Goal: Task Accomplishment & Management: Complete application form

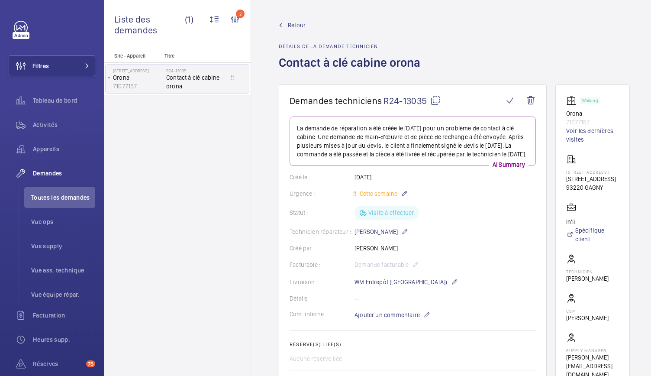
scroll to position [269, 0]
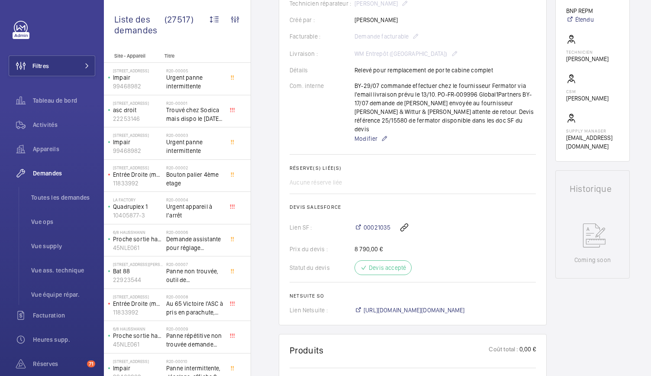
scroll to position [181, 0]
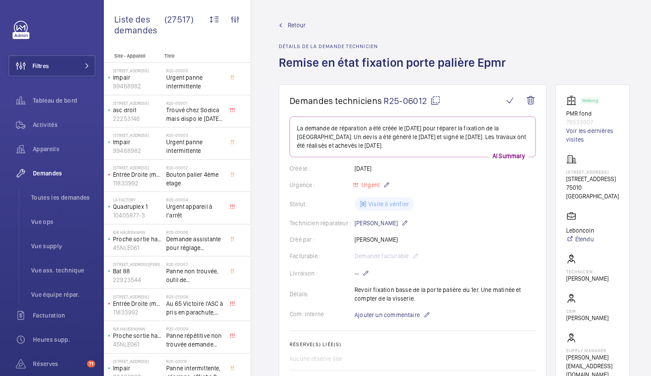
scroll to position [26, 0]
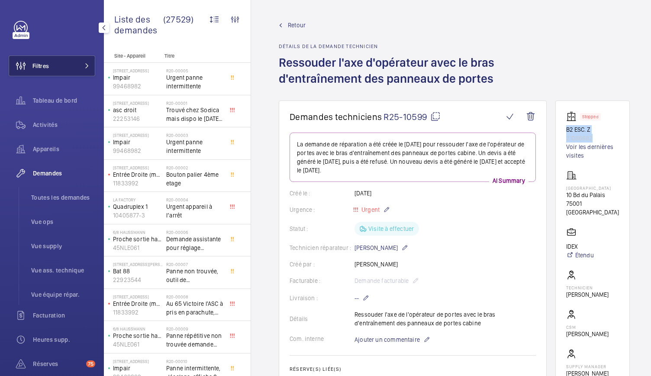
scroll to position [27, 0]
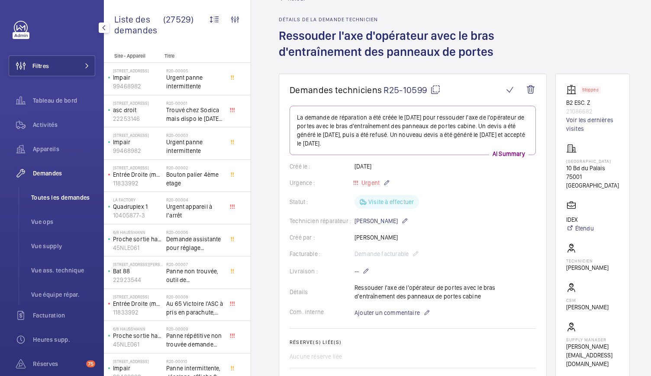
click at [57, 200] on span "Toutes les demandes" at bounding box center [63, 197] width 64 height 9
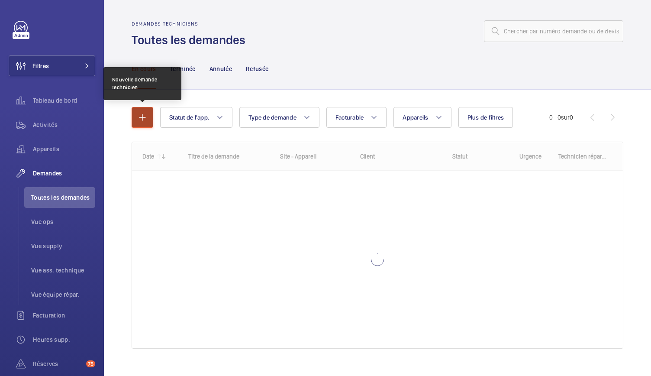
click at [145, 122] on mat-icon "button" at bounding box center [142, 117] width 10 height 10
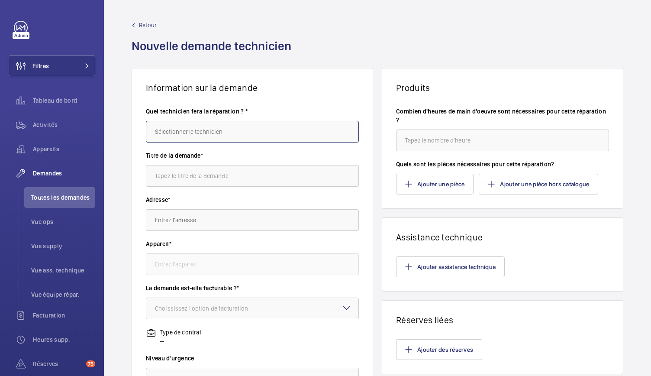
click at [187, 136] on input "text" at bounding box center [252, 132] width 213 height 22
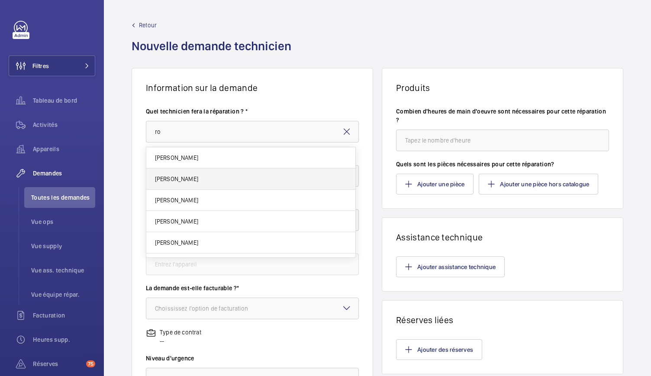
click at [182, 176] on span "[PERSON_NAME]" at bounding box center [176, 178] width 43 height 9
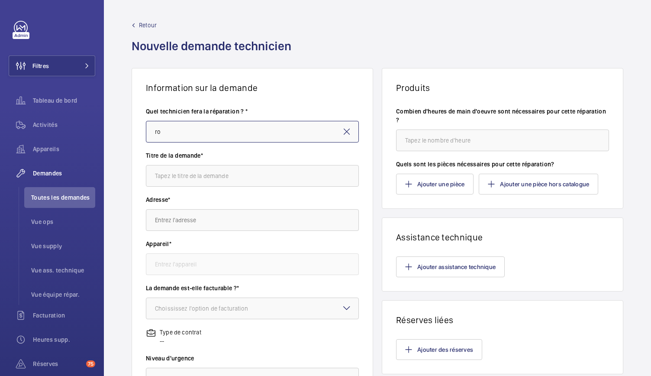
type input "[PERSON_NAME]"
click at [182, 176] on input "text" at bounding box center [252, 176] width 213 height 22
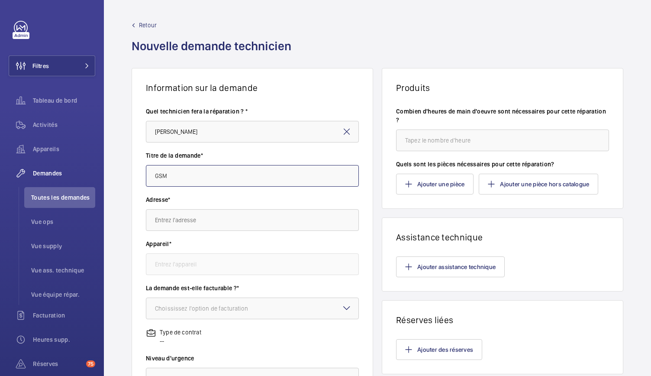
type input "GSM"
click at [174, 220] on input "text" at bounding box center [252, 220] width 213 height 22
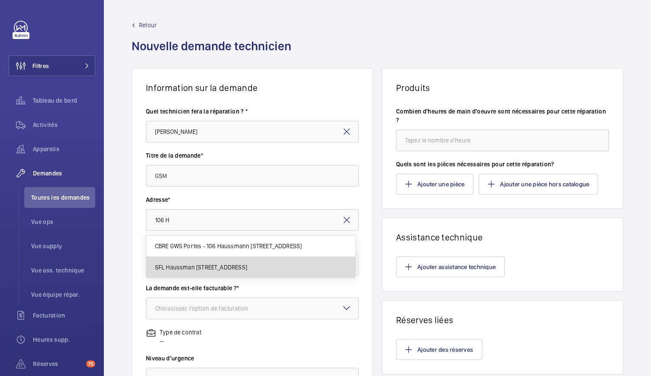
click at [200, 266] on span "SFL Haussman 106 Bd Haussmann, 75008 PARIS" at bounding box center [201, 267] width 92 height 9
type input "SFL Haussman 106 Bd Haussmann, 75008 PARIS"
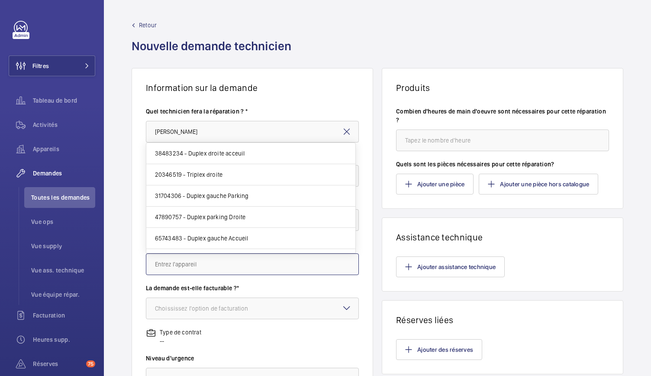
click at [211, 270] on input "text" at bounding box center [252, 264] width 213 height 22
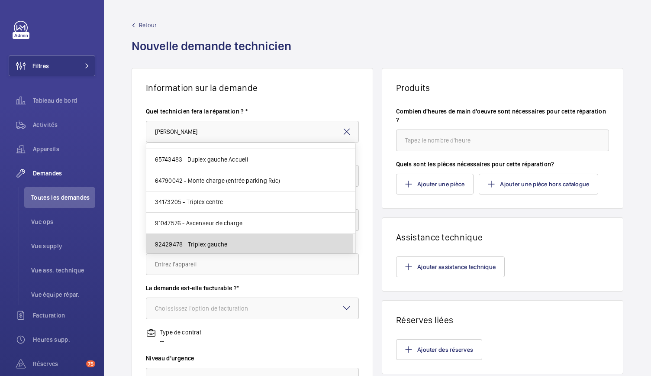
click at [221, 243] on span "92429478 - Triplex gauche" at bounding box center [191, 244] width 73 height 9
type input "92429478 - Triplex gauche"
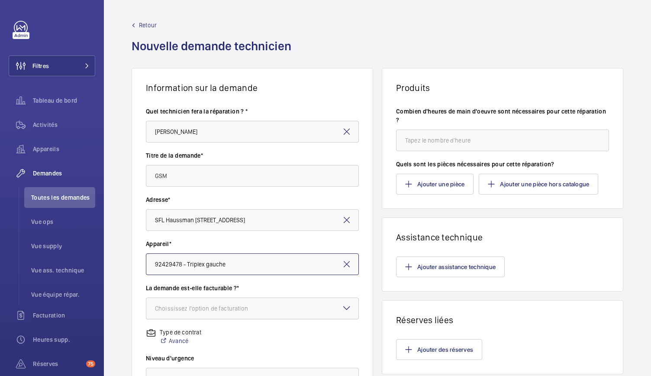
click at [197, 305] on div "Choississez l'option de facturation" at bounding box center [212, 308] width 115 height 9
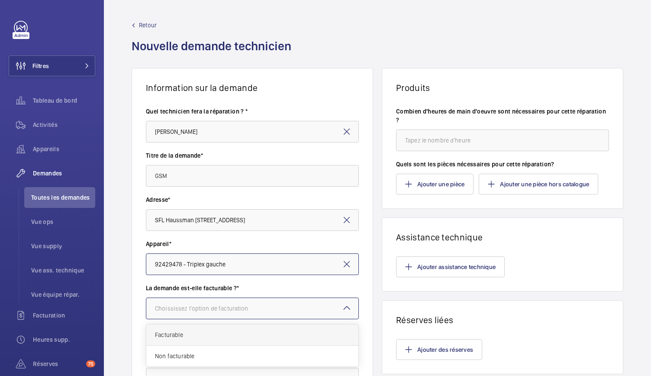
click at [185, 342] on div "Facturable" at bounding box center [252, 334] width 212 height 21
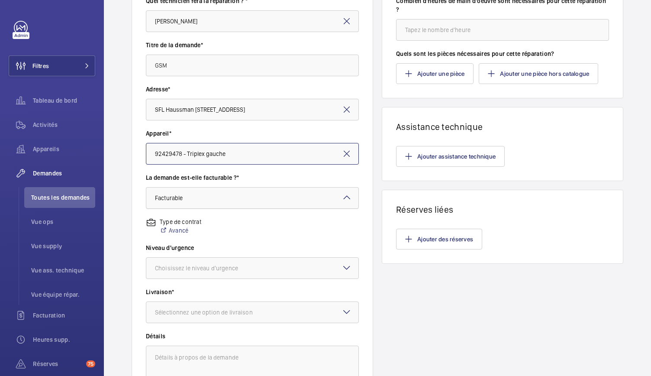
scroll to position [111, 0]
click at [215, 270] on div "Choisissez le niveau d'urgence" at bounding box center [207, 267] width 105 height 9
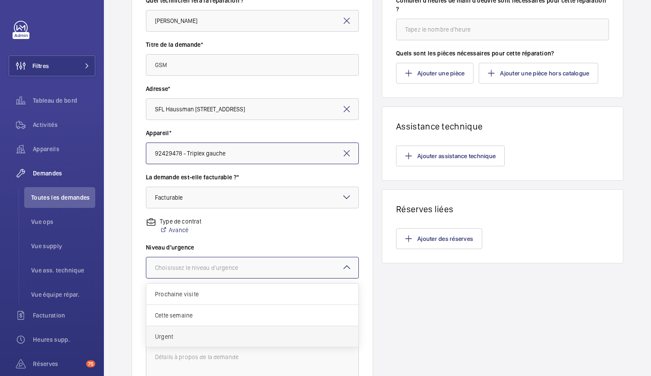
click at [191, 333] on span "Urgent" at bounding box center [252, 336] width 195 height 9
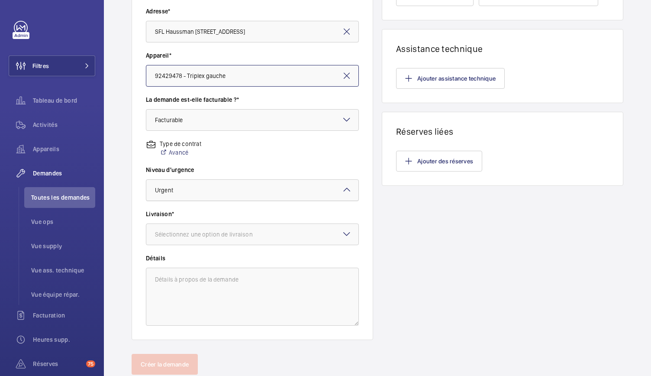
scroll to position [189, 0]
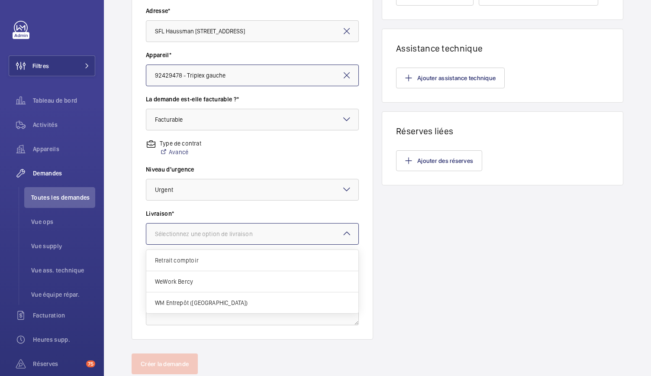
click at [211, 239] on div at bounding box center [252, 233] width 212 height 21
click at [196, 304] on span "WM Entrepôt ([GEOGRAPHIC_DATA])" at bounding box center [252, 302] width 195 height 9
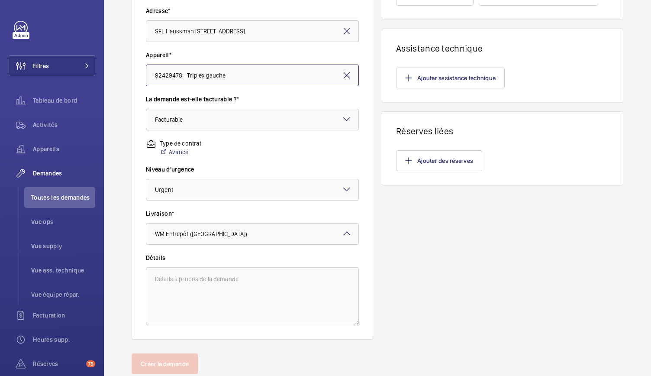
scroll to position [0, 0]
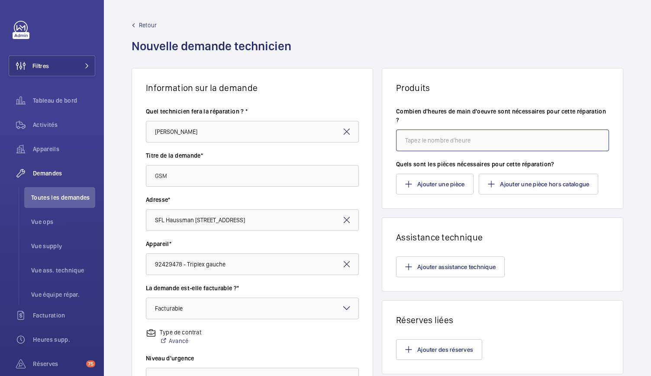
click at [441, 140] on input "number" at bounding box center [502, 140] width 213 height 22
type input "2"
click at [429, 184] on button "Ajouter une pièce" at bounding box center [435, 184] width 78 height 21
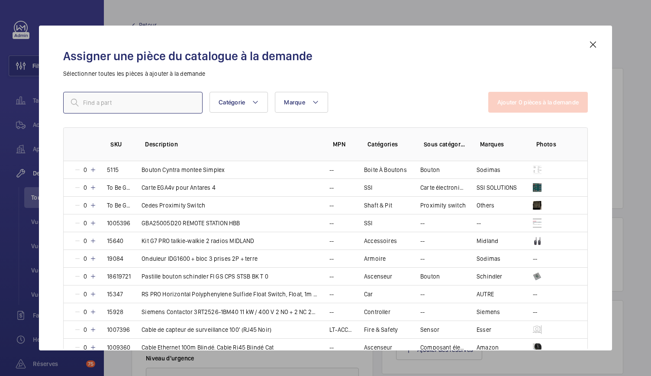
click at [132, 97] on input "text" at bounding box center [132, 103] width 139 height 22
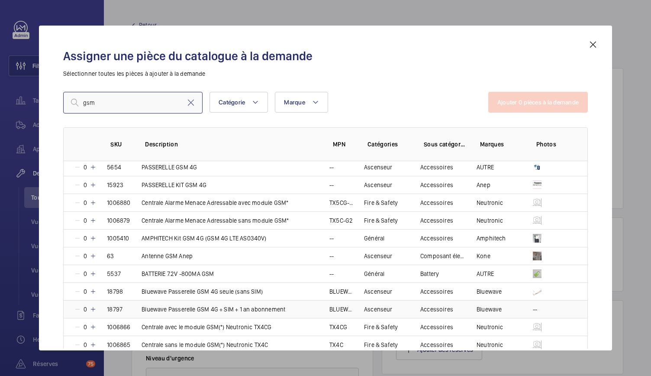
scroll to position [23, 0]
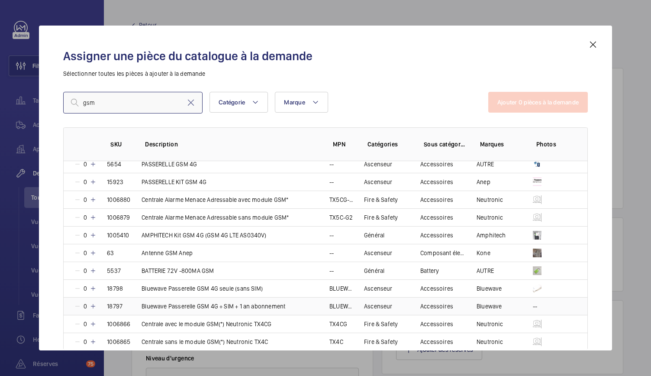
type input "gsm"
click at [93, 306] on mat-icon at bounding box center [93, 306] width 7 height 7
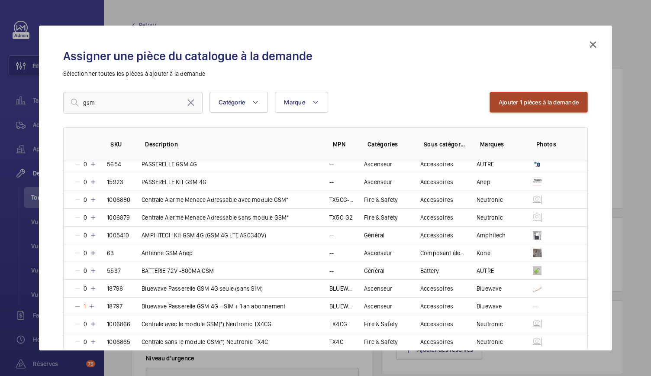
click at [567, 102] on button "Ajouter 1 pièces à la demande" at bounding box center [539, 102] width 98 height 21
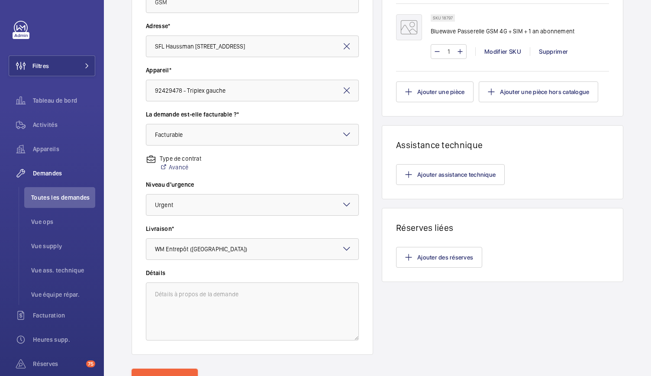
scroll to position [214, 0]
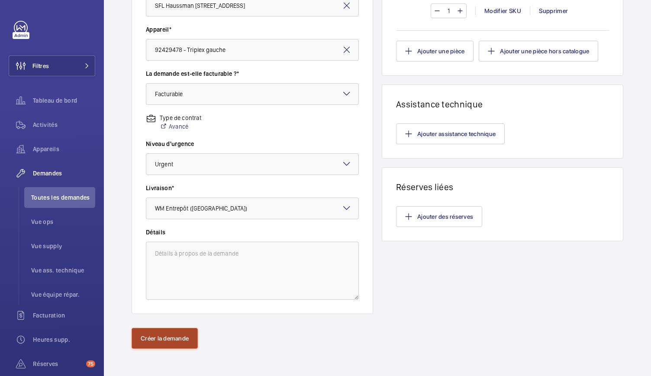
click at [158, 343] on button "Créer la demande" at bounding box center [165, 338] width 66 height 21
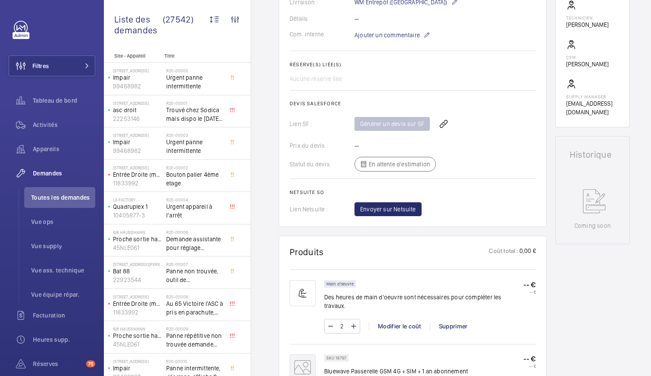
scroll to position [233, 0]
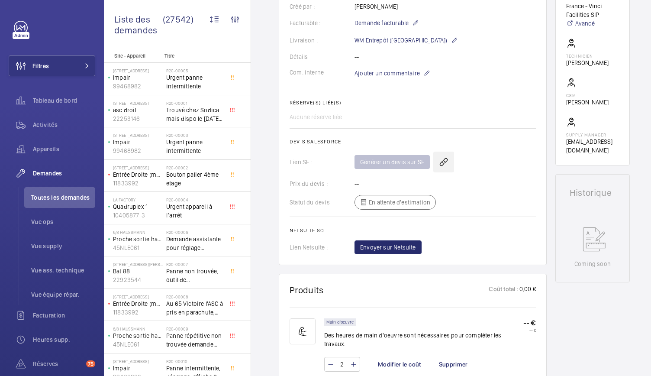
click at [446, 168] on wm-front-icon-button at bounding box center [443, 162] width 21 height 21
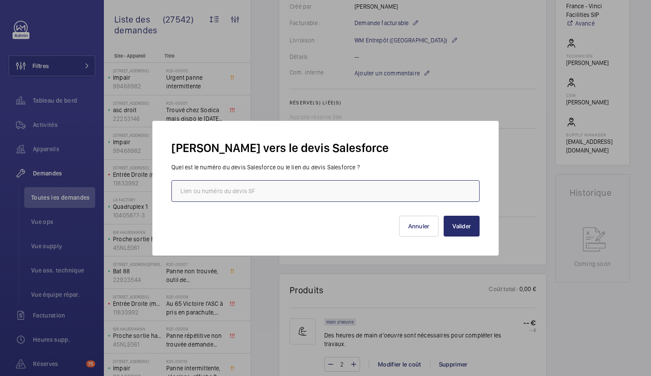
click at [305, 195] on input "text" at bounding box center [325, 191] width 308 height 22
paste input "00021159"
type input "00021159"
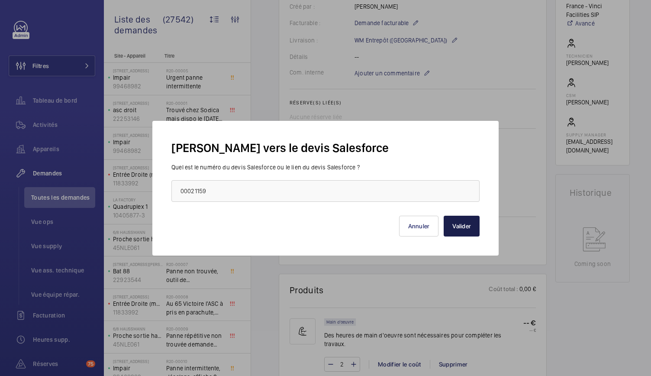
click at [462, 228] on button "Valider" at bounding box center [462, 226] width 36 height 21
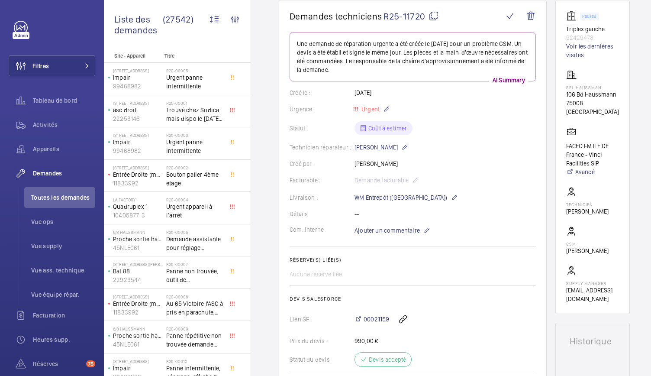
scroll to position [0, 0]
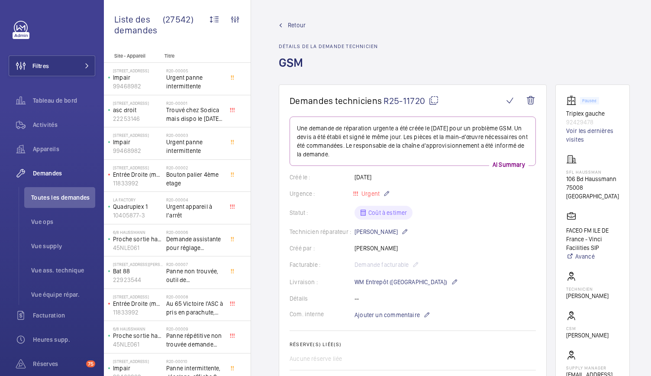
click at [435, 99] on mat-icon at bounding box center [434, 100] width 10 height 10
drag, startPoint x: 566, startPoint y: 175, endPoint x: 609, endPoint y: 192, distance: 45.7
click at [609, 192] on wm-front-card "Paused Triplex gauche 92429478 Voir les dernières visites SFL Haussman 106 Bd H…" at bounding box center [593, 241] width 74 height 314
copy div "106 Bd Haussmann 75008 PARIS"
drag, startPoint x: 561, startPoint y: 111, endPoint x: 607, endPoint y: 121, distance: 46.9
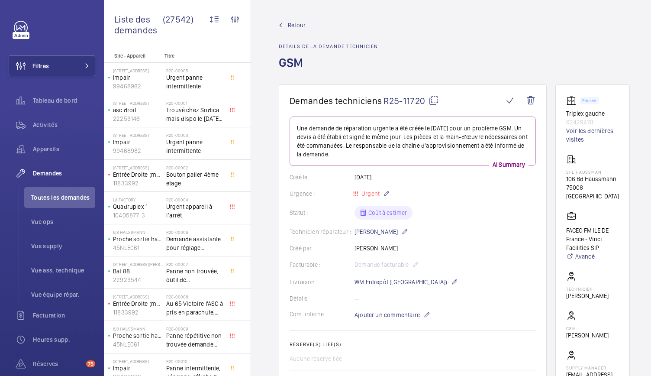
click at [607, 121] on wm-front-card "Paused Triplex gauche 92429478 Voir les dernières visites SFL Haussman 106 Bd H…" at bounding box center [593, 241] width 74 height 314
copy div "Triplex gauche 92429478"
click at [440, 62] on div "Retour Détails de la demande technicien GSM" at bounding box center [454, 53] width 351 height 64
click at [68, 194] on span "Toutes les demandes" at bounding box center [63, 197] width 64 height 9
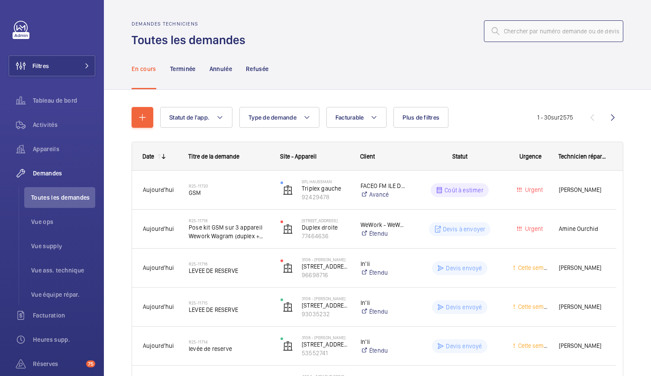
click at [498, 31] on input "text" at bounding box center [553, 31] width 139 height 22
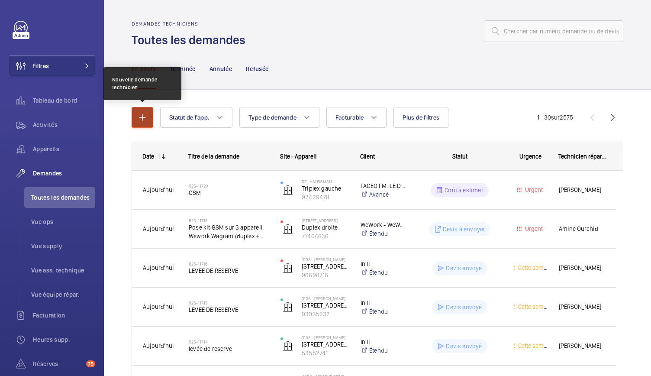
click at [143, 117] on mat-icon "button" at bounding box center [142, 117] width 10 height 10
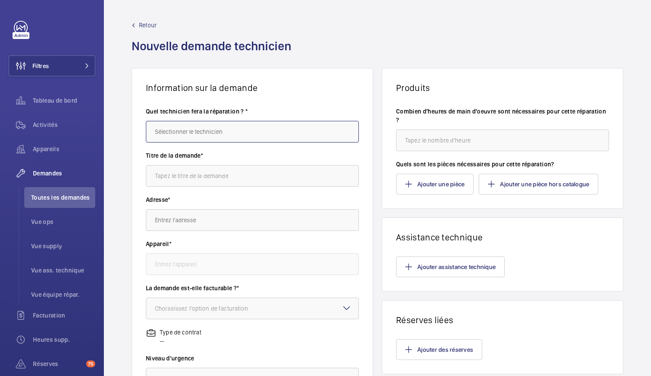
click at [191, 132] on input "text" at bounding box center [252, 132] width 213 height 22
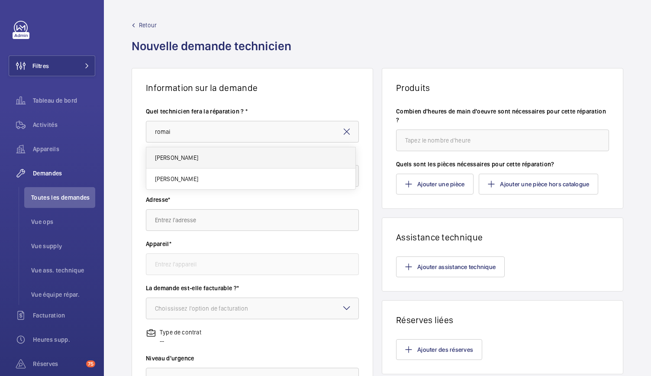
click at [187, 163] on mat-option "[PERSON_NAME]" at bounding box center [250, 157] width 209 height 21
type input "[PERSON_NAME]"
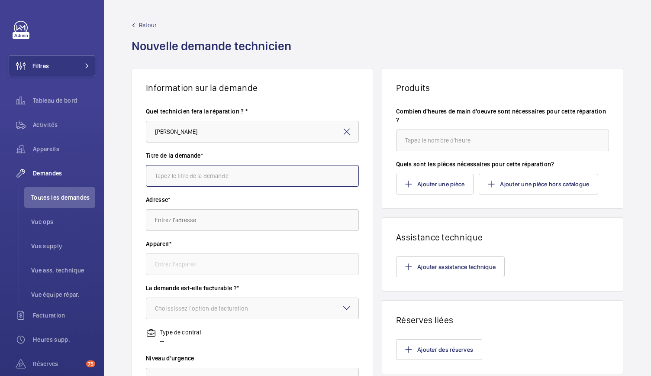
click at [185, 176] on input "text" at bounding box center [252, 176] width 213 height 22
type input "GSM"
click at [182, 223] on input "text" at bounding box center [252, 220] width 213 height 22
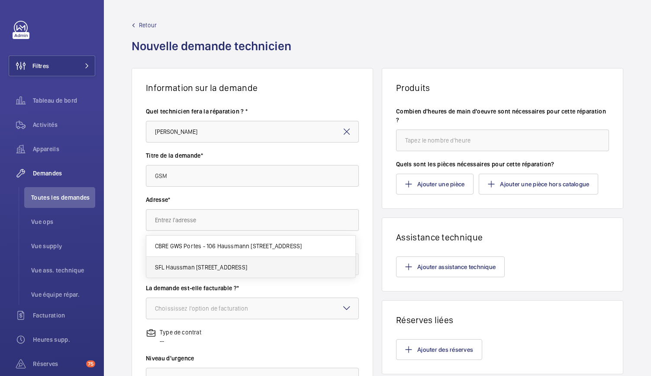
click at [218, 268] on span "SFL Haussman 106 Bd Haussmann, 75008 PARIS" at bounding box center [201, 267] width 92 height 9
type input "SFL Haussman 106 Bd Haussmann, 75008 PARIS"
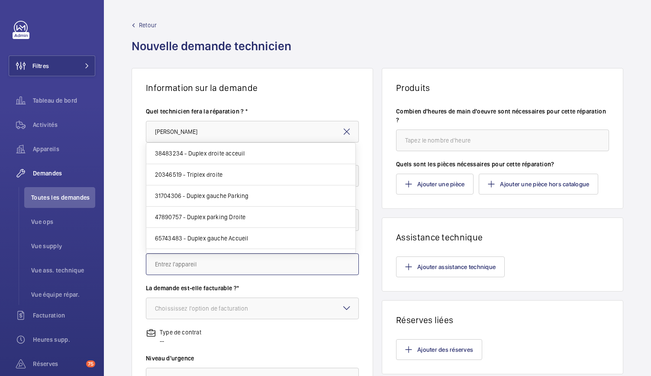
click at [216, 272] on input "text" at bounding box center [252, 264] width 213 height 22
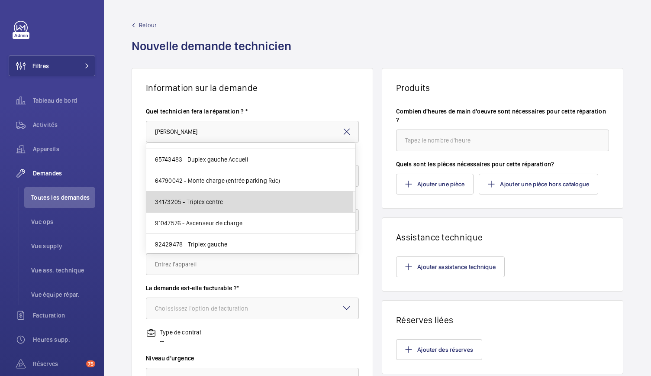
click at [215, 200] on span "34173205 - Triplex centre" at bounding box center [189, 201] width 68 height 9
type input "34173205 - Triplex centre"
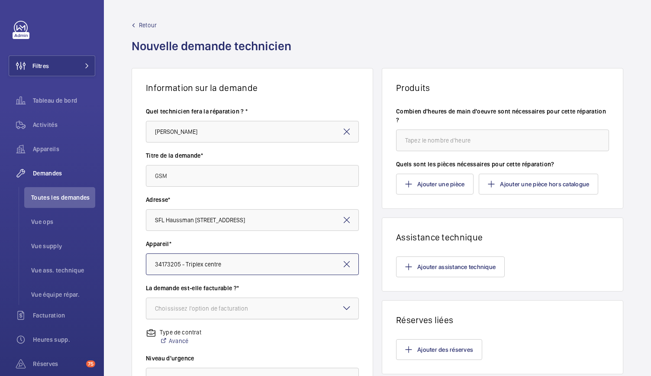
click at [193, 305] on div "Choississez l'option de facturation" at bounding box center [212, 308] width 115 height 9
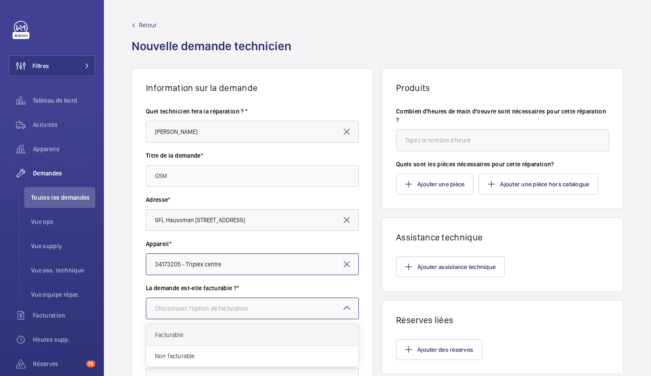
click at [185, 336] on span "Facturable" at bounding box center [252, 334] width 195 height 9
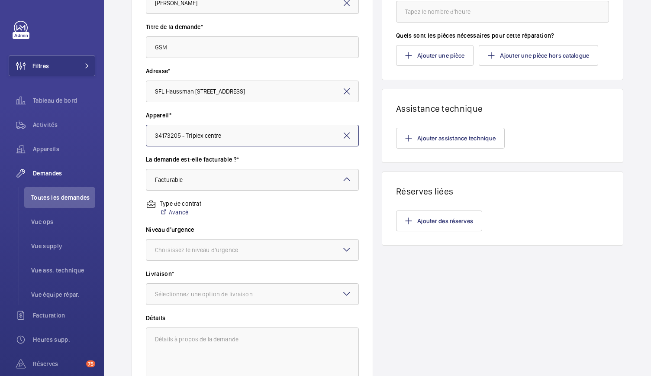
scroll to position [129, 0]
click at [213, 254] on div at bounding box center [252, 249] width 212 height 21
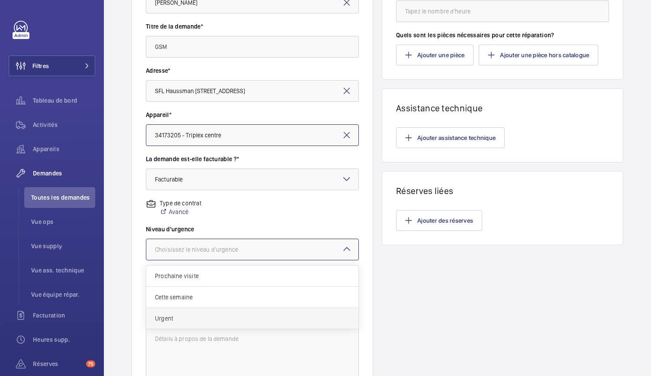
click at [171, 318] on span "Urgent" at bounding box center [252, 318] width 195 height 9
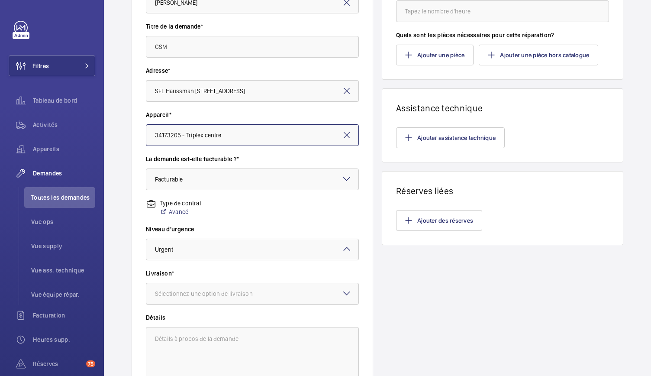
click at [177, 297] on div "Sélectionnez une option de livraison" at bounding box center [215, 293] width 120 height 9
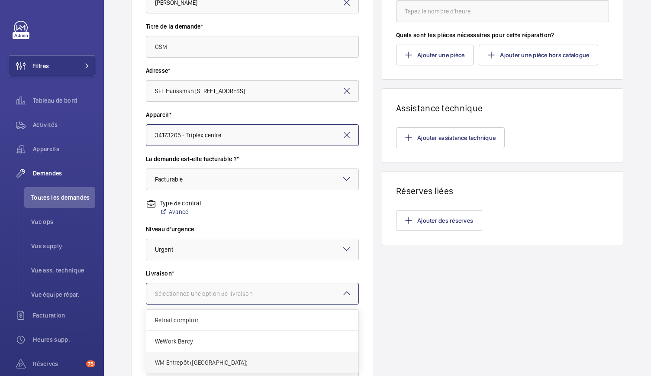
click at [174, 363] on span "WM Entrepôt ([GEOGRAPHIC_DATA])" at bounding box center [252, 362] width 195 height 9
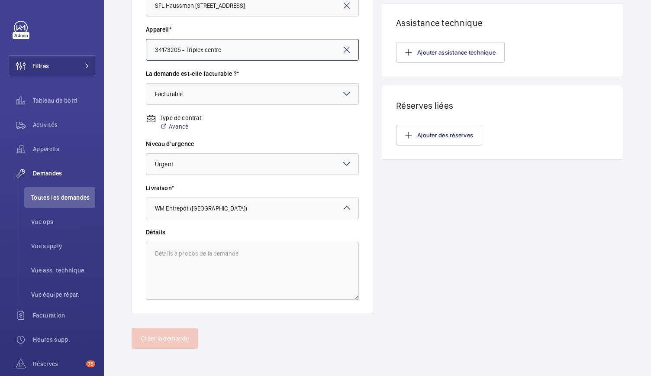
scroll to position [0, 0]
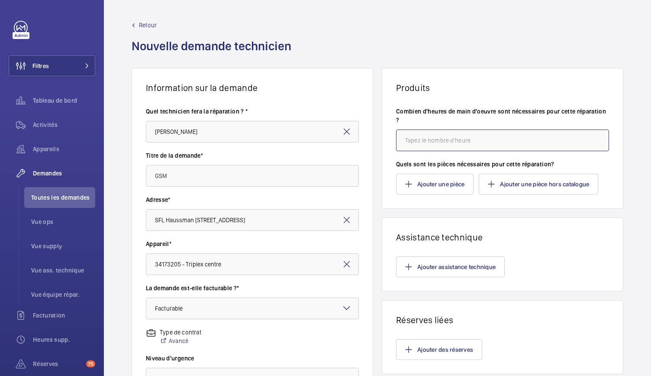
click at [427, 147] on input "number" at bounding box center [502, 140] width 213 height 22
type input "2"
click at [429, 181] on button "Ajouter une pièce" at bounding box center [435, 184] width 78 height 21
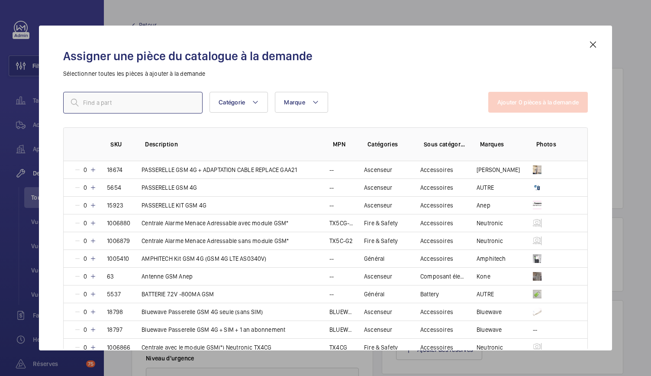
click at [178, 105] on input "text" at bounding box center [132, 103] width 139 height 22
type input "GSM"
click at [94, 311] on mat-icon at bounding box center [93, 311] width 7 height 7
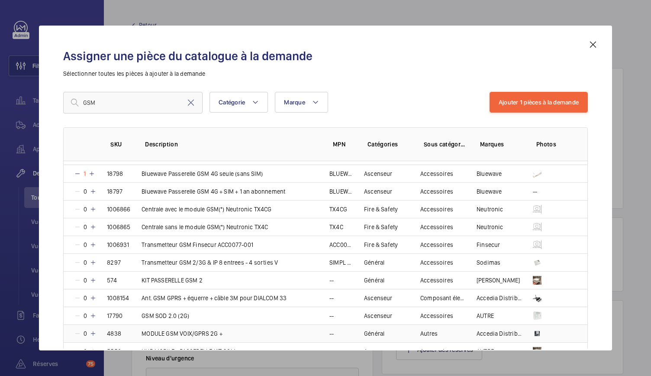
scroll to position [184, 0]
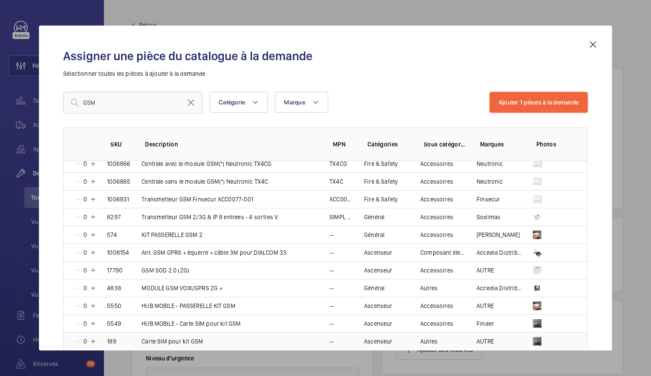
click at [95, 338] on mat-icon at bounding box center [93, 341] width 7 height 7
click at [531, 106] on button "Ajouter 2 pièces à la demande" at bounding box center [538, 102] width 99 height 21
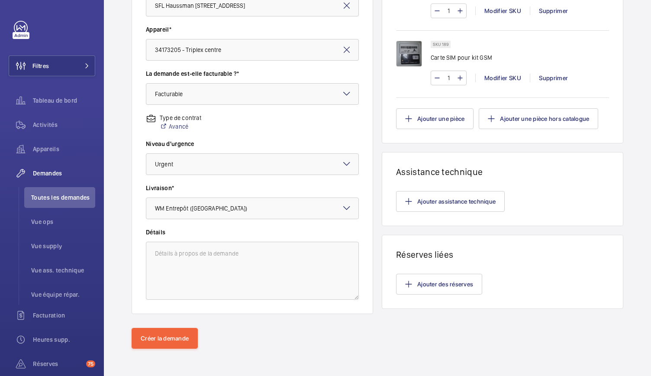
scroll to position [214, 0]
click at [173, 336] on button "Créer la demande" at bounding box center [165, 338] width 66 height 21
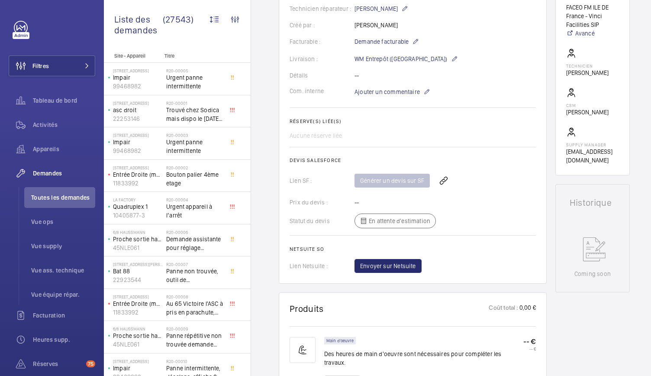
scroll to position [291, 0]
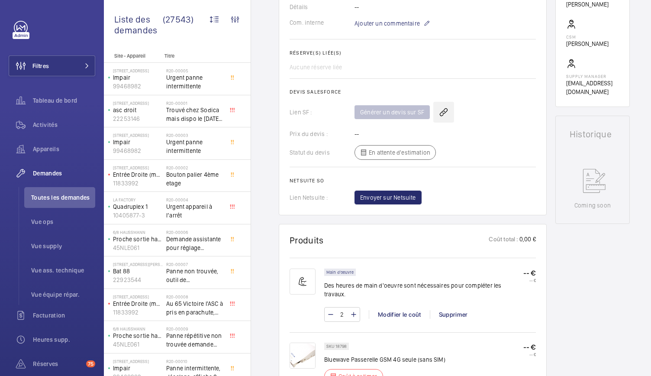
click at [444, 109] on wm-front-icon-button at bounding box center [443, 112] width 21 height 21
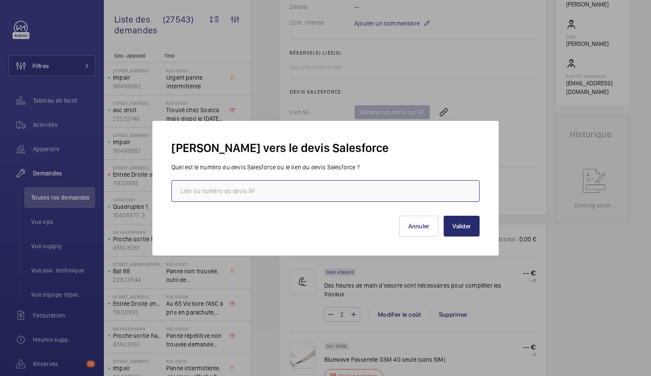
click at [305, 193] on input "text" at bounding box center [325, 191] width 308 height 22
paste input "00021160"
type input "00021160"
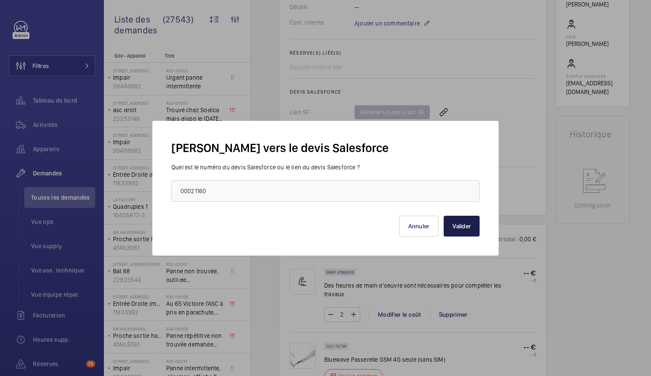
click at [464, 224] on button "Valider" at bounding box center [462, 226] width 36 height 21
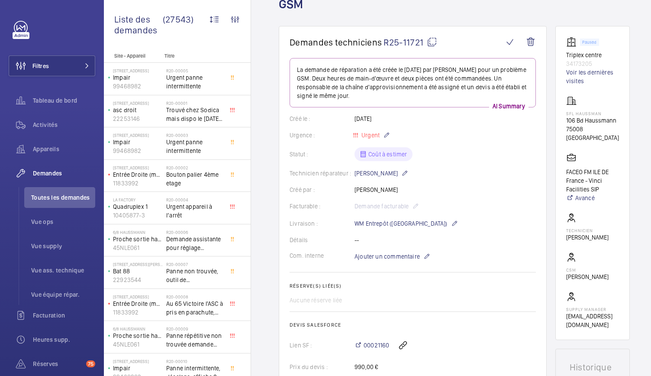
scroll to position [28, 0]
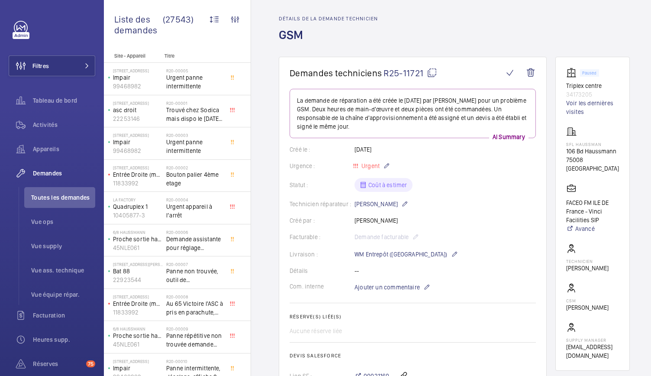
click at [433, 70] on mat-icon at bounding box center [432, 73] width 10 height 10
drag, startPoint x: 564, startPoint y: 87, endPoint x: 612, endPoint y: 93, distance: 48.4
click at [612, 93] on wm-front-card "Paused Triplex centre 34173205 Voir les dernières visites SFL Haussman 106 Bd H…" at bounding box center [593, 214] width 74 height 314
copy div "Triplex centre 34173205"
click at [52, 199] on span "Toutes les demandes" at bounding box center [63, 197] width 64 height 9
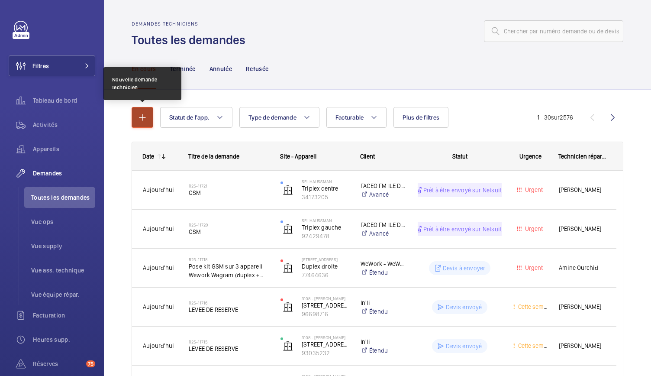
click at [141, 120] on mat-icon "button" at bounding box center [142, 117] width 10 height 10
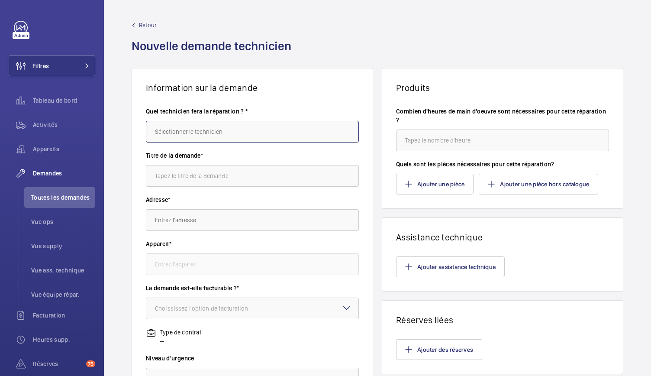
click at [234, 129] on input "text" at bounding box center [252, 132] width 213 height 22
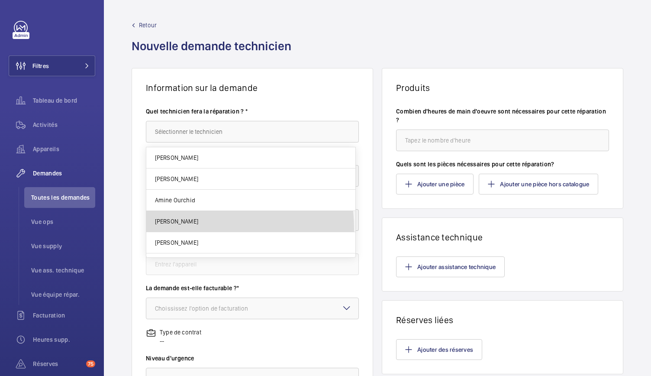
click at [184, 228] on mat-option "[PERSON_NAME]" at bounding box center [250, 221] width 209 height 21
type input "[PERSON_NAME]"
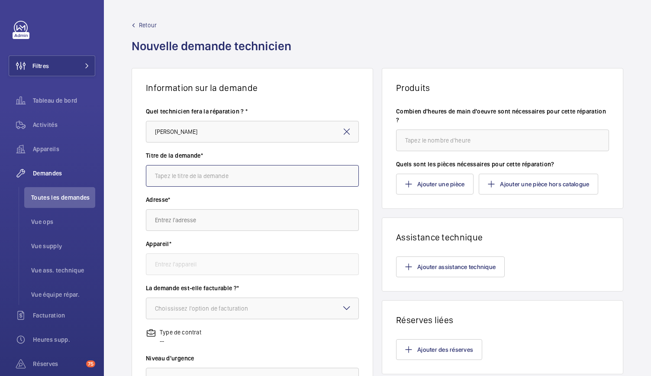
click at [218, 176] on input "text" at bounding box center [252, 176] width 213 height 22
type input "GSM"
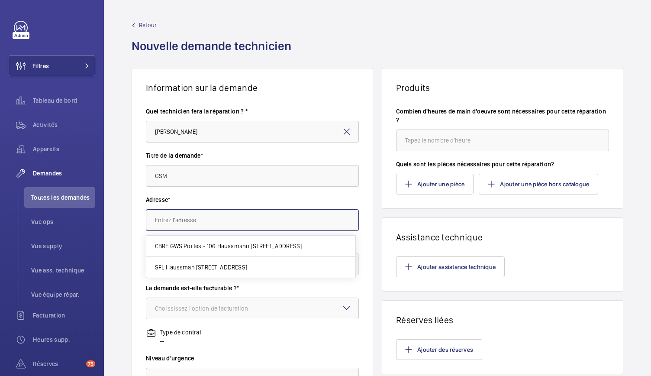
click at [203, 210] on input "text" at bounding box center [252, 220] width 213 height 22
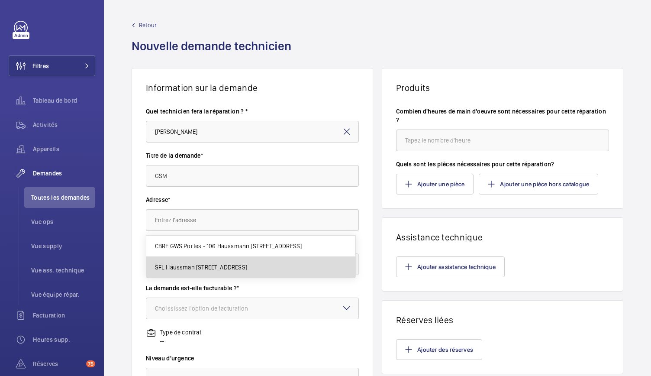
click at [181, 266] on span "SFL Haussman 106 Bd Haussmann, 75008 PARIS" at bounding box center [201, 267] width 92 height 9
type input "SFL Haussman 106 Bd Haussmann, 75008 PARIS"
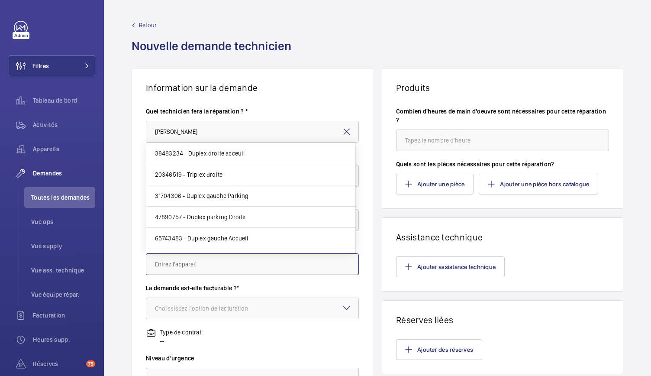
click at [190, 258] on input "text" at bounding box center [252, 264] width 213 height 22
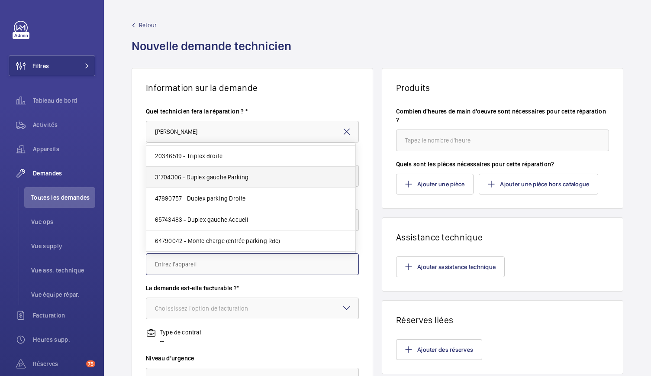
scroll to position [19, 0]
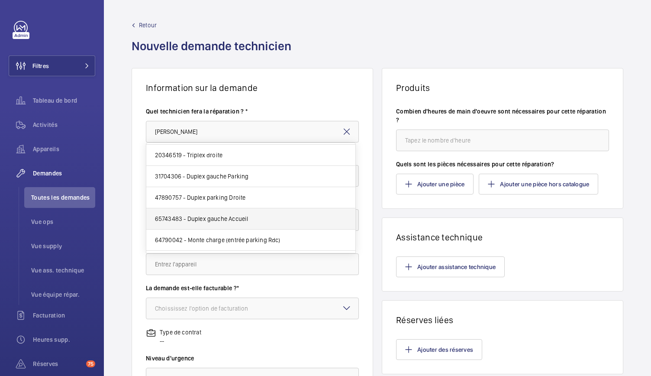
click at [209, 217] on span "65743483 - Duplex gauche Accueil" at bounding box center [202, 218] width 94 height 9
type input "65743483 - Duplex gauche Accueil"
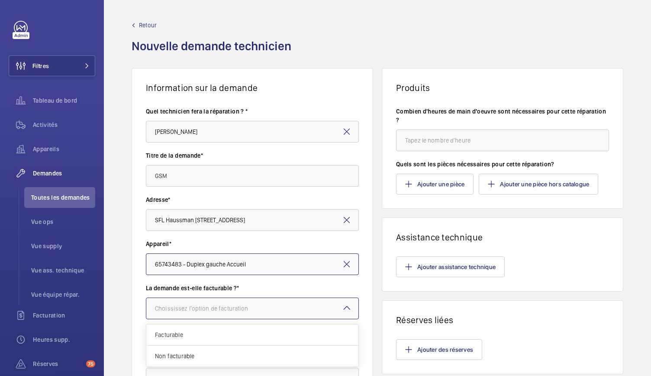
click at [214, 304] on div "Choississez l'option de facturation" at bounding box center [212, 308] width 115 height 9
click at [203, 339] on div "Facturable" at bounding box center [252, 334] width 212 height 21
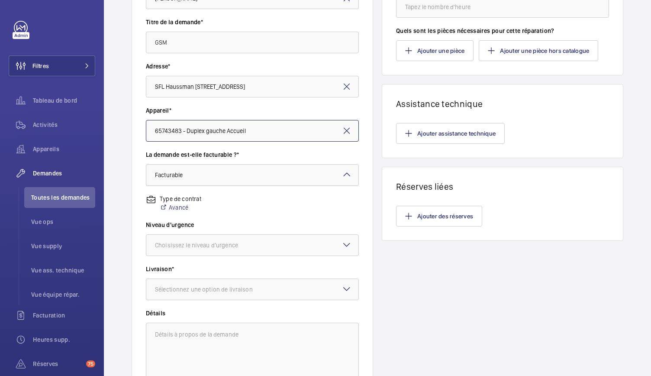
scroll to position [134, 0]
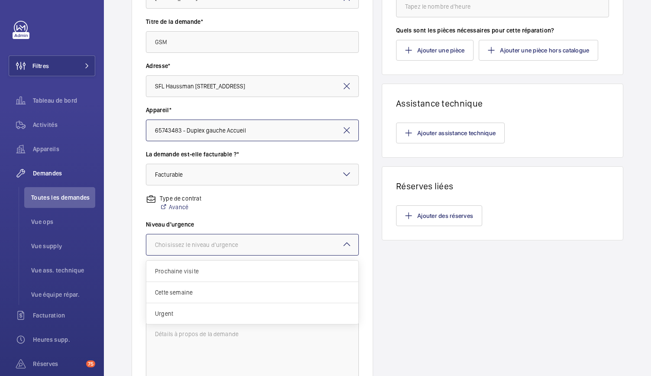
click at [230, 235] on div at bounding box center [252, 244] width 212 height 21
click at [173, 318] on div "Urgent" at bounding box center [252, 313] width 212 height 21
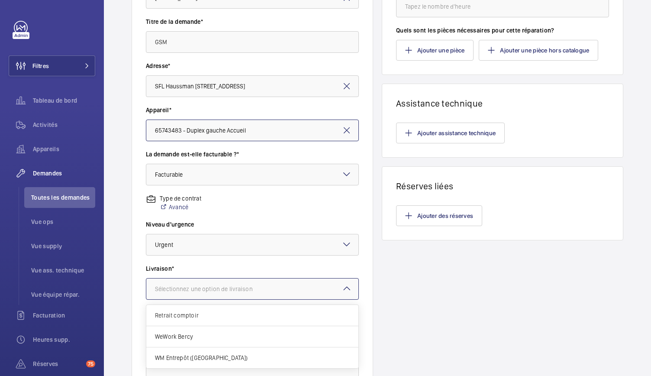
click at [192, 284] on div at bounding box center [252, 288] width 212 height 21
click at [188, 354] on span "WM Entrepôt ([GEOGRAPHIC_DATA])" at bounding box center [252, 357] width 195 height 9
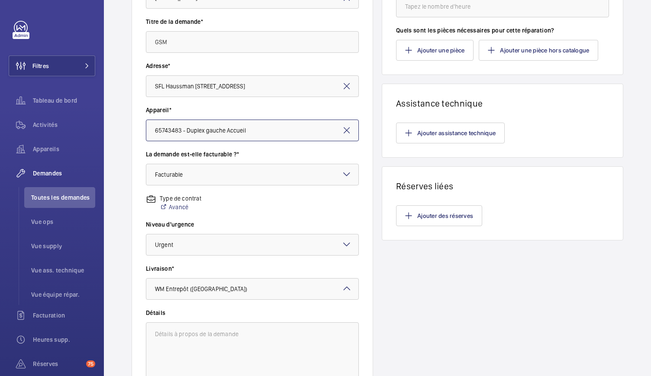
scroll to position [0, 0]
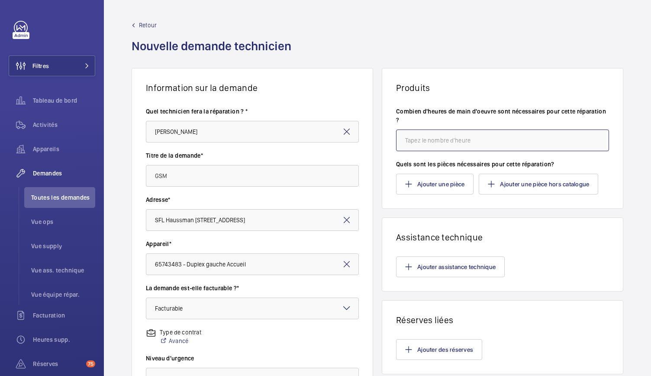
click at [436, 146] on input "number" at bounding box center [502, 140] width 213 height 22
type input "2"
click at [434, 179] on button "Ajouter une pièce" at bounding box center [435, 184] width 78 height 21
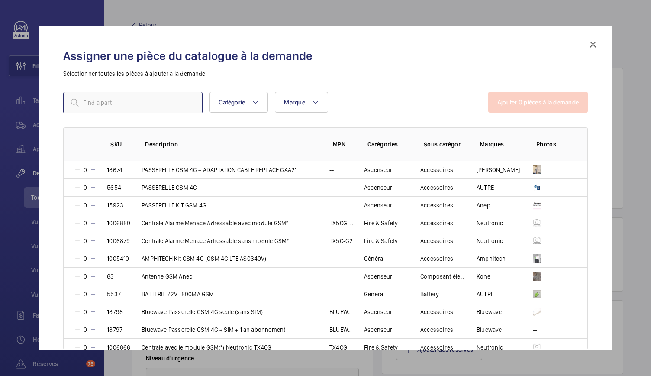
click at [185, 110] on input "text" at bounding box center [132, 103] width 139 height 22
type input "GSM"
click at [94, 310] on mat-icon at bounding box center [93, 311] width 7 height 7
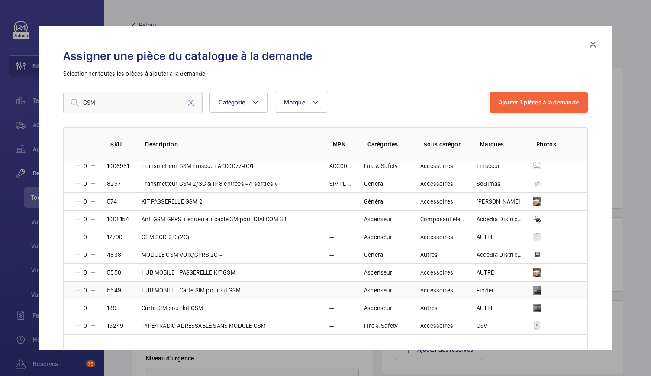
scroll to position [217, 0]
click at [93, 307] on mat-icon at bounding box center [93, 307] width 7 height 7
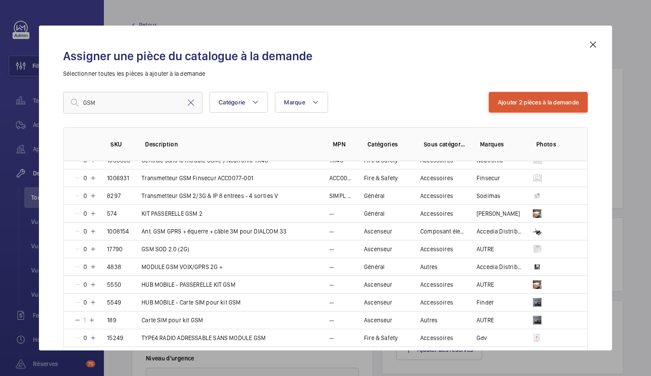
scroll to position [205, 0]
click at [527, 103] on button "Ajouter 2 pièces à la demande" at bounding box center [538, 102] width 99 height 21
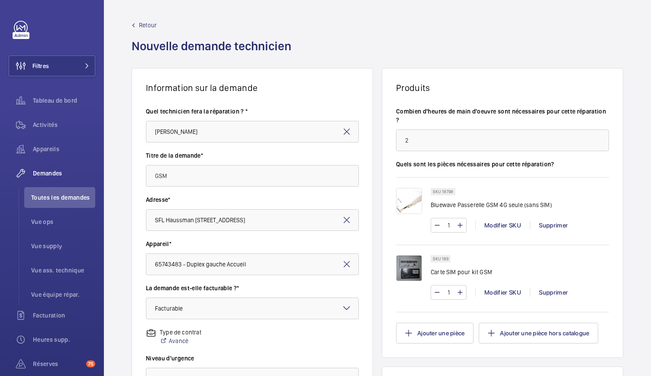
scroll to position [214, 0]
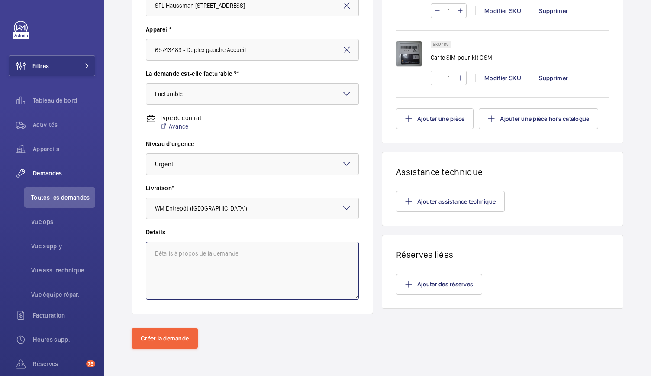
click at [290, 283] on textarea at bounding box center [252, 271] width 213 height 58
click at [184, 338] on button "Créer la demande" at bounding box center [165, 338] width 66 height 21
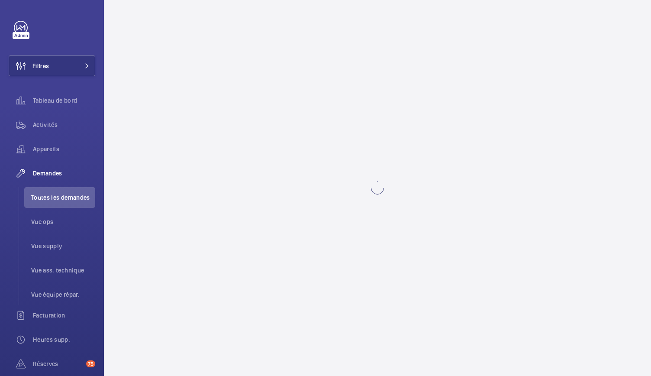
scroll to position [0, 0]
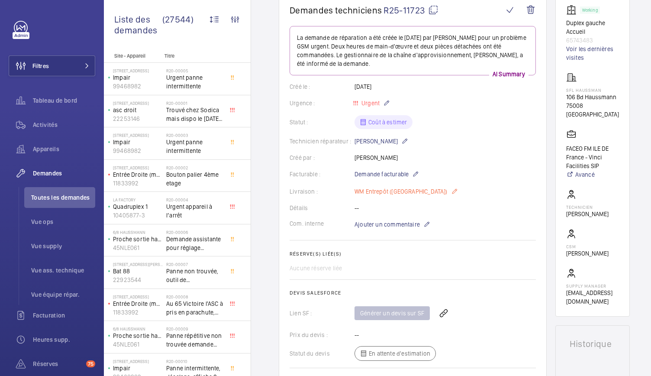
scroll to position [95, 0]
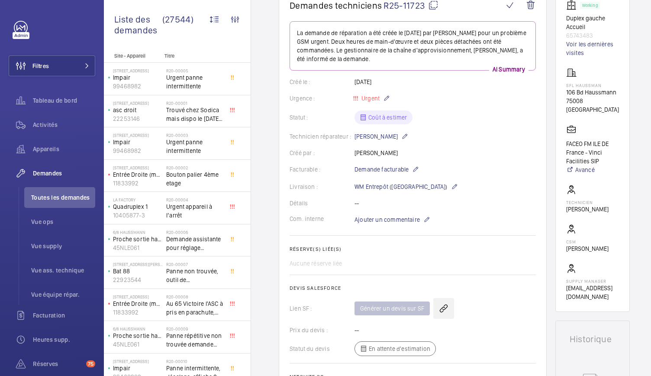
click at [442, 315] on wm-front-icon-button at bounding box center [443, 308] width 21 height 21
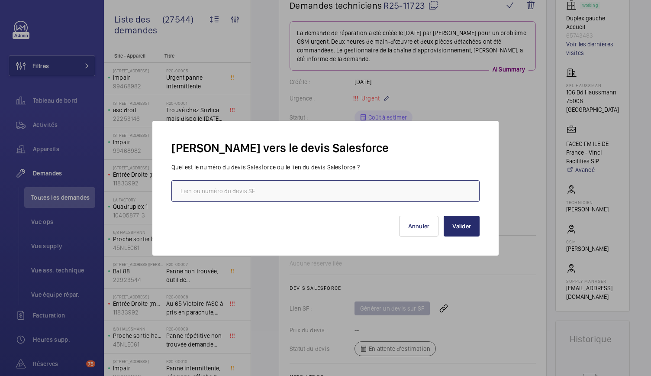
click at [311, 184] on input "text" at bounding box center [325, 191] width 308 height 22
paste input "00021158"
type input "00021158"
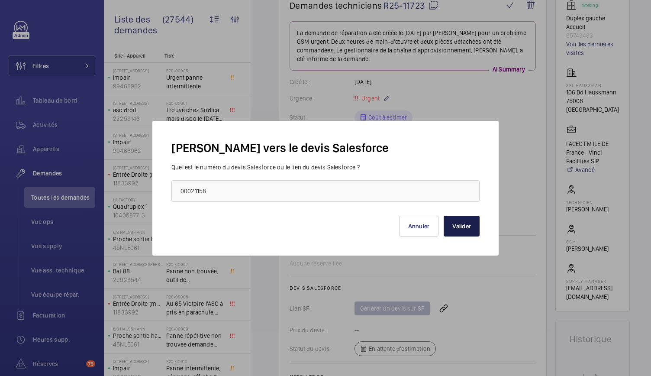
click at [471, 221] on button "Valider" at bounding box center [462, 226] width 36 height 21
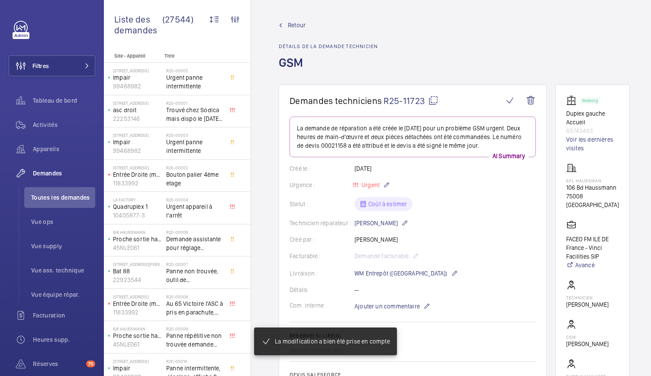
click at [433, 101] on mat-icon at bounding box center [433, 100] width 10 height 10
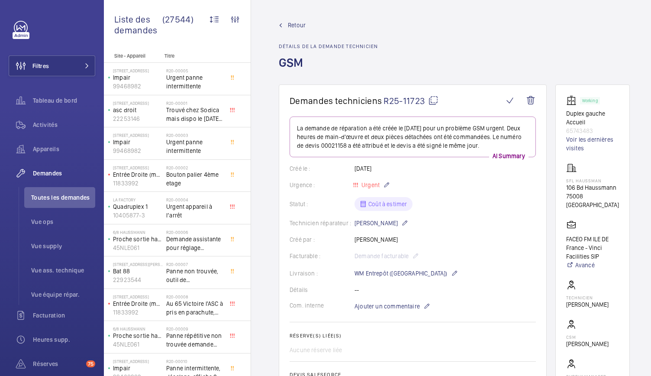
drag, startPoint x: 564, startPoint y: 115, endPoint x: 607, endPoint y: 129, distance: 46.1
click at [607, 129] on wm-front-card "Working Duplex gauche Accueil 65743483 Voir les dernières visites SFL Haussman …" at bounding box center [593, 245] width 74 height 323
copy div "Duplex gauche Accueil 65743483"
click at [54, 199] on span "Toutes les demandes" at bounding box center [63, 197] width 64 height 9
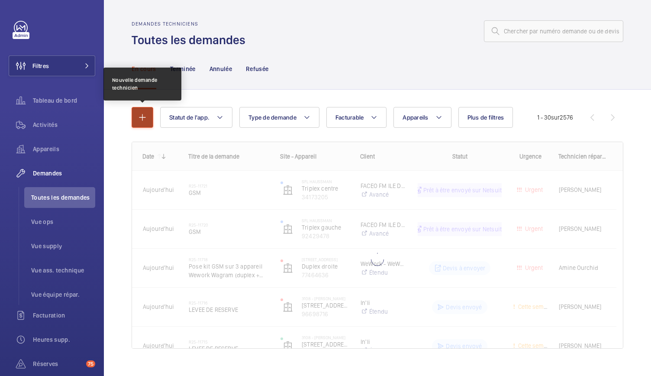
click at [144, 111] on button "button" at bounding box center [143, 117] width 22 height 21
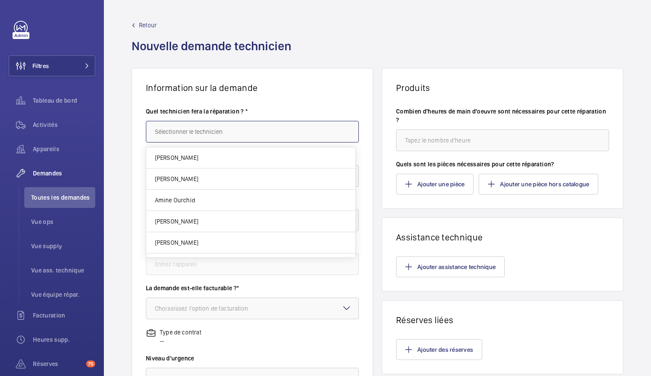
click at [193, 131] on input "text" at bounding box center [252, 132] width 213 height 22
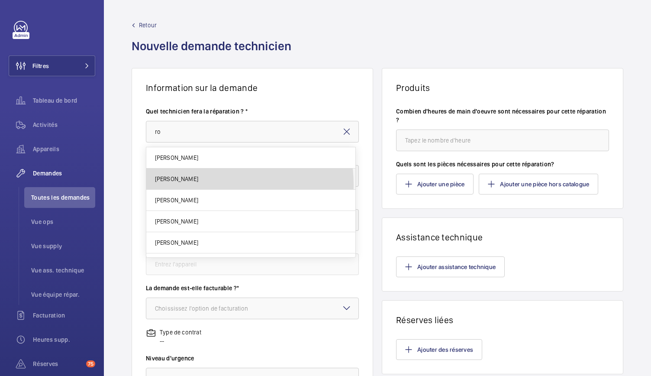
click at [184, 185] on mat-option "[PERSON_NAME]" at bounding box center [250, 178] width 209 height 21
type input "[PERSON_NAME]"
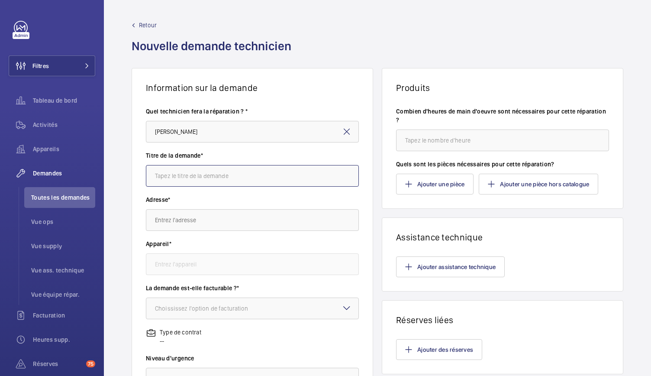
click at [189, 178] on input "text" at bounding box center [252, 176] width 213 height 22
type input "GSM"
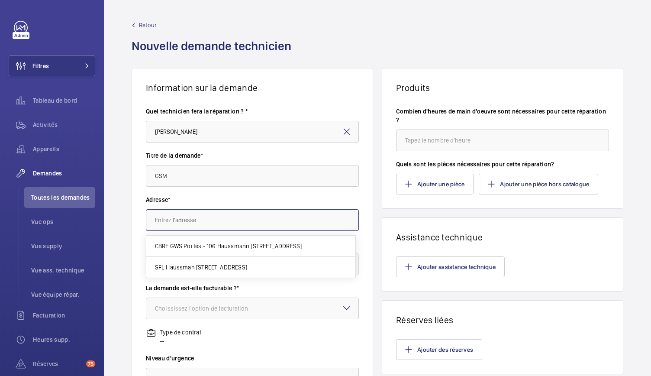
click at [185, 217] on input "text" at bounding box center [252, 220] width 213 height 22
click at [179, 264] on span "SFL Haussman 106 Bd Haussmann, 75008 PARIS" at bounding box center [201, 267] width 92 height 9
type input "SFL Haussman 106 Bd Haussmann, 75008 PARIS"
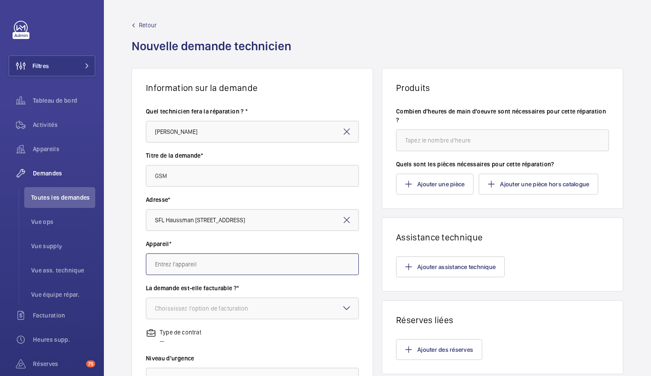
click at [191, 258] on input "text" at bounding box center [252, 264] width 213 height 22
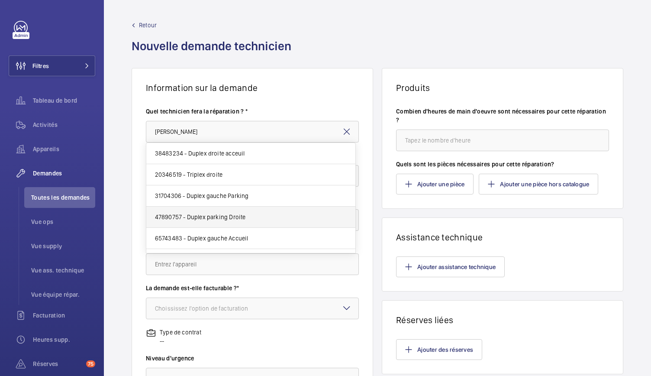
click at [236, 213] on span "47890757 - Duplex parking Droite" at bounding box center [200, 217] width 91 height 9
type input "47890757 - Duplex parking Droite"
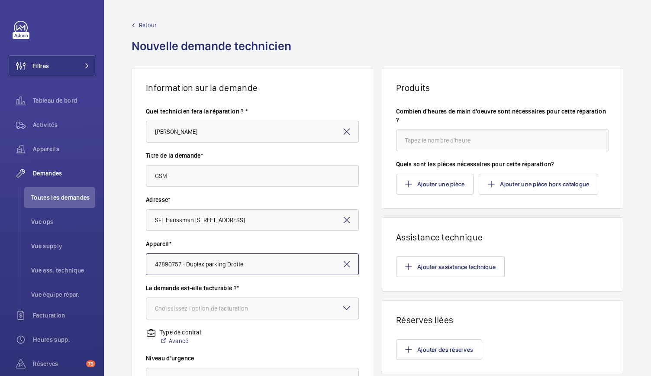
click at [208, 308] on div "Choississez l'option de facturation" at bounding box center [212, 308] width 115 height 9
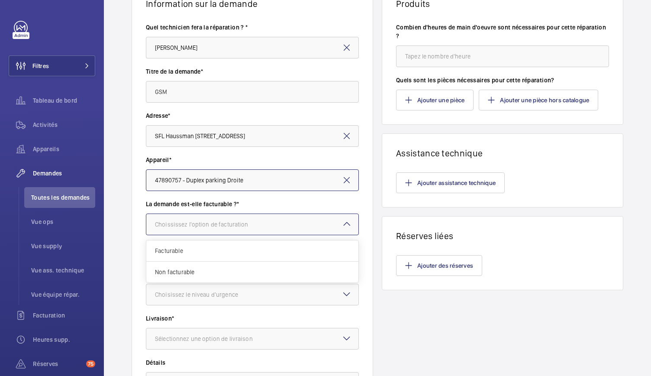
scroll to position [88, 0]
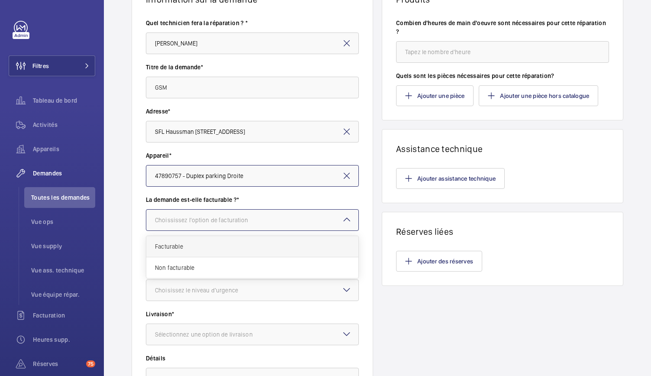
click at [183, 251] on div "Facturable" at bounding box center [252, 246] width 212 height 21
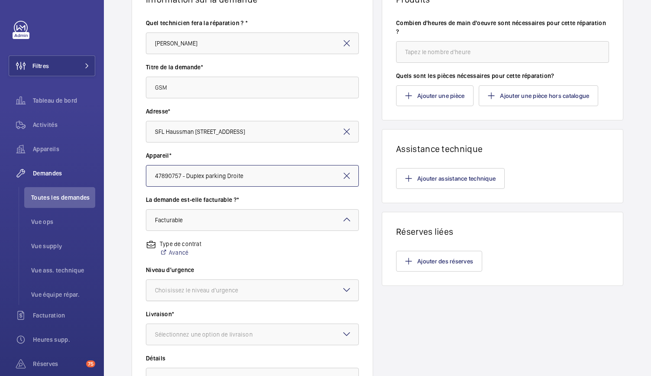
click at [192, 294] on div at bounding box center [252, 290] width 212 height 21
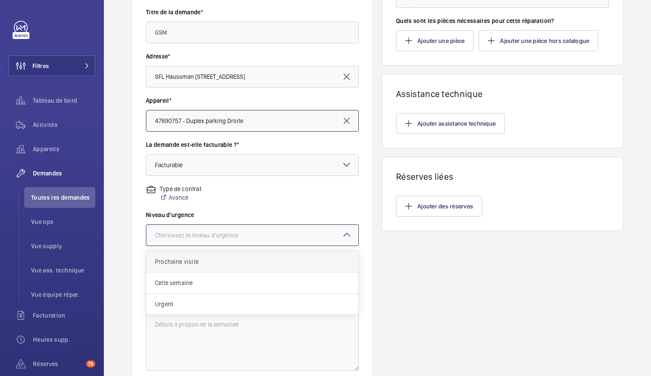
scroll to position [145, 0]
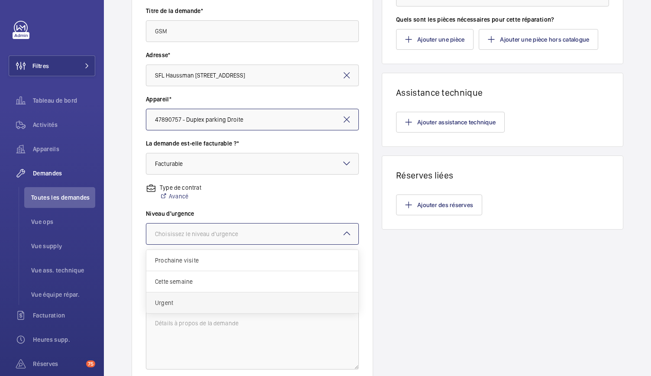
click at [181, 310] on div "Urgent" at bounding box center [252, 302] width 212 height 21
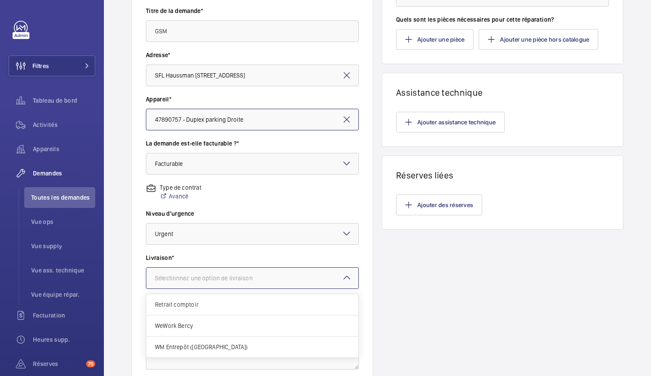
click at [206, 278] on div "Sélectionnez une option de livraison" at bounding box center [215, 278] width 120 height 9
click at [202, 345] on span "WM Entrepôt ([GEOGRAPHIC_DATA])" at bounding box center [252, 346] width 195 height 9
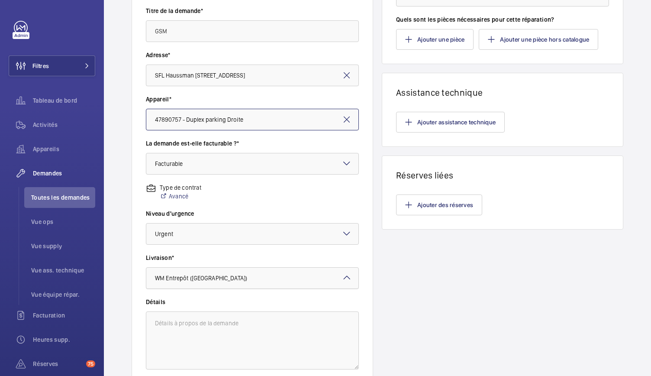
scroll to position [0, 0]
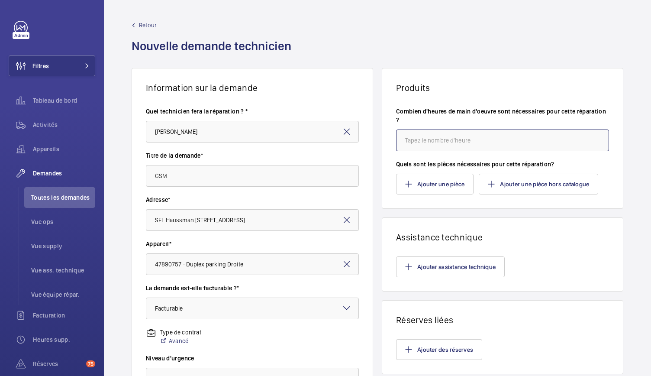
click at [411, 136] on input "number" at bounding box center [502, 140] width 213 height 22
type input "2"
click at [420, 179] on button "Ajouter une pièce" at bounding box center [435, 184] width 78 height 21
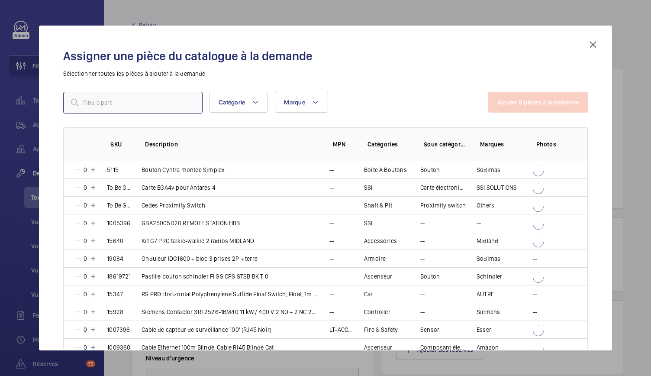
click at [151, 111] on input "text" at bounding box center [132, 103] width 139 height 22
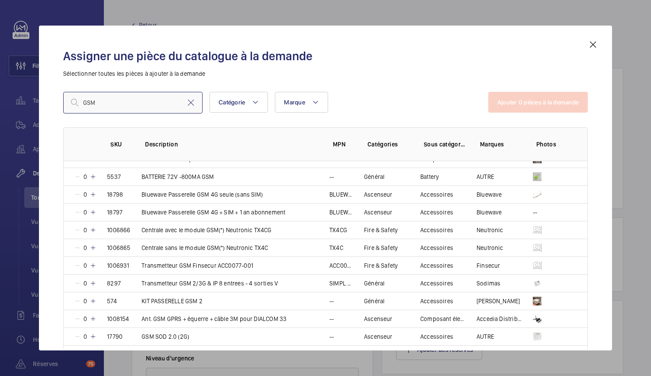
scroll to position [117, 0]
type input "GSM"
click at [93, 194] on mat-icon at bounding box center [93, 194] width 7 height 7
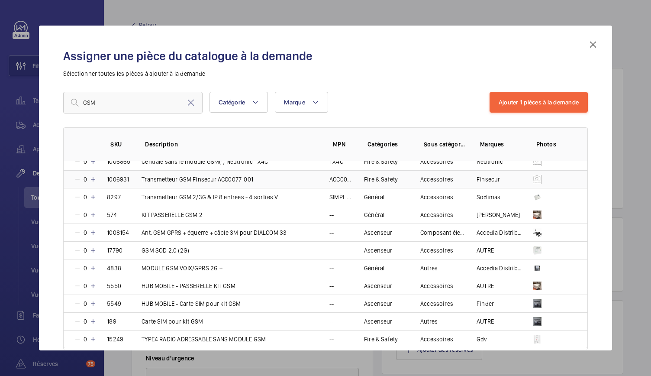
scroll to position [205, 0]
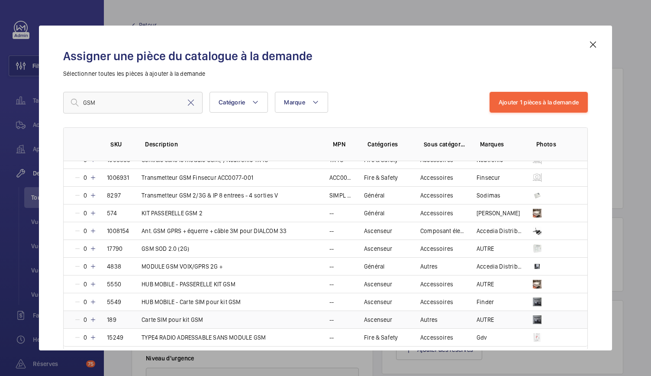
click at [93, 316] on mat-icon at bounding box center [93, 319] width 7 height 7
click at [527, 99] on button "Ajouter 2 pièces à la demande" at bounding box center [538, 102] width 99 height 21
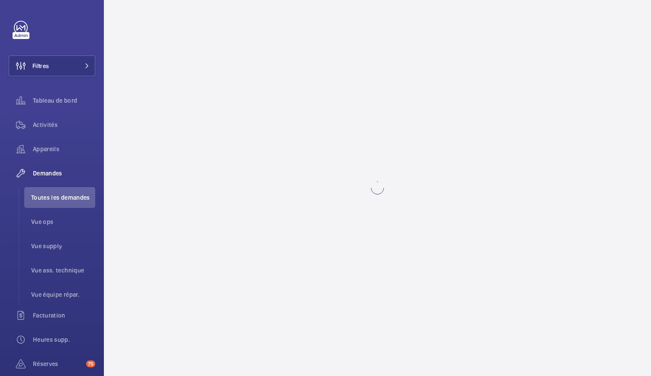
scroll to position [0, 0]
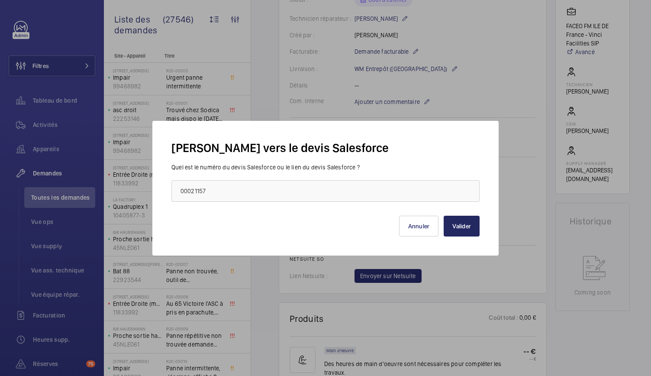
type input "00021157"
click at [458, 224] on button "Valider" at bounding box center [462, 226] width 36 height 21
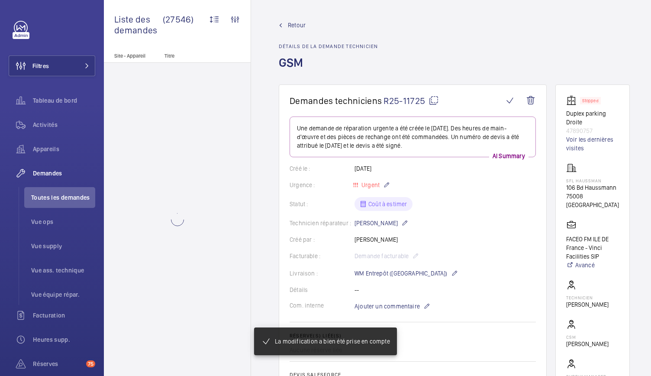
scroll to position [361, 0]
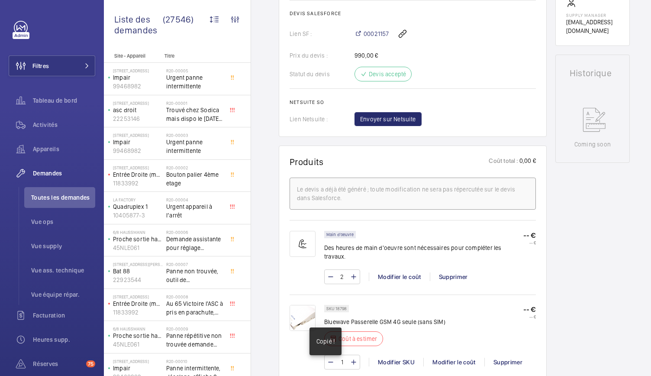
scroll to position [0, 0]
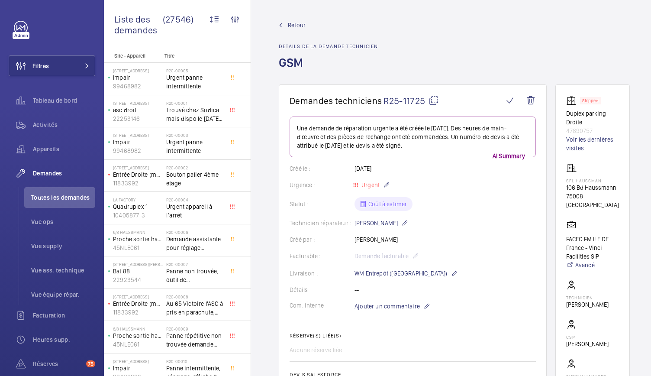
drag, startPoint x: 560, startPoint y: 108, endPoint x: 591, endPoint y: 123, distance: 34.7
click at [591, 123] on wm-front-card "Stopped Duplex parking Droite 47890757 Voir les dernières visites SFL Haussman …" at bounding box center [593, 245] width 74 height 323
click at [591, 123] on p "Duplex parking Droite" at bounding box center [592, 117] width 53 height 17
drag, startPoint x: 595, startPoint y: 130, endPoint x: 565, endPoint y: 116, distance: 32.5
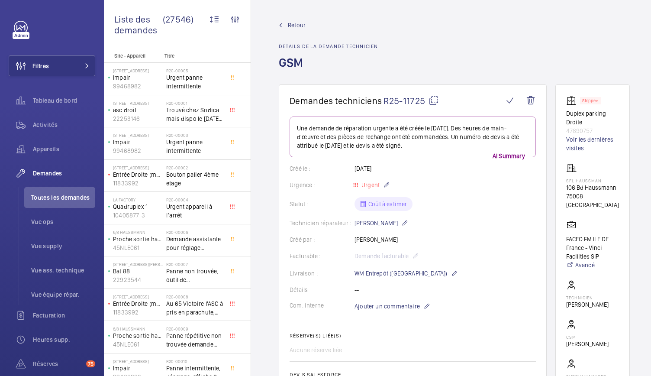
click at [566, 116] on div "Stopped Duplex parking Droite 47890757 Voir les dernières visites" at bounding box center [592, 123] width 53 height 57
copy div "Duplex parking Droite 47890757"
click at [45, 202] on li "Toutes les demandes" at bounding box center [59, 197] width 71 height 21
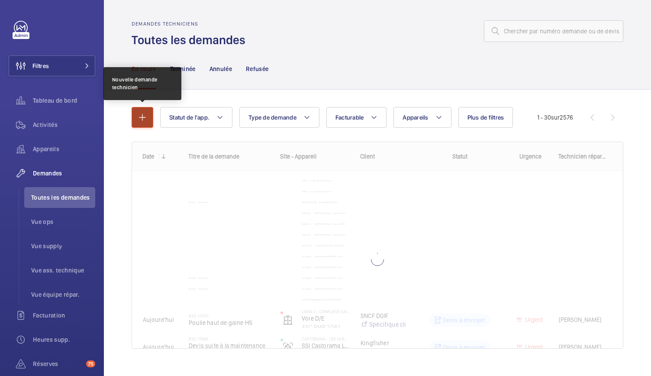
click at [138, 119] on mat-icon "button" at bounding box center [142, 117] width 10 height 10
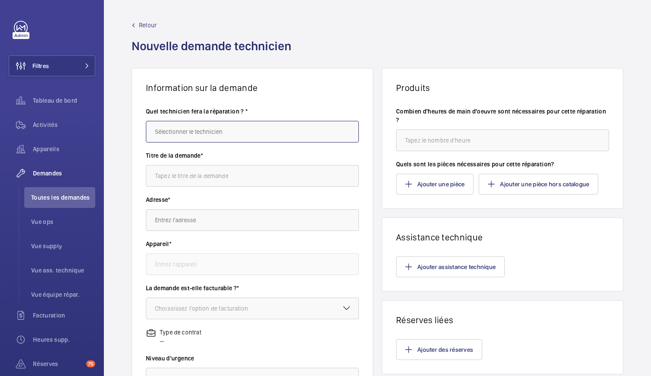
click at [178, 134] on input "text" at bounding box center [252, 132] width 213 height 22
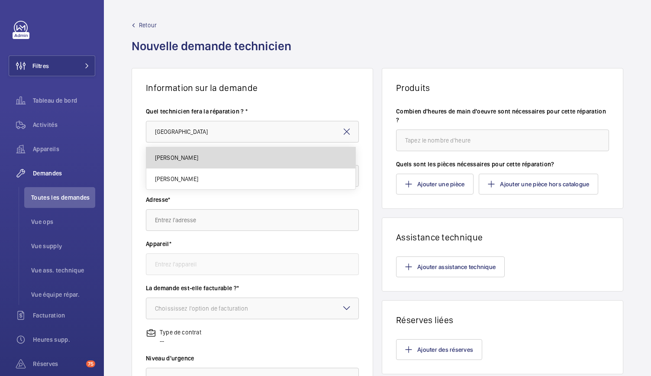
click at [183, 163] on mat-option "[PERSON_NAME]" at bounding box center [250, 157] width 209 height 21
type input "[PERSON_NAME]"
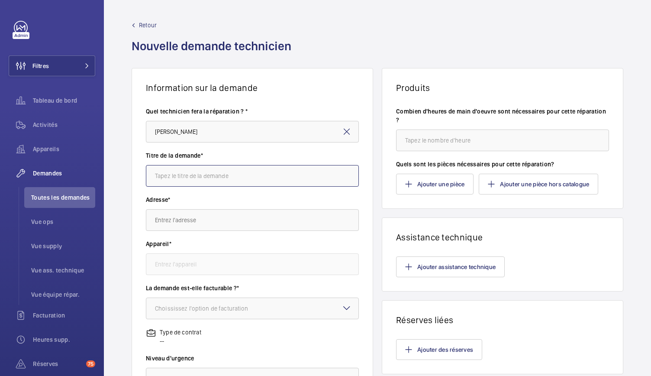
click at [181, 177] on input "text" at bounding box center [252, 176] width 213 height 22
type input "GSM"
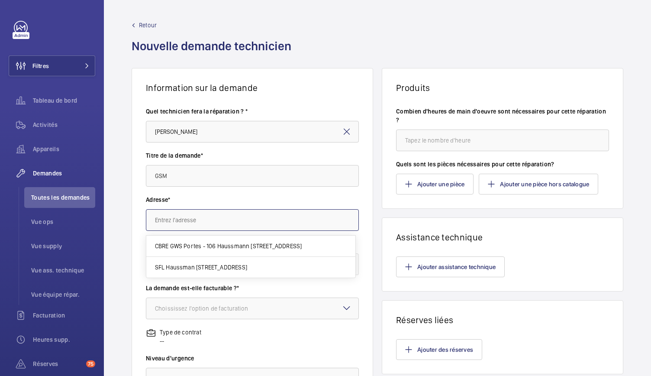
click at [178, 219] on input "text" at bounding box center [252, 220] width 213 height 22
click at [185, 262] on mat-option "SFL Haussman 106 Bd Haussmann, 75008 PARIS" at bounding box center [250, 267] width 209 height 21
type input "SFL Haussman 106 Bd Haussmann, 75008 PARIS"
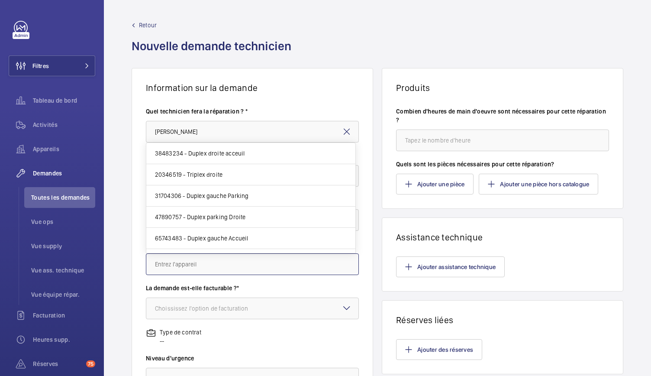
click at [199, 265] on input "text" at bounding box center [252, 264] width 213 height 22
click at [211, 177] on span "20346519 - Triplex droite" at bounding box center [189, 174] width 68 height 9
type input "20346519 - Triplex droite"
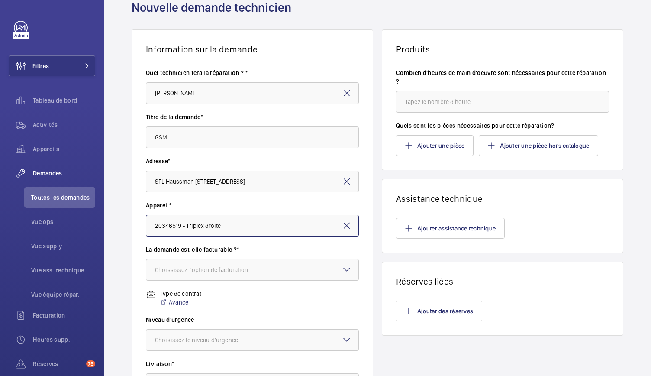
scroll to position [43, 0]
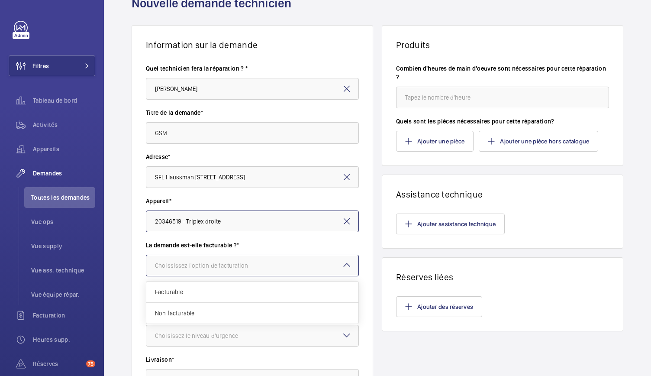
click at [200, 261] on div "Choississez l'option de facturation" at bounding box center [212, 265] width 115 height 9
click at [191, 294] on span "Facturable" at bounding box center [252, 292] width 195 height 9
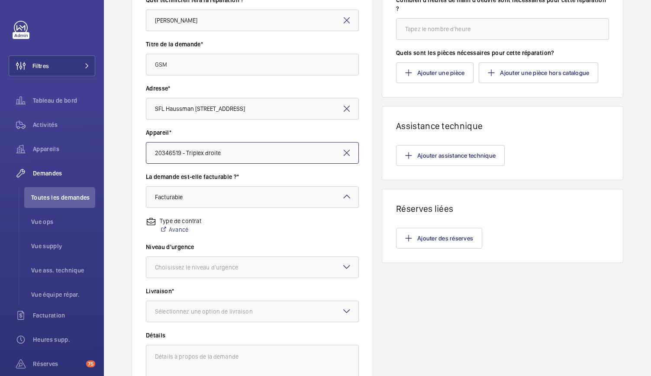
scroll to position [114, 0]
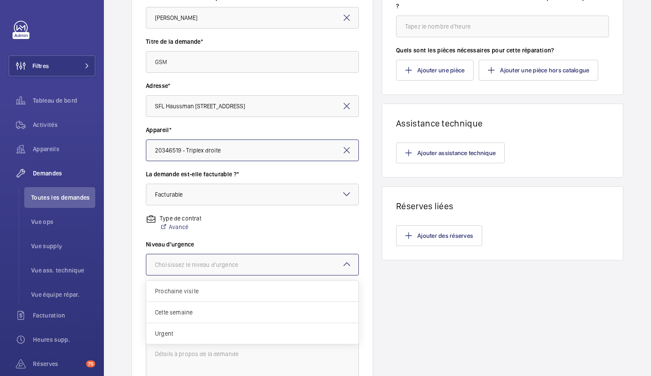
click at [225, 271] on div at bounding box center [252, 264] width 212 height 21
click at [194, 334] on span "Urgent" at bounding box center [252, 333] width 195 height 9
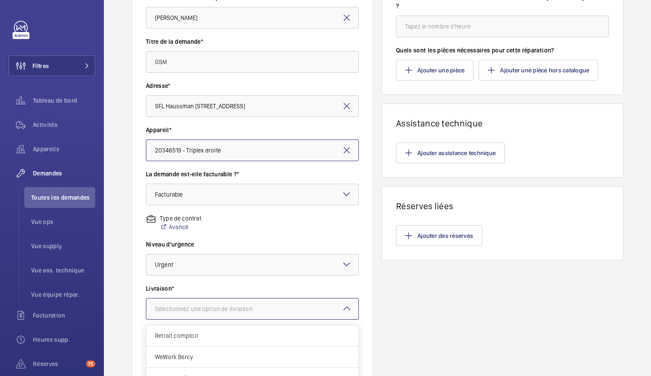
click at [204, 315] on div at bounding box center [252, 308] width 212 height 21
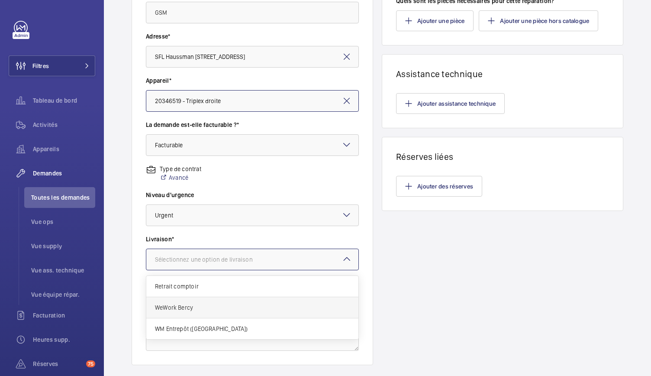
scroll to position [164, 0]
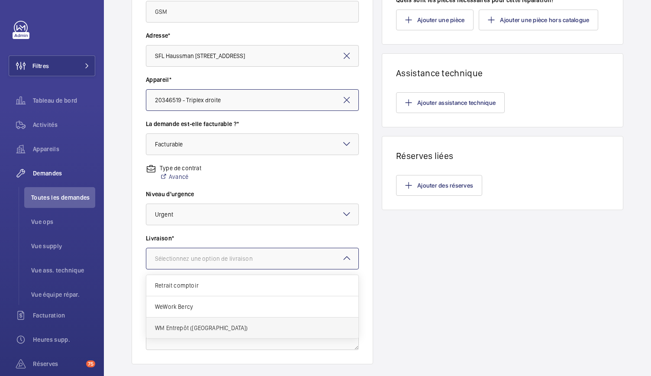
click at [187, 326] on span "WM Entrepôt ([GEOGRAPHIC_DATA])" at bounding box center [252, 327] width 195 height 9
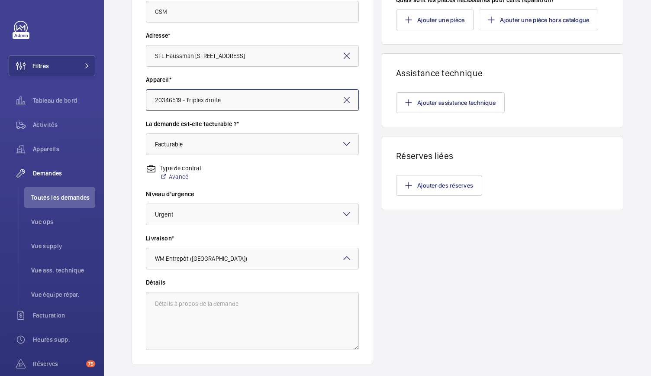
scroll to position [0, 0]
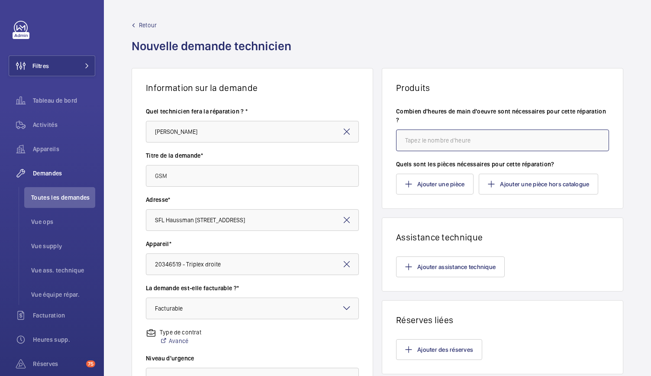
click at [429, 142] on input "number" at bounding box center [502, 140] width 213 height 22
type input "2"
click at [426, 180] on button "Ajouter une pièce" at bounding box center [435, 184] width 78 height 21
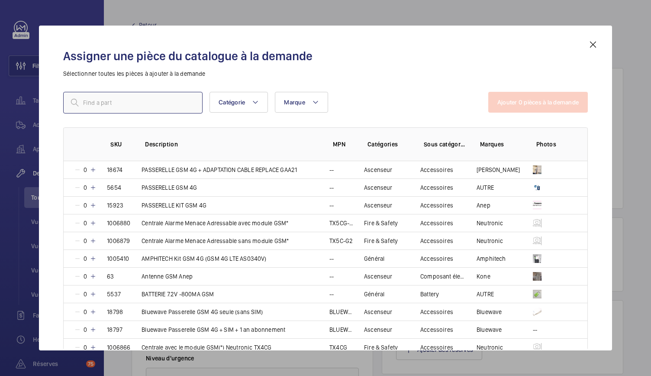
click at [187, 103] on input "text" at bounding box center [132, 103] width 139 height 22
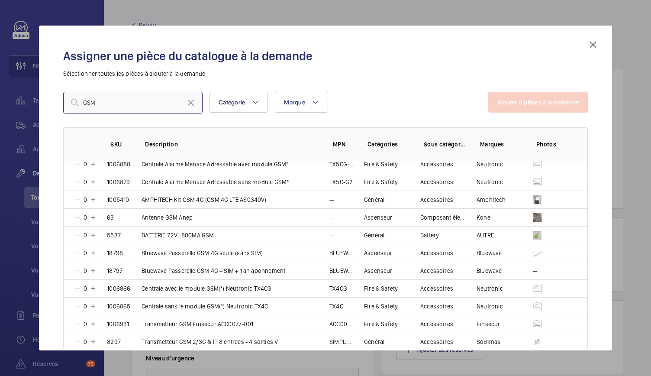
scroll to position [64, 0]
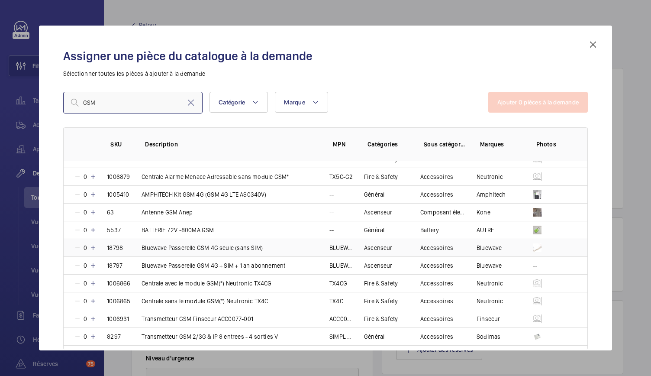
type input "GSM"
click at [94, 246] on mat-icon at bounding box center [93, 247] width 7 height 7
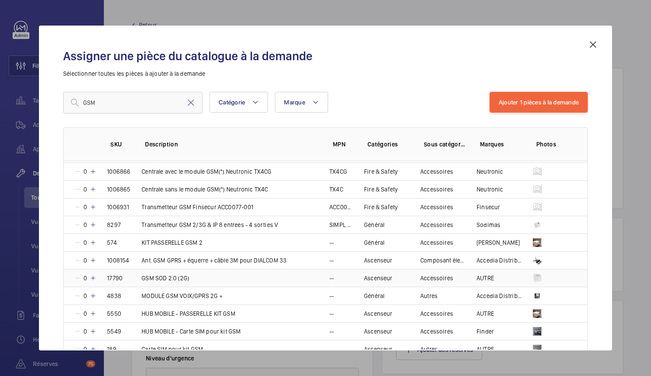
scroll to position [186, 0]
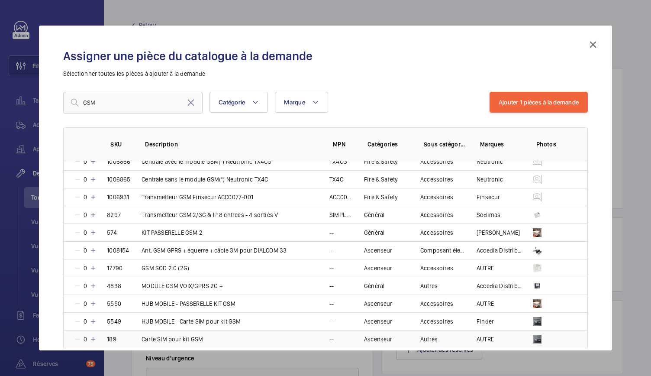
click at [93, 336] on mat-icon at bounding box center [93, 339] width 7 height 7
click at [501, 105] on button "Ajouter 2 pièces à la demande" at bounding box center [538, 102] width 99 height 21
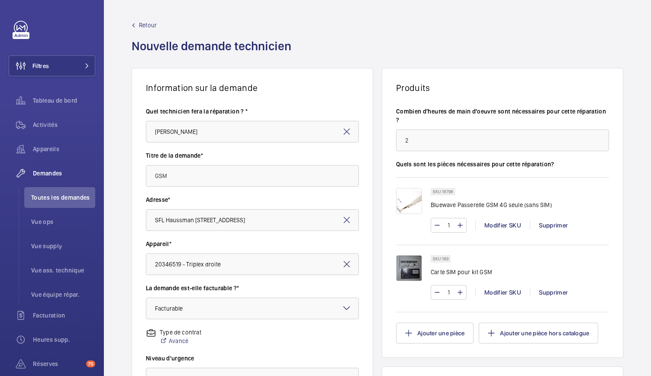
scroll to position [214, 0]
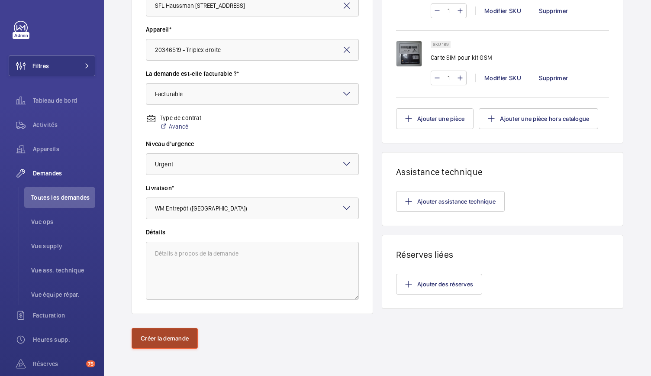
click at [187, 336] on button "Créer la demande" at bounding box center [165, 338] width 66 height 21
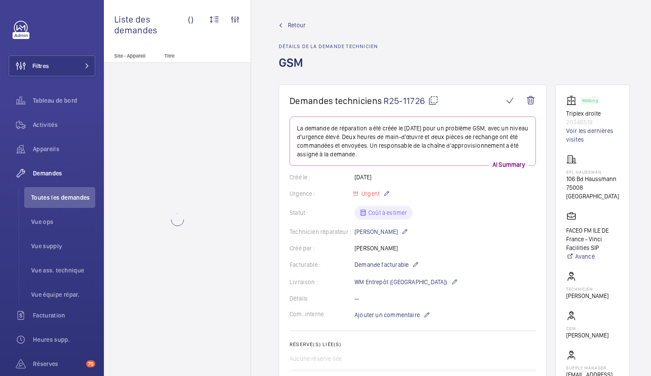
click at [434, 102] on mat-icon at bounding box center [433, 100] width 10 height 10
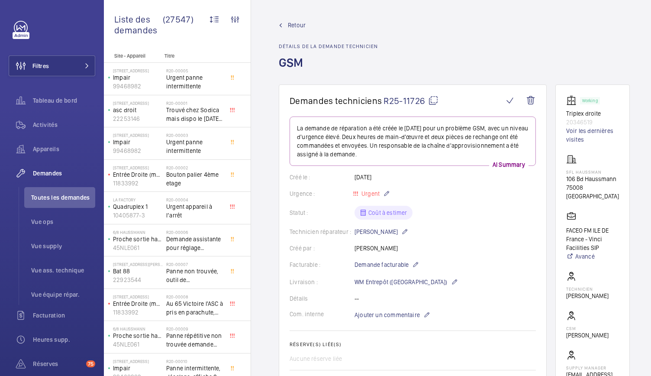
drag, startPoint x: 561, startPoint y: 113, endPoint x: 595, endPoint y: 122, distance: 35.5
click at [595, 122] on wm-front-card "Working Triplex droite 20346519 Voir les dernières visites SFL Haussman 106 Bd …" at bounding box center [593, 241] width 74 height 314
copy div "Triplex droite 20346519"
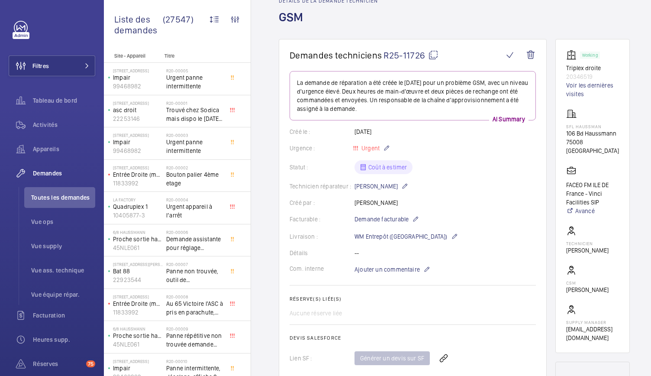
scroll to position [45, 0]
click at [46, 196] on span "Toutes les demandes" at bounding box center [63, 197] width 64 height 9
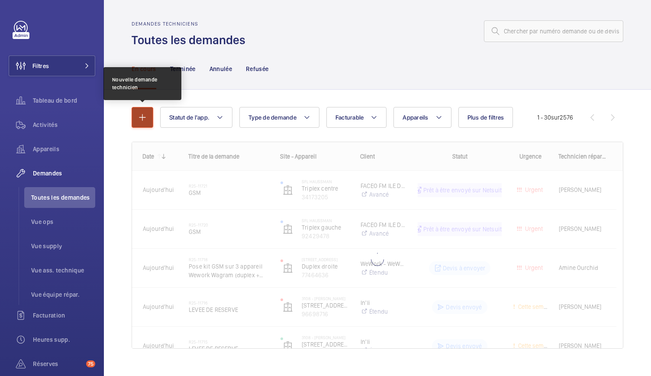
click at [146, 118] on mat-icon "button" at bounding box center [142, 117] width 10 height 10
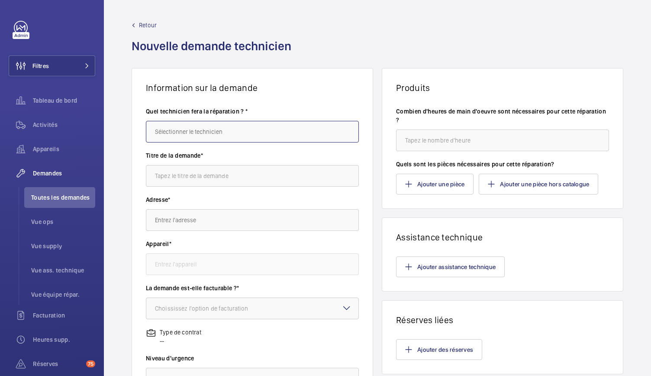
click at [202, 133] on input "text" at bounding box center [252, 132] width 213 height 22
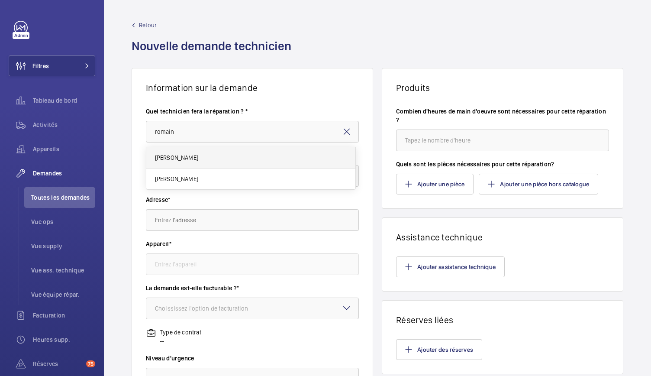
click at [188, 165] on mat-option "[PERSON_NAME]" at bounding box center [250, 157] width 209 height 21
type input "[PERSON_NAME]"
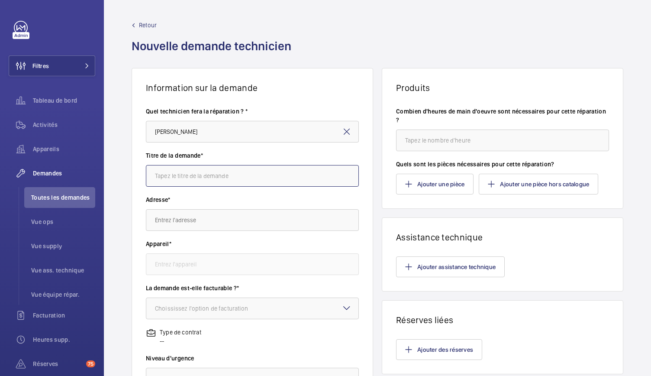
click at [189, 181] on input "text" at bounding box center [252, 176] width 213 height 22
type input "GSM"
click at [178, 213] on input "text" at bounding box center [252, 220] width 213 height 22
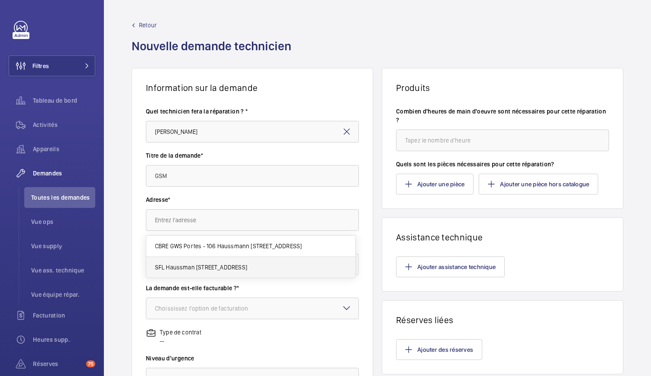
click at [186, 264] on span "SFL Haussman 106 Bd Haussmann, 75008 PARIS" at bounding box center [201, 267] width 92 height 9
type input "SFL Haussman 106 Bd Haussmann, 75008 PARIS"
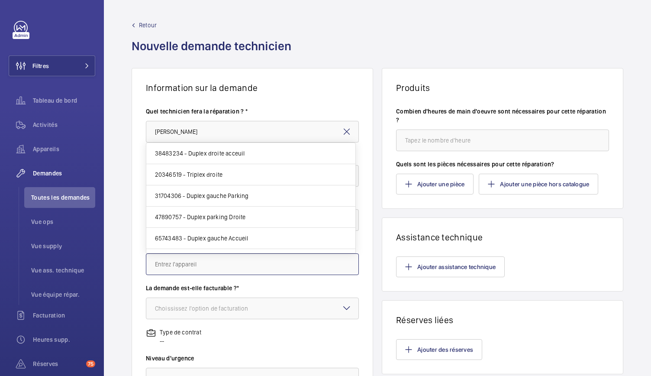
click at [186, 265] on input "text" at bounding box center [252, 264] width 213 height 22
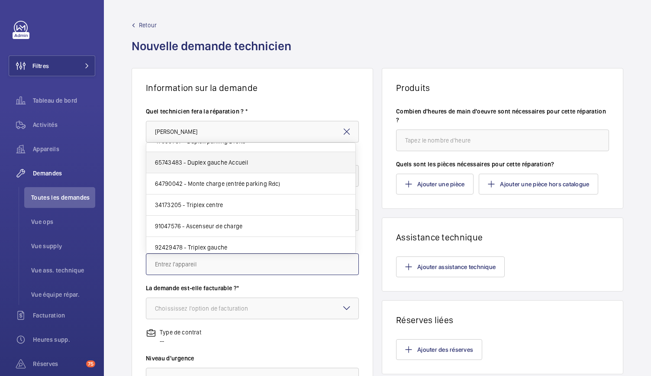
scroll to position [79, 0]
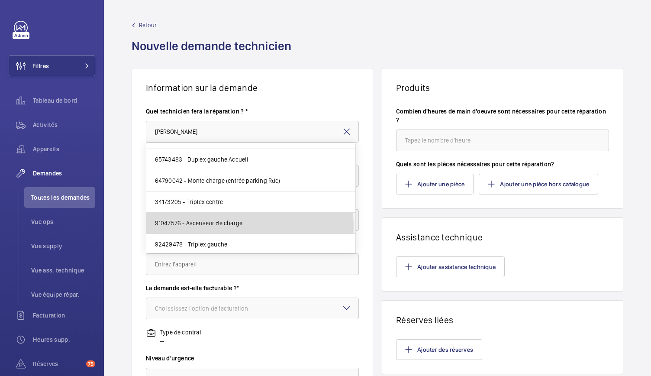
click at [206, 226] on mat-option "91047576 - Ascenseur de charge" at bounding box center [250, 223] width 209 height 21
type input "91047576 - Ascenseur de charge"
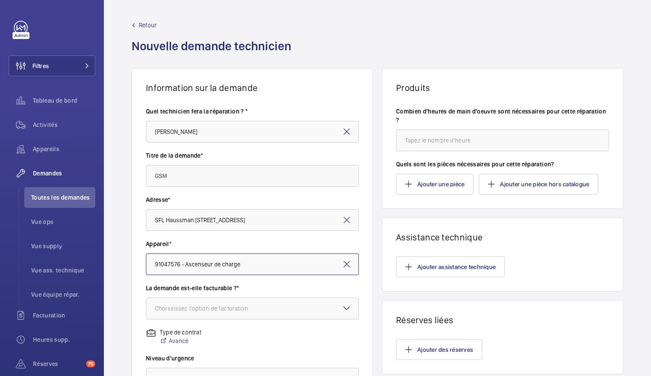
click at [216, 304] on div "Choississez l'option de facturation" at bounding box center [212, 308] width 115 height 9
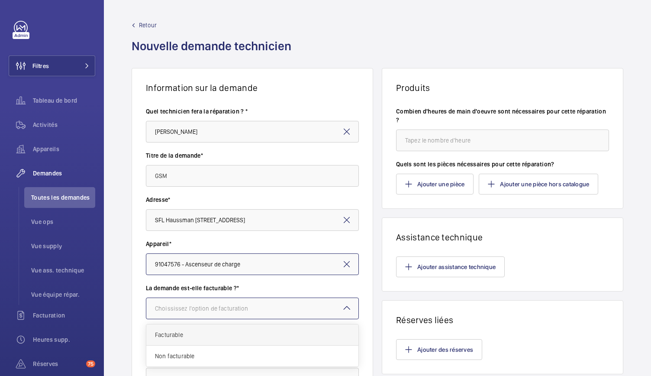
click at [199, 335] on span "Facturable" at bounding box center [252, 334] width 195 height 9
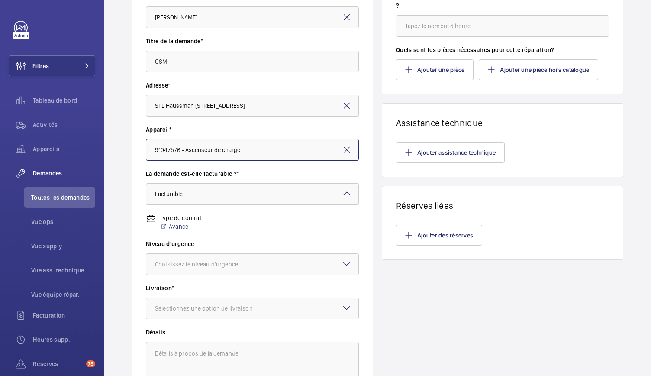
scroll to position [115, 0]
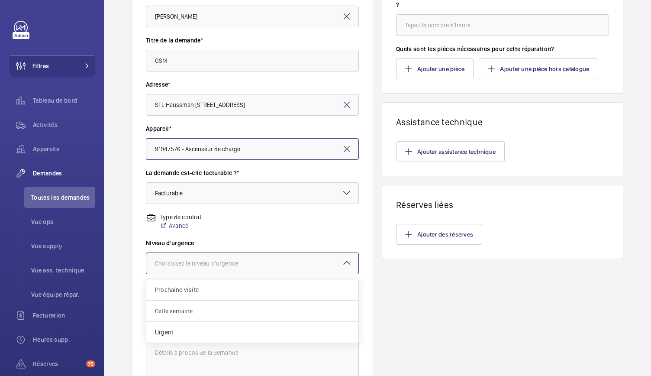
click at [218, 258] on div at bounding box center [252, 263] width 212 height 21
click at [179, 333] on span "Urgent" at bounding box center [252, 332] width 195 height 9
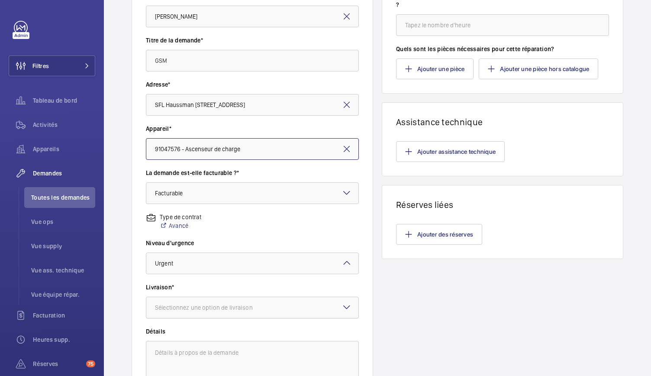
click at [184, 305] on div "Sélectionnez une option de livraison" at bounding box center [215, 307] width 120 height 9
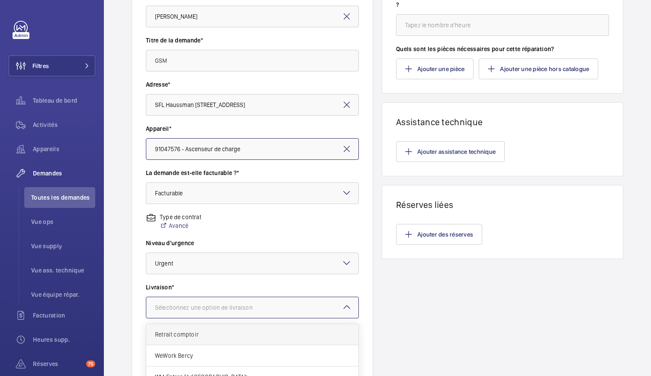
scroll to position [207, 0]
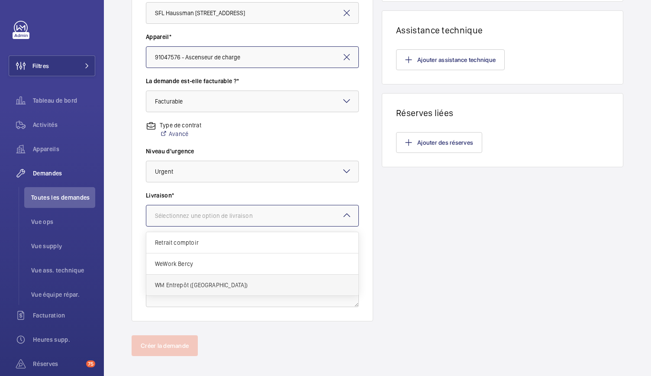
click at [183, 288] on span "WM Entrepôt ([GEOGRAPHIC_DATA])" at bounding box center [252, 285] width 195 height 9
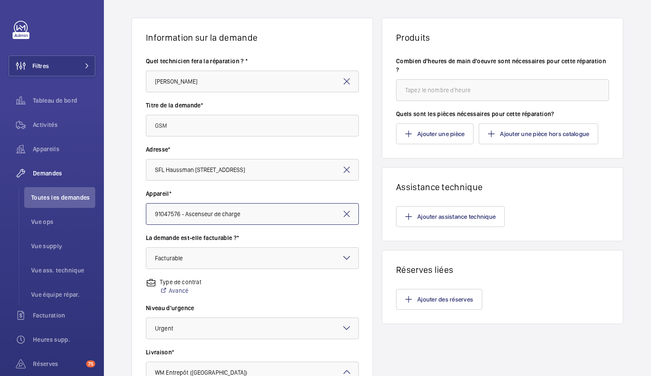
scroll to position [0, 0]
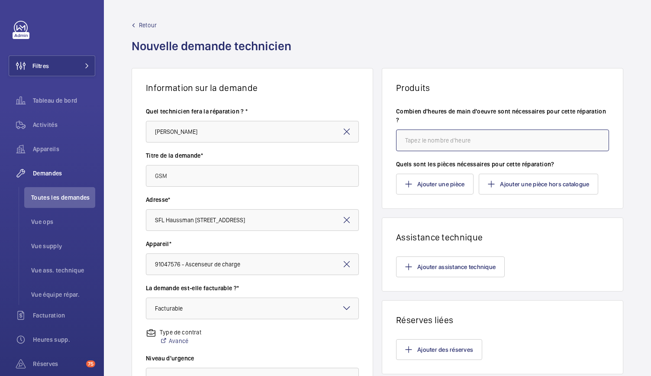
click at [426, 138] on input "number" at bounding box center [502, 140] width 213 height 22
type input "2"
click at [419, 181] on button "Ajouter une pièce" at bounding box center [435, 184] width 78 height 21
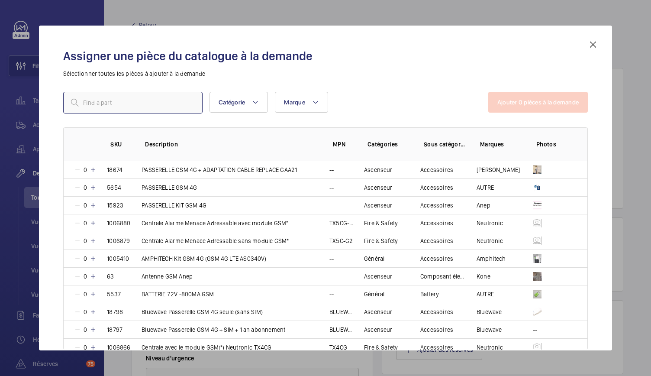
click at [179, 107] on input "text" at bounding box center [132, 103] width 139 height 22
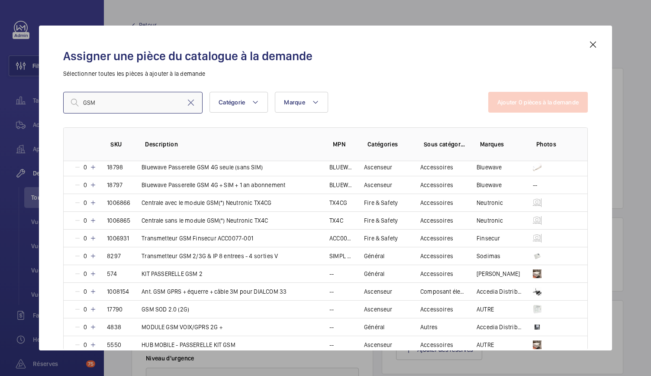
scroll to position [142, 0]
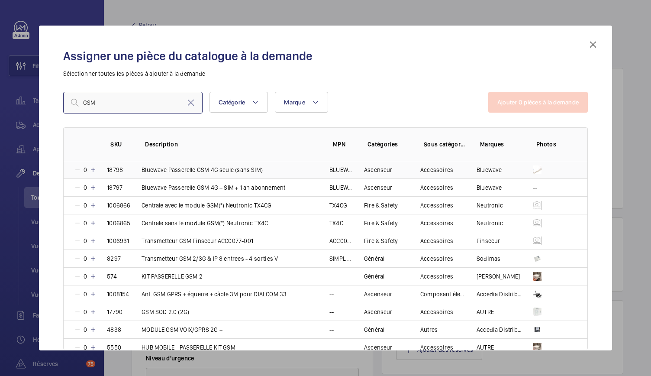
type input "GSM"
click at [94, 167] on mat-icon at bounding box center [93, 169] width 7 height 7
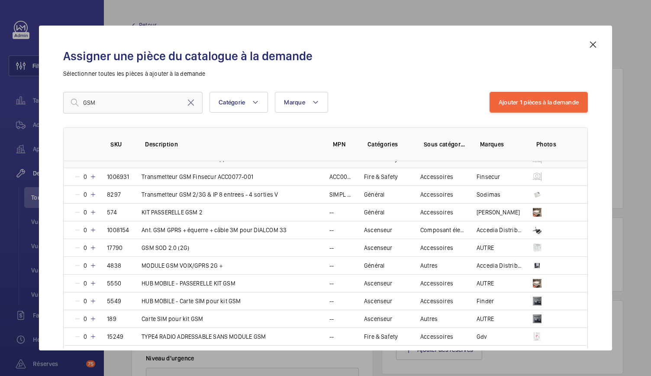
scroll to position [209, 0]
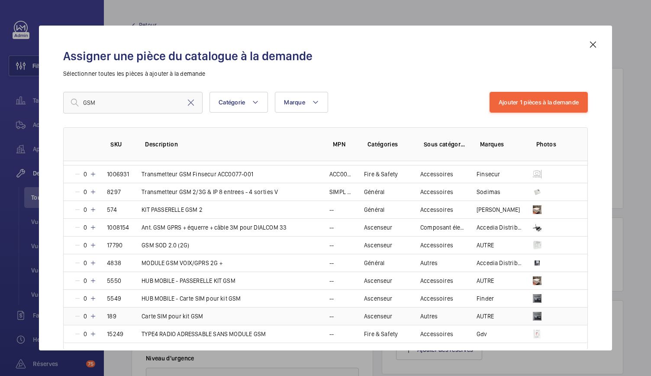
click at [95, 313] on mat-icon at bounding box center [93, 316] width 7 height 7
click at [507, 106] on button "Ajouter 2 pièces à la demande" at bounding box center [538, 102] width 99 height 21
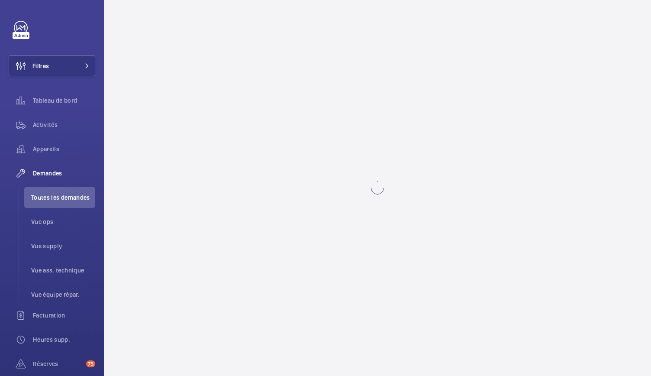
scroll to position [0, 0]
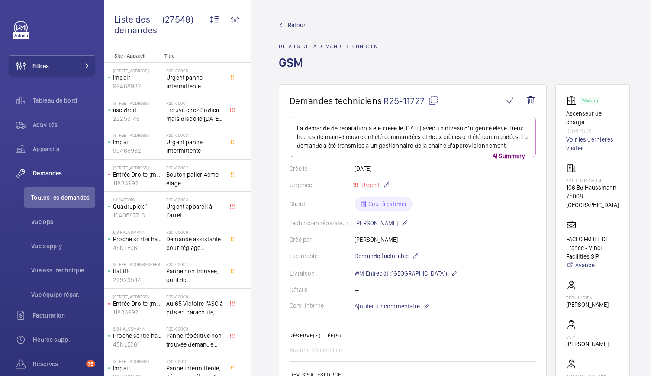
click at [434, 102] on mat-icon at bounding box center [433, 100] width 10 height 10
drag, startPoint x: 565, startPoint y: 113, endPoint x: 593, endPoint y: 129, distance: 32.8
click at [593, 129] on wm-front-card "Working Ascenseur de charge 91047576 Voir les dernières visites SFL Haussman 10…" at bounding box center [593, 245] width 74 height 323
copy div "Ascenseur de charge 91047576"
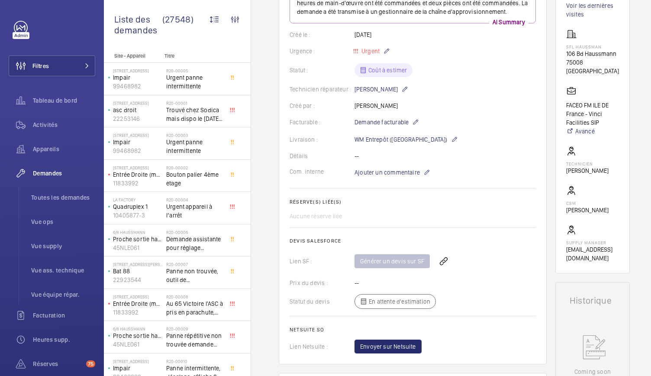
scroll to position [166, 0]
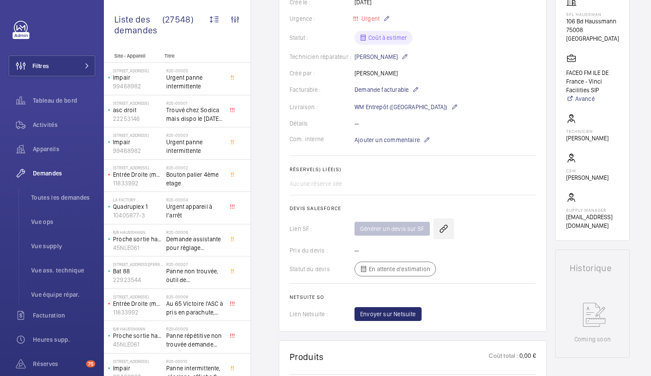
click at [443, 237] on wm-front-icon-button at bounding box center [443, 228] width 21 height 21
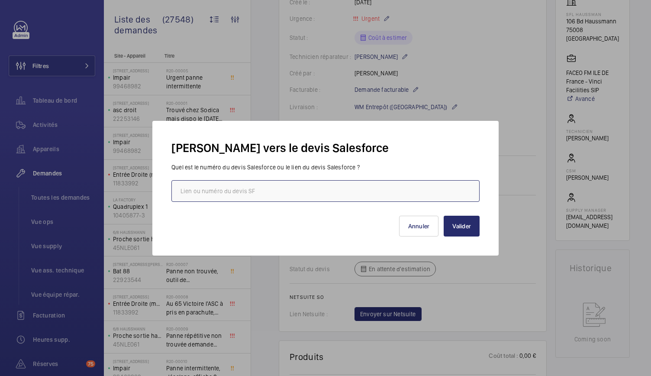
click at [310, 187] on input "text" at bounding box center [325, 191] width 308 height 22
paste input "00021156"
type input "00021156"
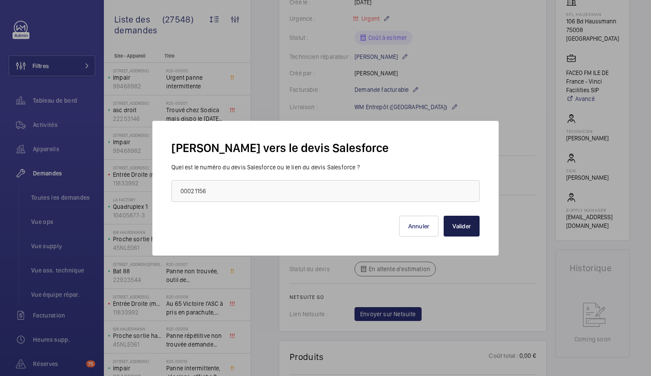
click at [460, 223] on button "Valider" at bounding box center [462, 226] width 36 height 21
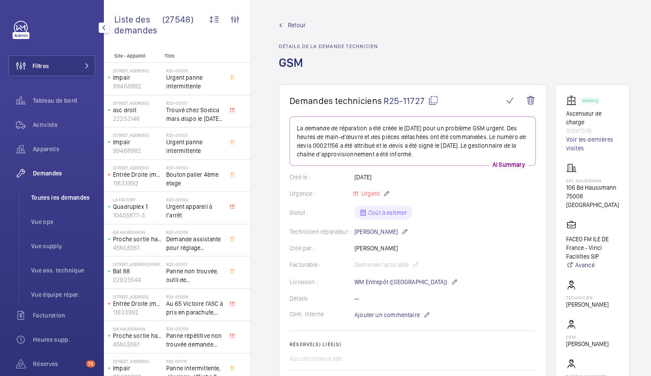
click at [56, 195] on span "Toutes les demandes" at bounding box center [63, 197] width 64 height 9
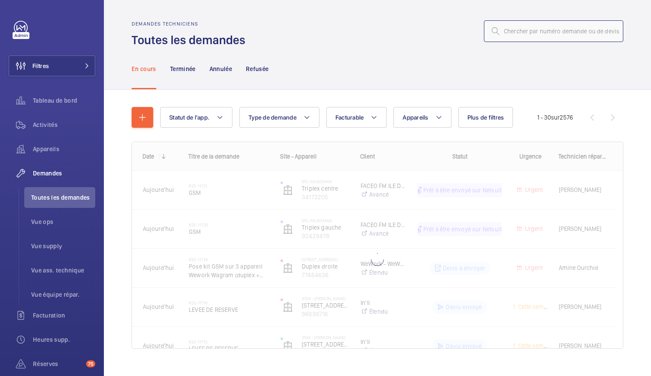
click at [518, 31] on input "text" at bounding box center [553, 31] width 139 height 22
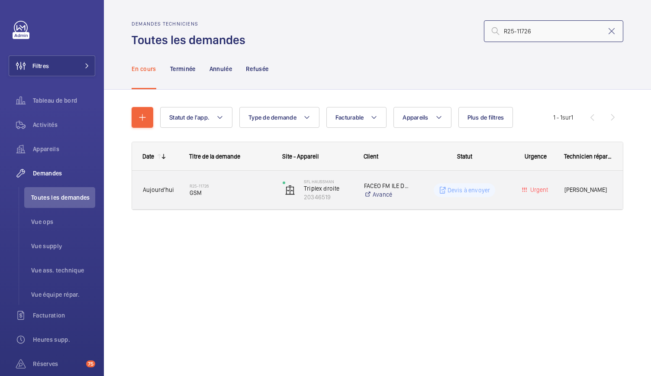
type input "R25-11726"
click at [197, 190] on span "GSM" at bounding box center [231, 192] width 82 height 9
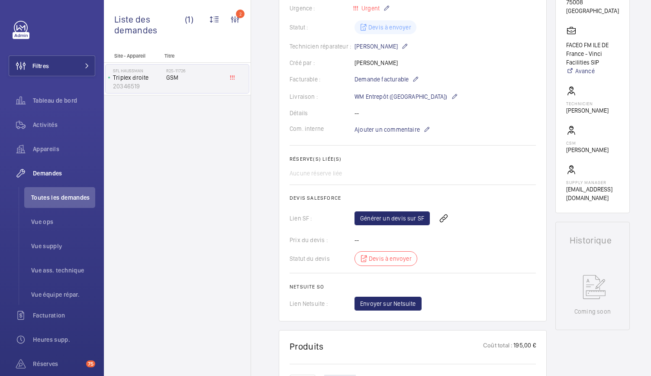
scroll to position [185, 0]
click at [443, 228] on wm-front-icon-button at bounding box center [443, 218] width 21 height 21
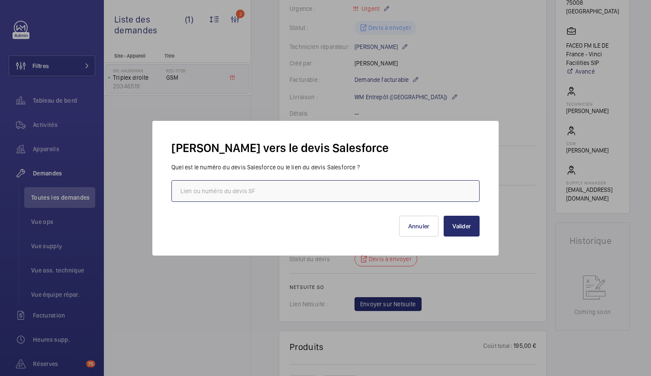
click at [301, 192] on input "text" at bounding box center [325, 191] width 308 height 22
paste input "00021161"
type input "00021161"
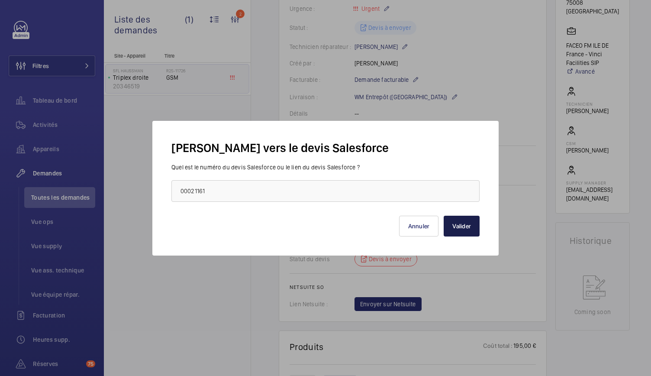
click at [456, 228] on button "Valider" at bounding box center [462, 226] width 36 height 21
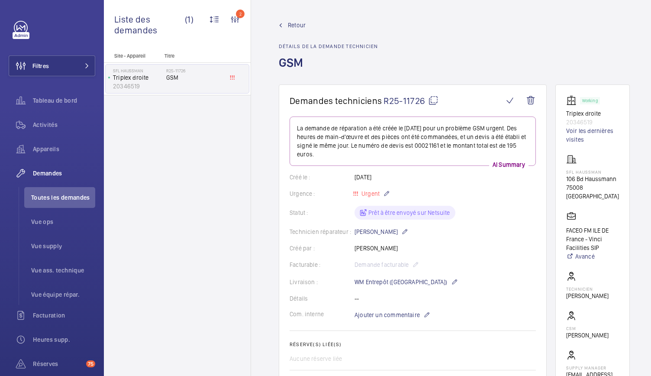
scroll to position [255, 0]
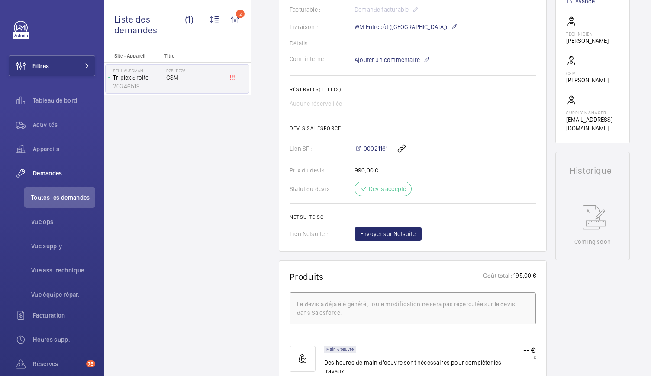
click at [57, 198] on span "Toutes les demandes" at bounding box center [63, 197] width 64 height 9
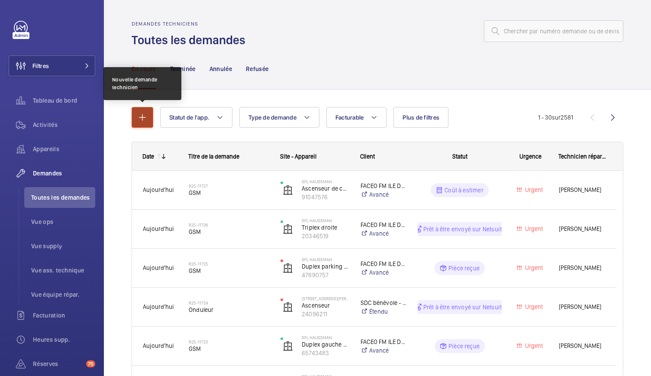
click at [142, 116] on mat-icon "button" at bounding box center [142, 117] width 10 height 10
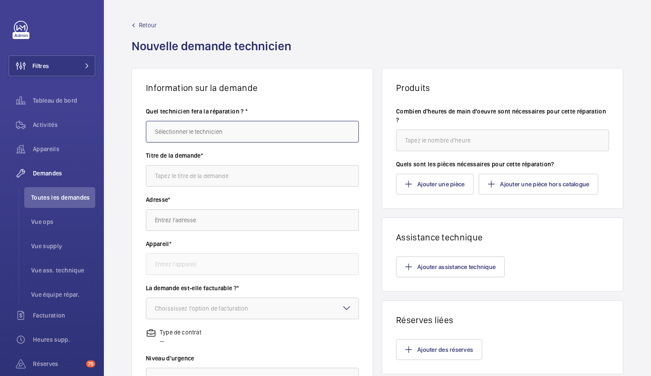
click at [198, 136] on input "text" at bounding box center [252, 132] width 213 height 22
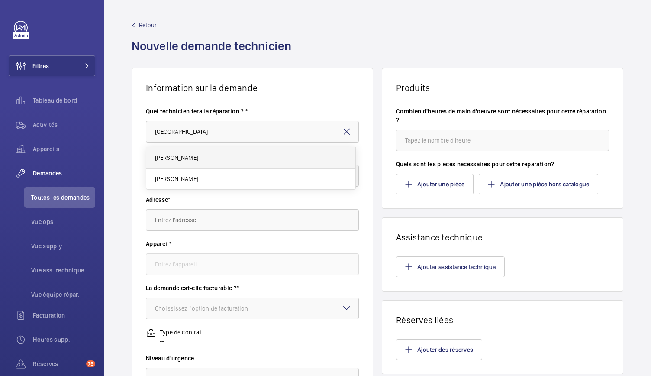
click at [194, 155] on span "[PERSON_NAME]" at bounding box center [176, 157] width 43 height 9
type input "[PERSON_NAME]"
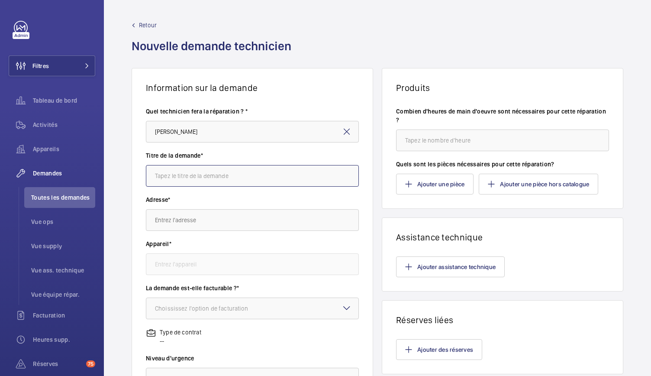
click at [192, 175] on input "text" at bounding box center [252, 176] width 213 height 22
type input "GSM"
click at [183, 213] on input "text" at bounding box center [252, 220] width 213 height 22
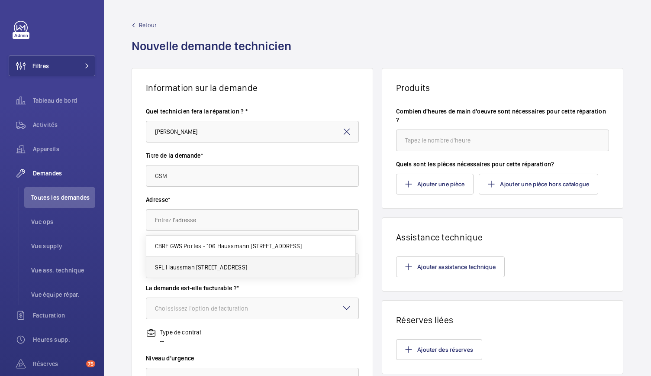
click at [183, 265] on span "SFL Haussman 106 Bd Haussmann, 75008 PARIS" at bounding box center [201, 267] width 92 height 9
type input "SFL Haussman 106 Bd Haussmann, 75008 PARIS"
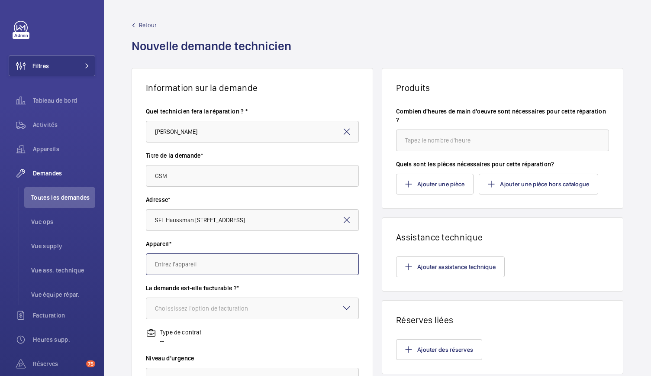
click at [187, 259] on input "text" at bounding box center [252, 264] width 213 height 22
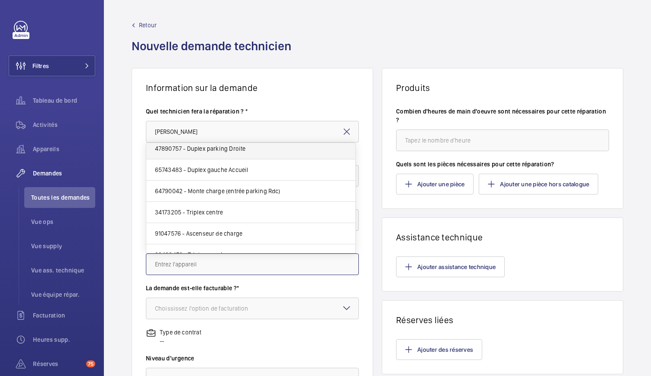
scroll to position [79, 0]
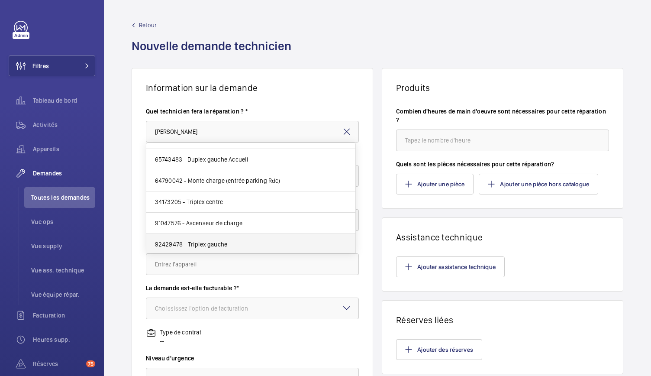
click at [210, 243] on span "92429478 - Triplex gauche" at bounding box center [191, 244] width 73 height 9
type input "92429478 - Triplex gauche"
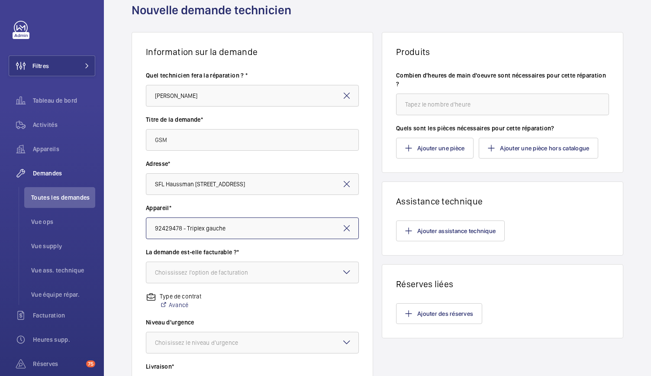
scroll to position [39, 0]
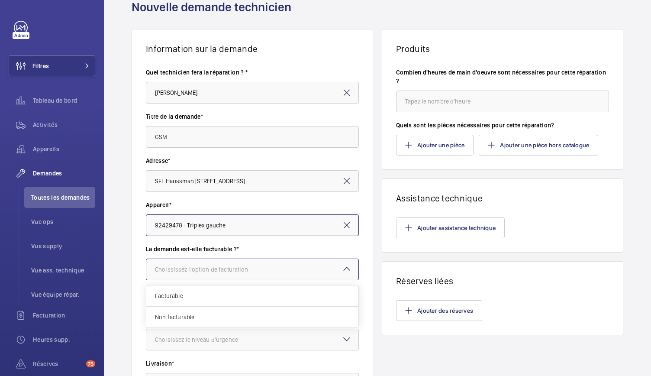
click at [202, 265] on div "Choississez l'option de facturation" at bounding box center [212, 269] width 115 height 9
click at [179, 296] on span "Facturable" at bounding box center [252, 295] width 195 height 9
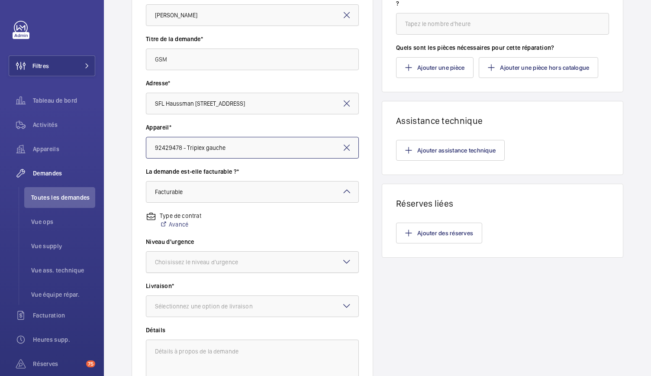
click at [207, 258] on div "Choisissez le niveau d'urgence" at bounding box center [207, 262] width 105 height 9
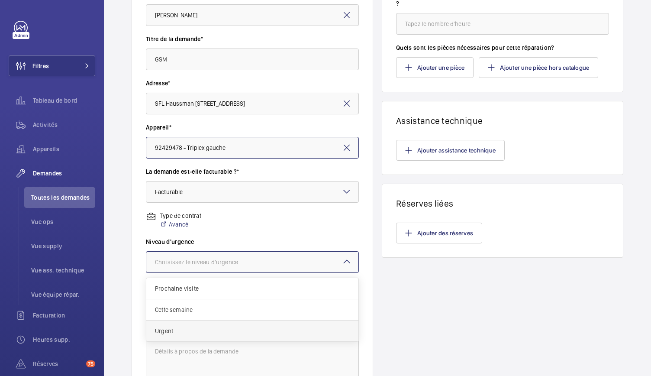
click at [190, 328] on span "Urgent" at bounding box center [252, 330] width 195 height 9
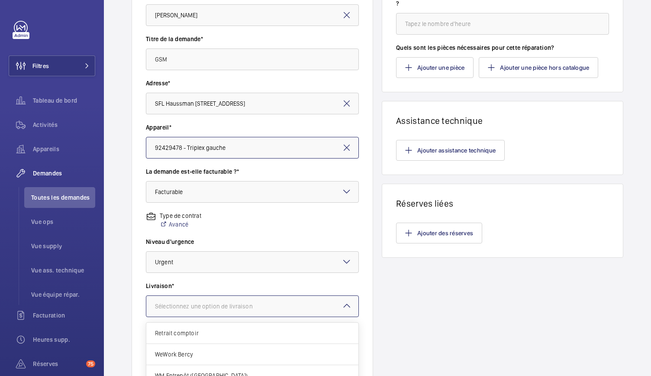
click at [207, 304] on div "Sélectionnez une option de livraison" at bounding box center [215, 306] width 120 height 9
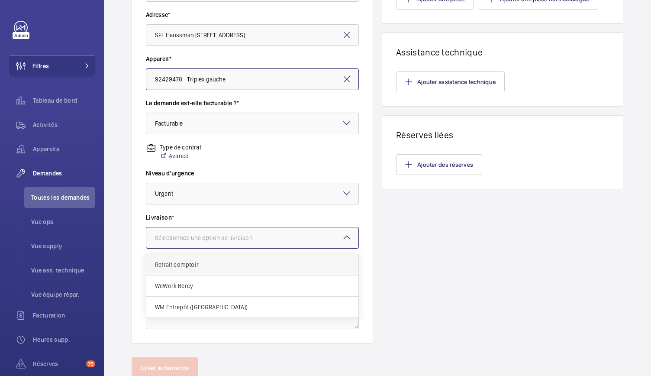
scroll to position [185, 0]
click at [180, 307] on span "WM Entrepôt ([GEOGRAPHIC_DATA])" at bounding box center [252, 306] width 195 height 9
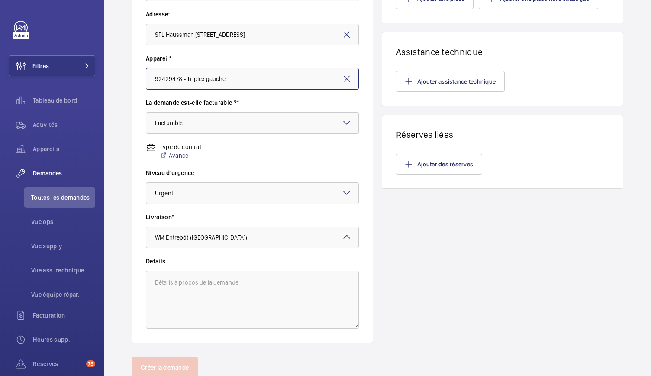
scroll to position [0, 0]
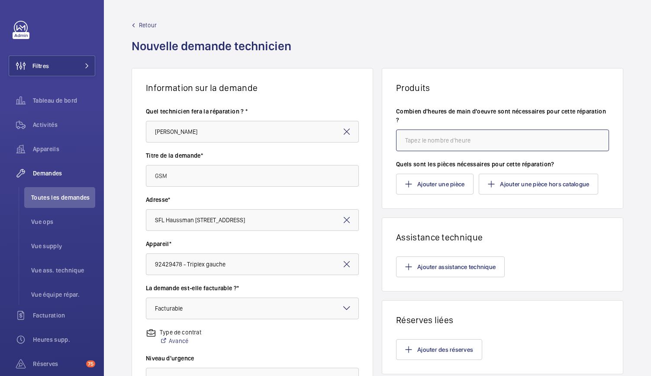
click at [411, 142] on input "number" at bounding box center [502, 140] width 213 height 22
type input "2"
click at [420, 182] on button "Ajouter une pièce" at bounding box center [435, 184] width 78 height 21
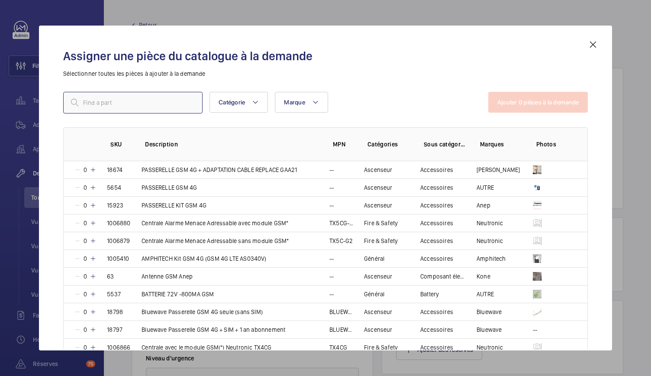
click at [136, 98] on input "text" at bounding box center [132, 103] width 139 height 22
type input "GSM"
click at [94, 310] on mat-icon at bounding box center [93, 311] width 7 height 7
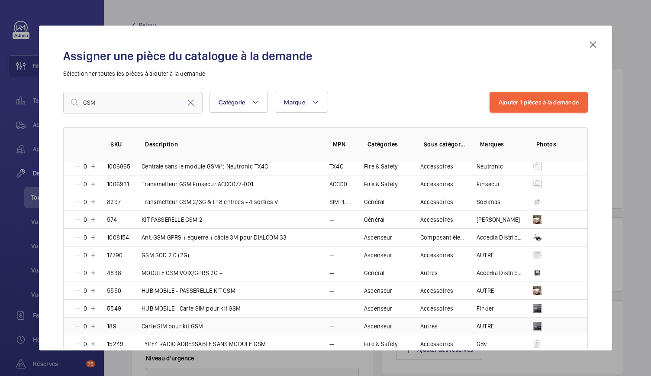
scroll to position [199, 0]
click at [93, 323] on mat-icon at bounding box center [93, 326] width 7 height 7
click at [526, 97] on button "Ajouter 2 pièces à la demande" at bounding box center [538, 102] width 99 height 21
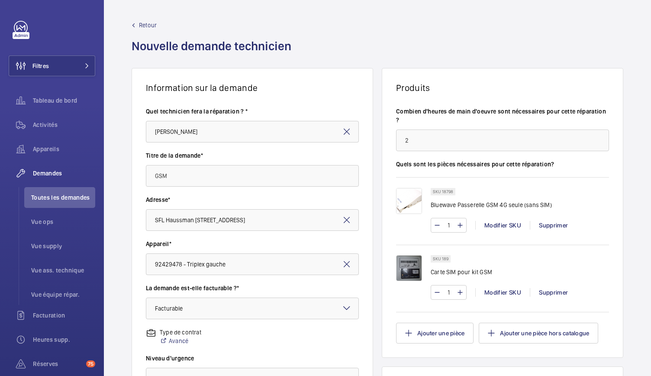
scroll to position [214, 0]
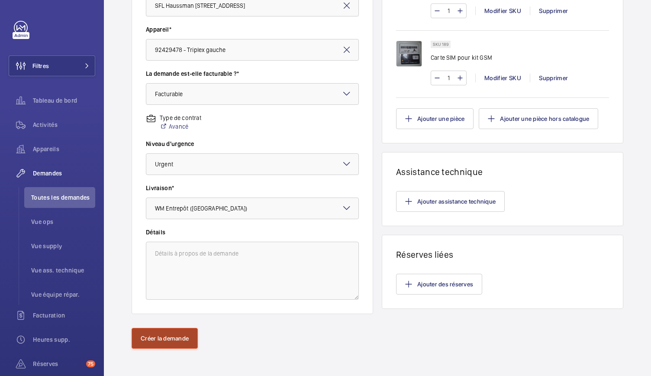
click at [158, 343] on button "Créer la demande" at bounding box center [165, 338] width 66 height 21
click at [173, 337] on wm-front-async-data-loader "Retour Nouvelle demande technicien Information sur la demande Quel technicien f…" at bounding box center [377, 81] width 547 height 591
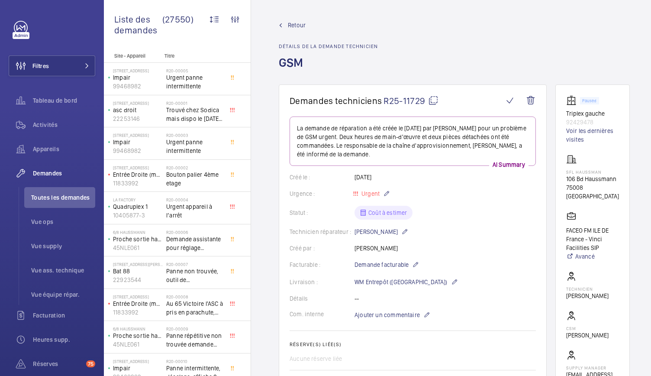
click at [430, 102] on mat-icon at bounding box center [433, 100] width 10 height 10
drag, startPoint x: 565, startPoint y: 113, endPoint x: 598, endPoint y: 120, distance: 33.8
click at [598, 120] on div "Paused Triplex gauche 92429478 Voir les dernières visites" at bounding box center [592, 119] width 53 height 48
copy div "Triplex gauche 92429478"
click at [490, 183] on wm-front-card-body "La demande de réparation a été créée le 3 septembre 2025 par Mickael Dokan pour…" at bounding box center [413, 305] width 246 height 379
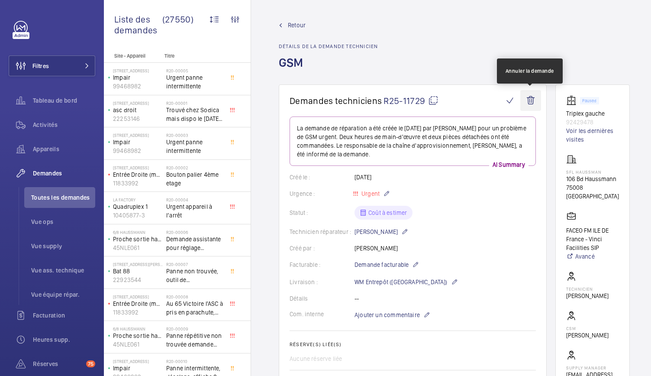
click at [532, 101] on wm-front-icon-button at bounding box center [530, 100] width 21 height 21
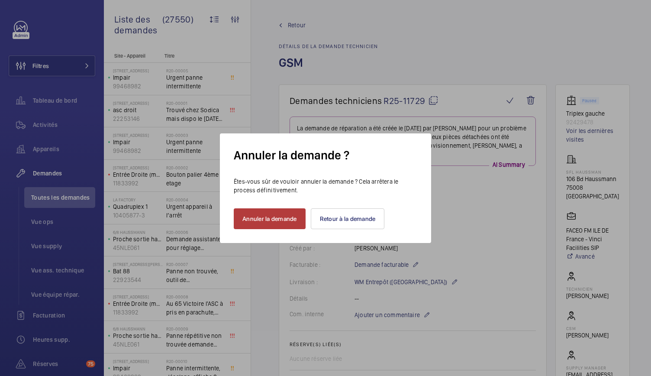
click at [270, 222] on button "Annuler la demande" at bounding box center [270, 218] width 72 height 21
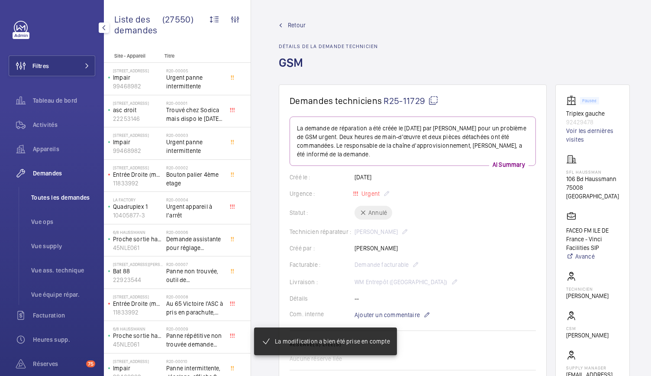
click at [54, 201] on span "Toutes les demandes" at bounding box center [63, 197] width 64 height 9
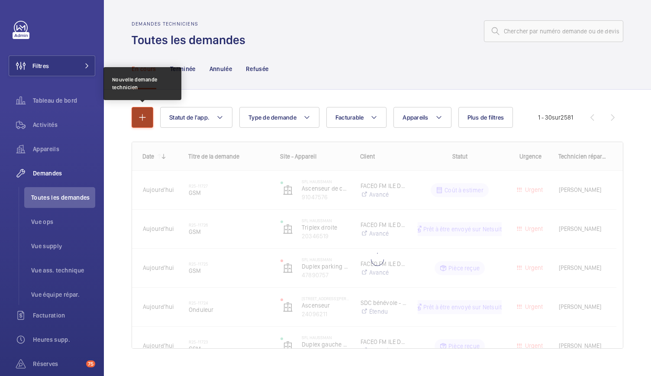
click at [141, 119] on mat-icon "button" at bounding box center [142, 117] width 10 height 10
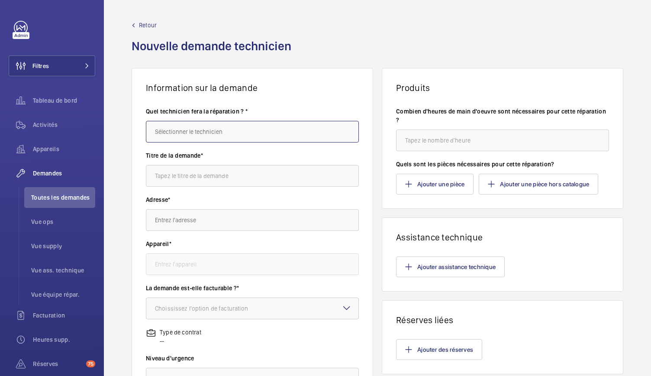
click at [181, 129] on input "text" at bounding box center [252, 132] width 213 height 22
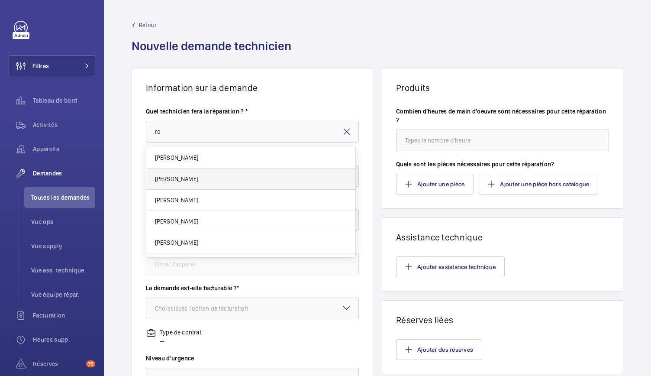
click at [171, 178] on span "[PERSON_NAME]" at bounding box center [176, 178] width 43 height 9
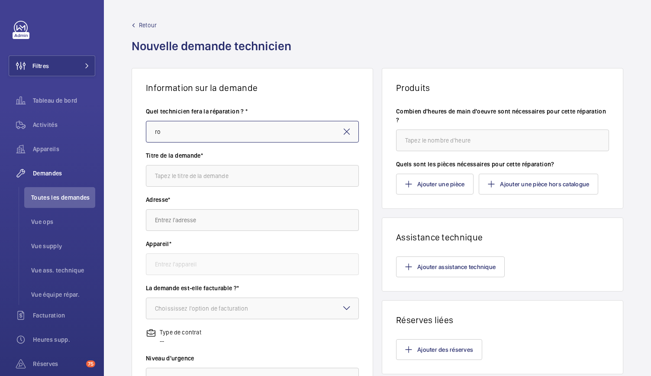
type input "[PERSON_NAME]"
click at [171, 178] on input "text" at bounding box center [252, 176] width 213 height 22
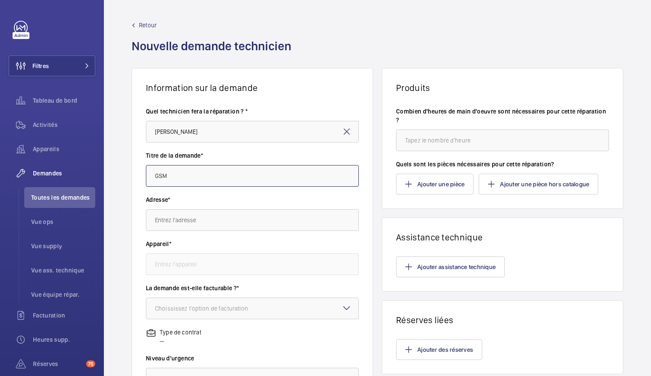
type input "GSM"
click at [169, 217] on input "text" at bounding box center [252, 220] width 213 height 22
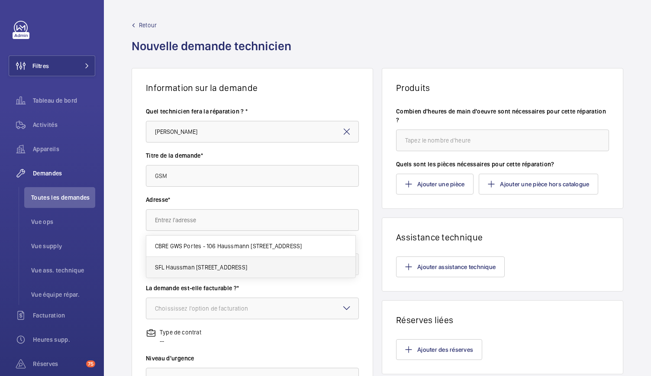
click at [178, 263] on span "SFL Haussman 106 Bd Haussmann, 75008 PARIS" at bounding box center [201, 267] width 92 height 9
type input "SFL Haussman 106 Bd Haussmann, 75008 PARIS"
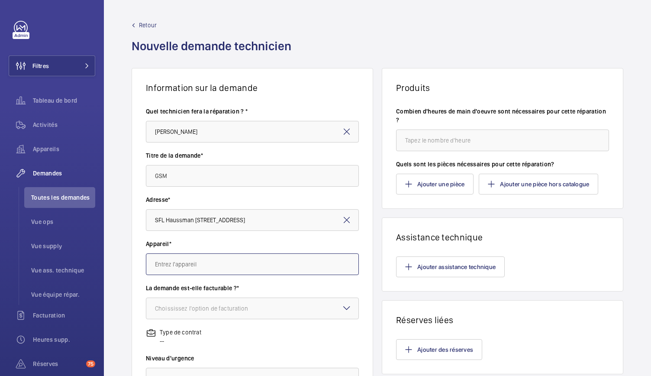
click at [183, 266] on input "text" at bounding box center [252, 264] width 213 height 22
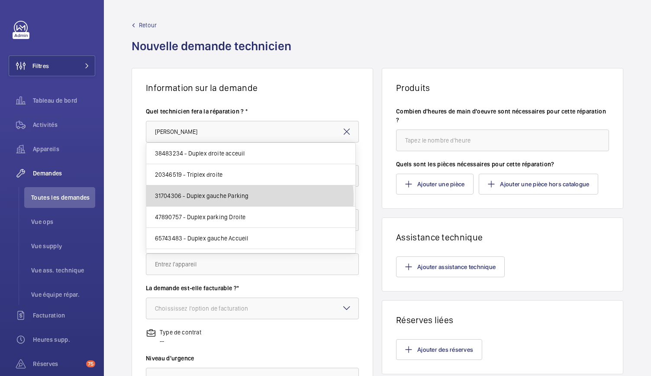
click at [246, 197] on span "31704306 - Duplex gauche Parking" at bounding box center [202, 195] width 94 height 9
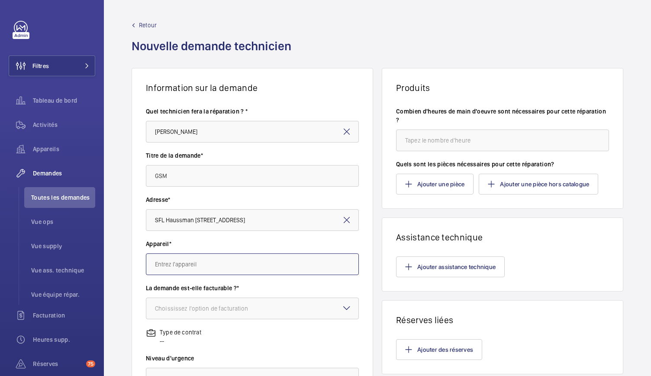
type input "31704306 - Duplex gauche Parking"
click at [195, 307] on div "Choississez l'option de facturation" at bounding box center [212, 308] width 115 height 9
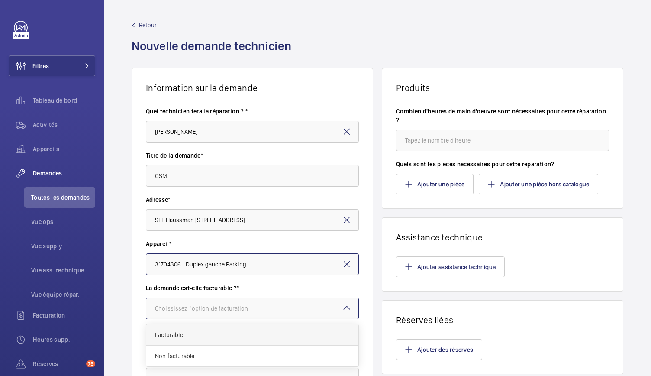
click at [187, 327] on div "Facturable" at bounding box center [252, 334] width 212 height 21
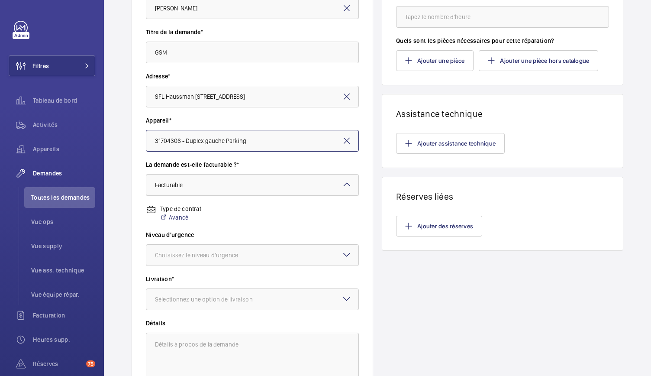
scroll to position [124, 0]
click at [213, 249] on div at bounding box center [252, 254] width 212 height 21
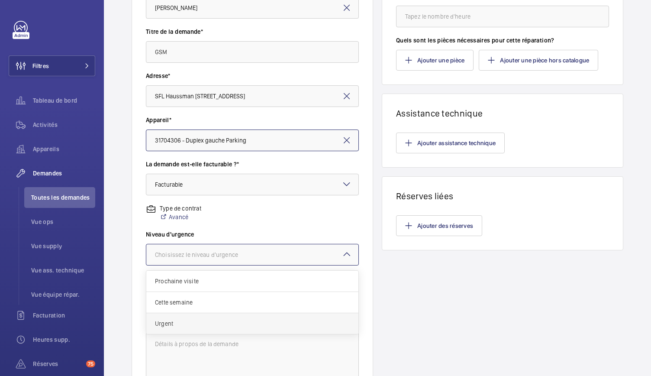
click at [178, 326] on span "Urgent" at bounding box center [252, 323] width 195 height 9
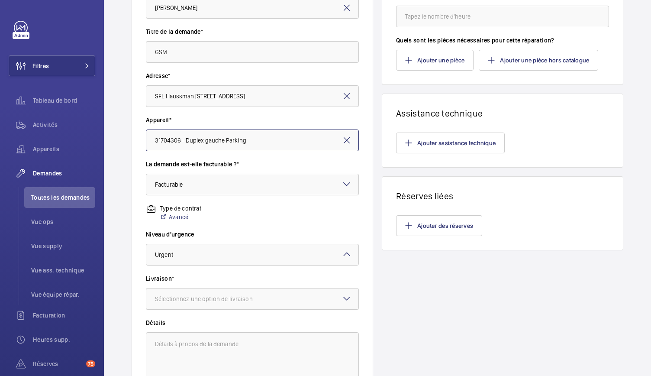
click at [193, 294] on div "Sélectionnez une option de livraison" at bounding box center [215, 298] width 120 height 9
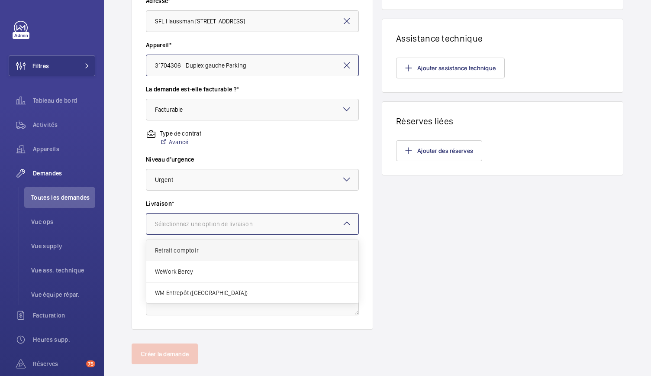
scroll to position [198, 0]
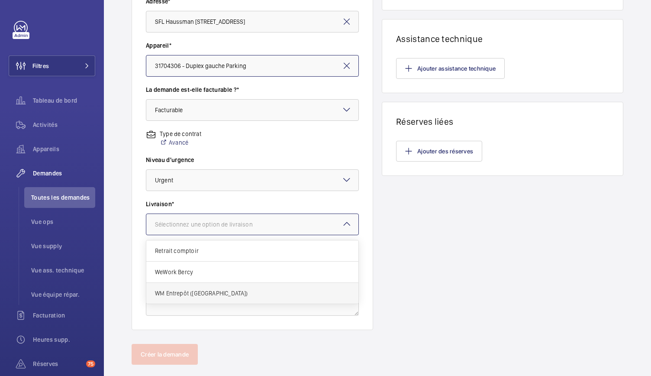
click at [187, 296] on span "WM Entrepôt ([GEOGRAPHIC_DATA])" at bounding box center [252, 293] width 195 height 9
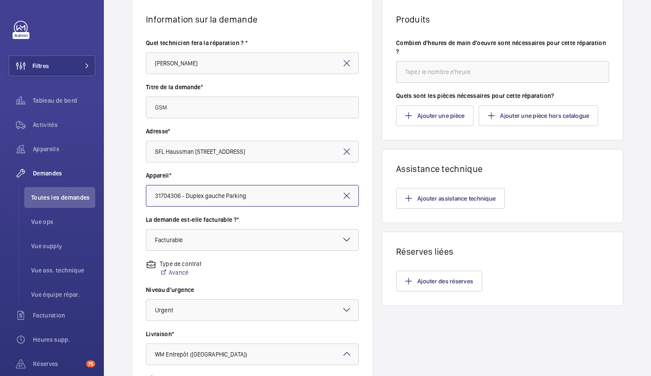
scroll to position [0, 0]
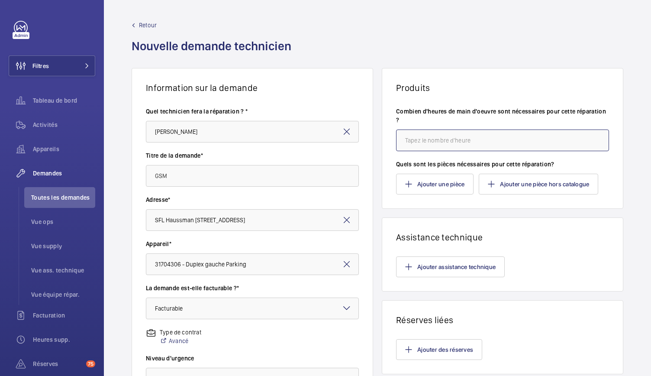
click at [421, 146] on input "number" at bounding box center [502, 140] width 213 height 22
type input "2"
click at [422, 177] on button "Ajouter une pièce" at bounding box center [435, 184] width 78 height 21
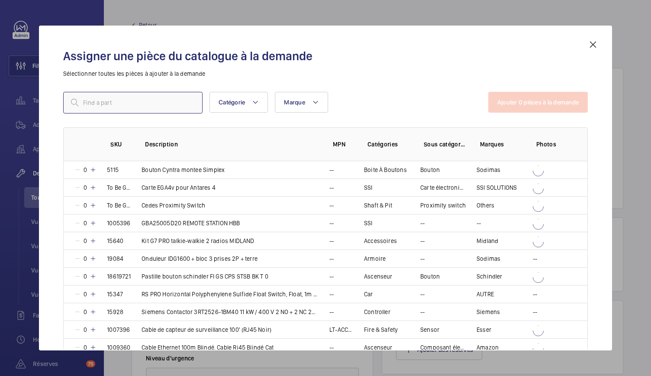
click at [175, 109] on input "text" at bounding box center [132, 103] width 139 height 22
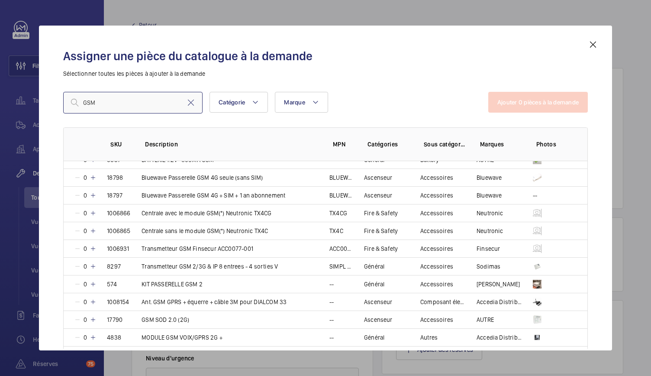
scroll to position [132, 0]
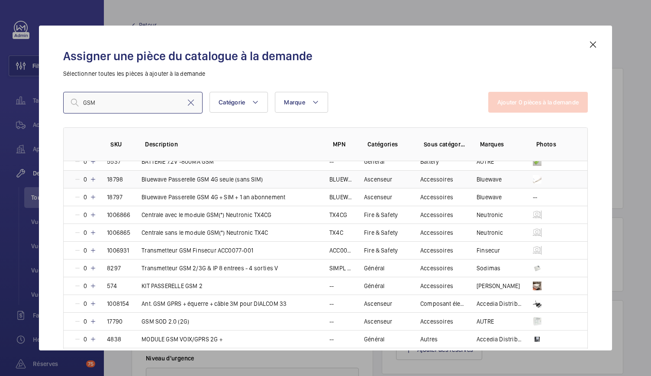
type input "GSM"
click at [94, 179] on mat-icon at bounding box center [93, 179] width 7 height 7
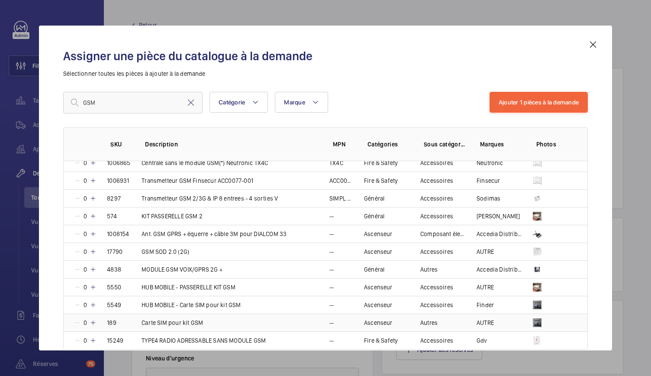
scroll to position [209, 0]
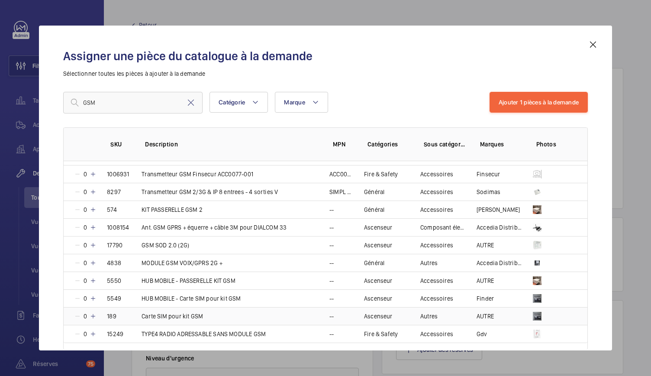
click at [94, 313] on mat-icon at bounding box center [93, 316] width 7 height 7
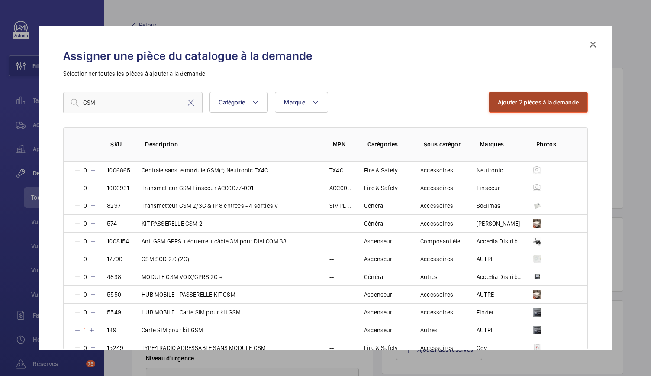
click at [546, 104] on button "Ajouter 2 pièces à la demande" at bounding box center [538, 102] width 99 height 21
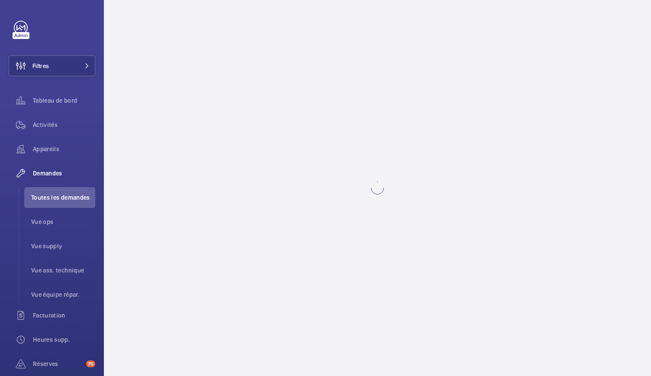
drag, startPoint x: 152, startPoint y: 342, endPoint x: 254, endPoint y: 324, distance: 102.8
click at [152, 342] on wm-front-async-data-loader at bounding box center [377, 188] width 547 height 376
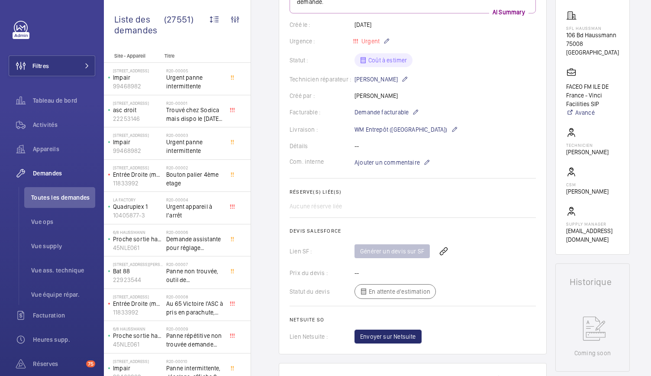
scroll to position [178, 0]
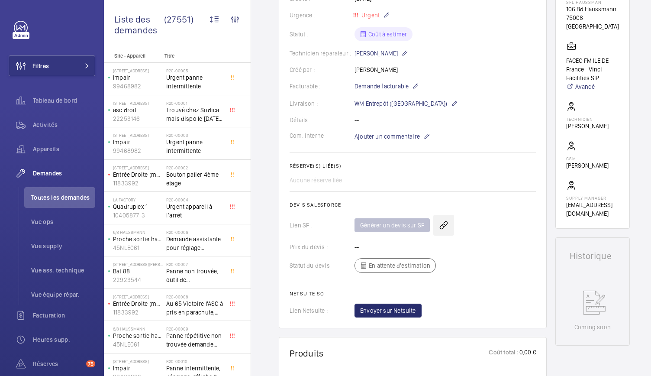
click at [442, 224] on wm-front-icon-button at bounding box center [443, 225] width 21 height 21
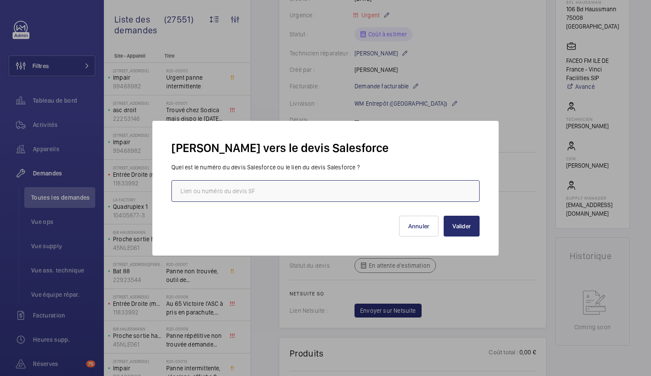
click at [322, 194] on input "text" at bounding box center [325, 191] width 308 height 22
paste input "00021162"
type input "00021162"
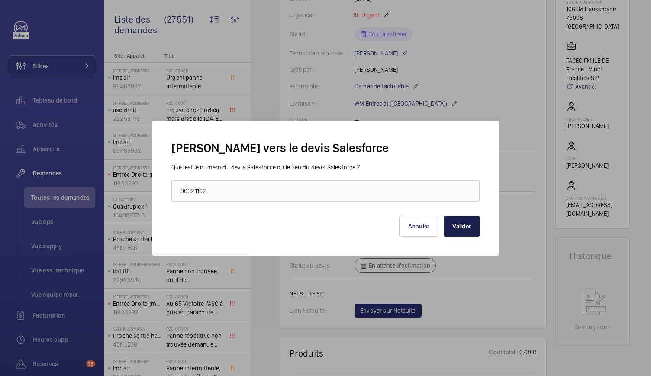
click at [474, 231] on button "Valider" at bounding box center [462, 226] width 36 height 21
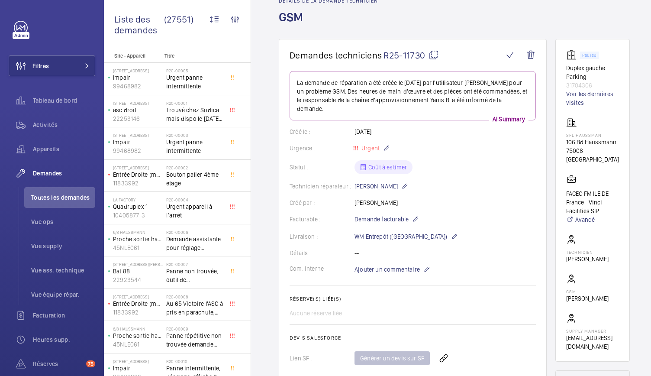
scroll to position [162, 0]
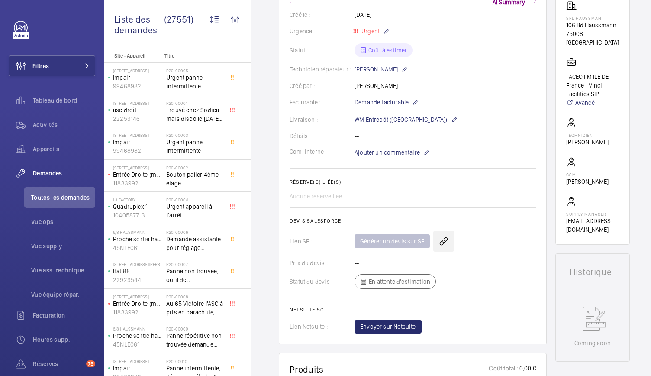
click at [444, 252] on wm-front-icon-button at bounding box center [443, 241] width 21 height 21
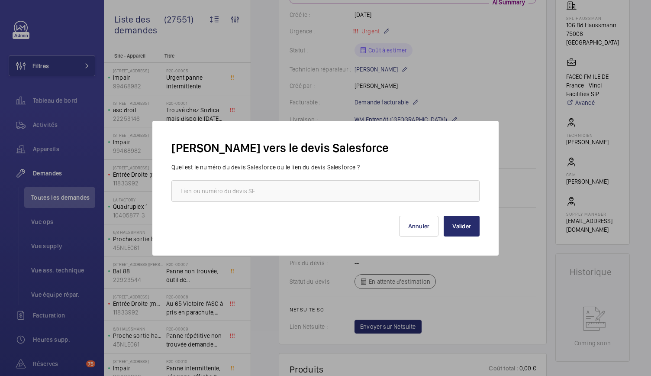
scroll to position [0, 0]
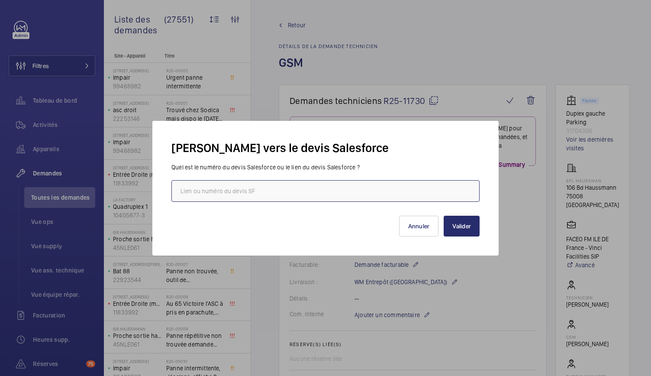
click at [261, 197] on input "text" at bounding box center [325, 191] width 308 height 22
paste input "00021162"
type input "00021162"
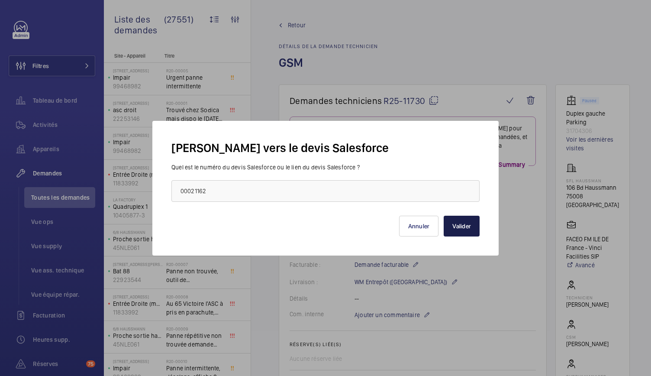
click at [458, 226] on button "Valider" at bounding box center [462, 226] width 36 height 21
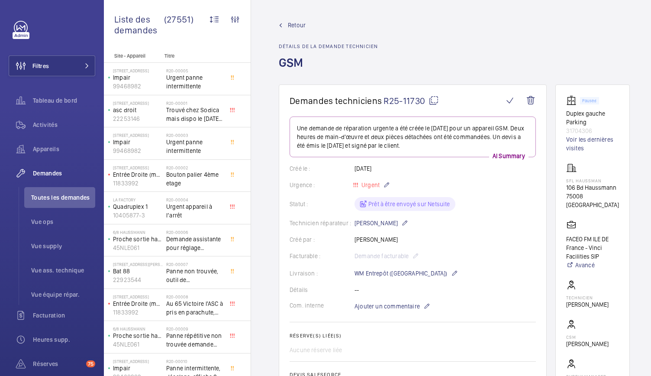
click at [62, 199] on span "Toutes les demandes" at bounding box center [63, 197] width 64 height 9
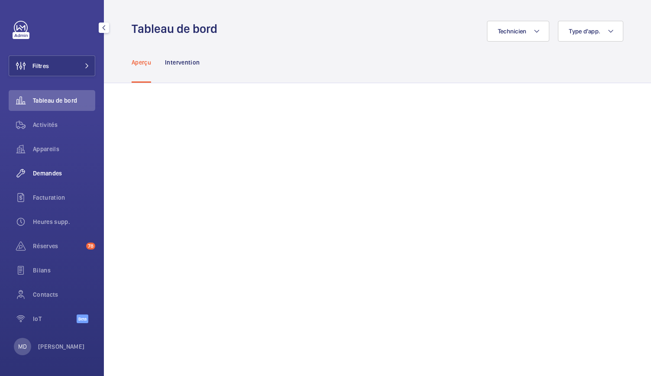
click at [54, 178] on div "Demandes" at bounding box center [52, 173] width 87 height 21
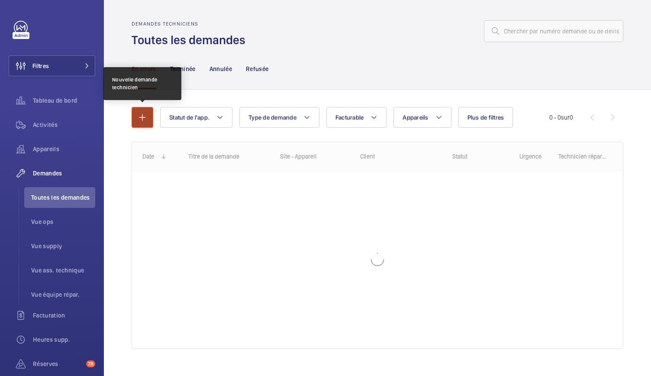
click at [139, 115] on mat-icon "button" at bounding box center [142, 117] width 10 height 10
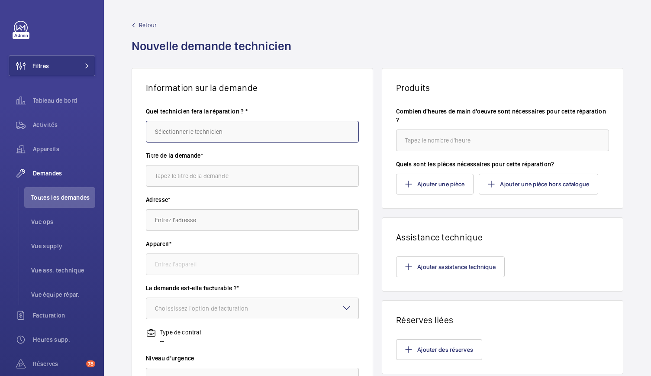
click at [178, 132] on input "text" at bounding box center [252, 132] width 213 height 22
type input """
click at [182, 178] on span "Romain Wagener" at bounding box center [176, 178] width 43 height 9
click at [209, 131] on input "Romain Wagener" at bounding box center [252, 132] width 213 height 22
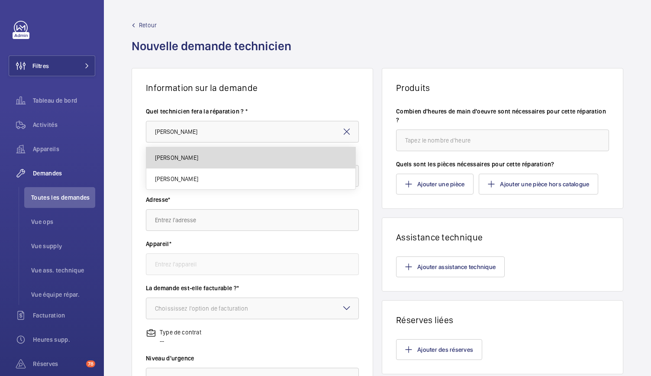
click at [188, 161] on span "[PERSON_NAME]" at bounding box center [176, 157] width 43 height 9
type input "[PERSON_NAME]"
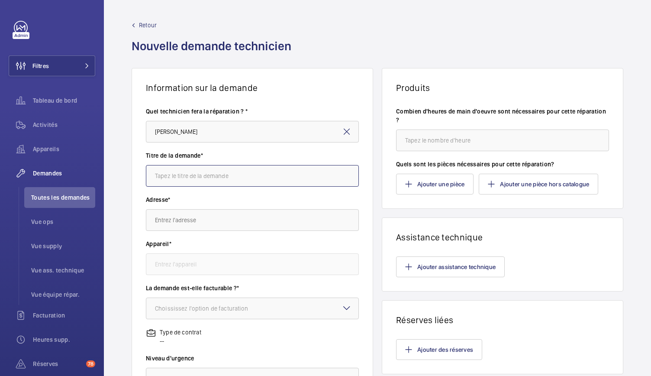
click at [184, 175] on input "text" at bounding box center [252, 176] width 213 height 22
type input "GSM / Triphonie"
click at [178, 220] on input "text" at bounding box center [252, 220] width 213 height 22
click at [178, 221] on input "text" at bounding box center [252, 220] width 213 height 22
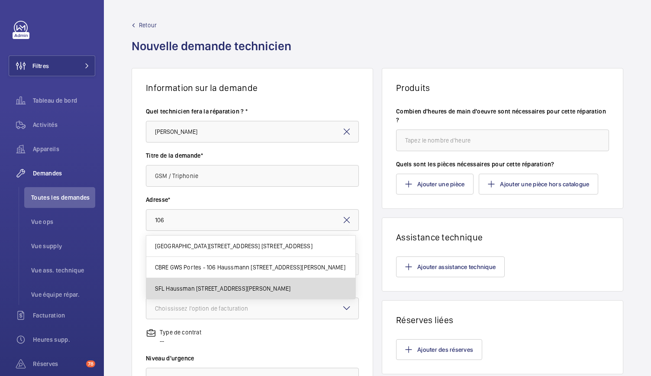
click at [196, 287] on span "SFL Haussman 106 Bd Haussmann, 75008 PARIS" at bounding box center [223, 288] width 136 height 9
type input "SFL Haussman 106 Bd Haussmann, 75008 PARIS"
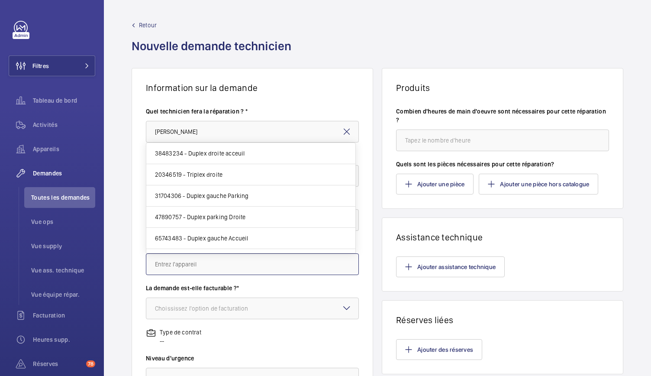
click at [207, 261] on input "text" at bounding box center [252, 264] width 213 height 22
click at [209, 150] on span "38483234 - Duplex droite acceuil" at bounding box center [200, 153] width 90 height 9
type input "38483234 - Duplex droite acceuil"
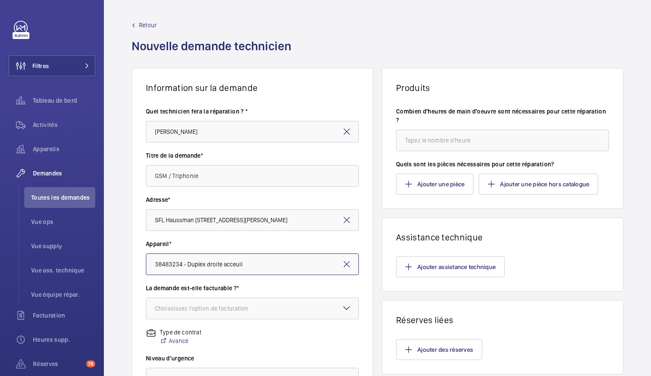
scroll to position [72, 0]
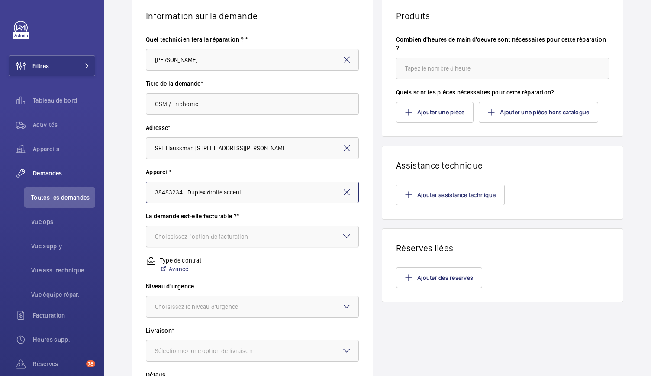
click at [202, 238] on div "Choississez l'option de facturation" at bounding box center [212, 236] width 115 height 9
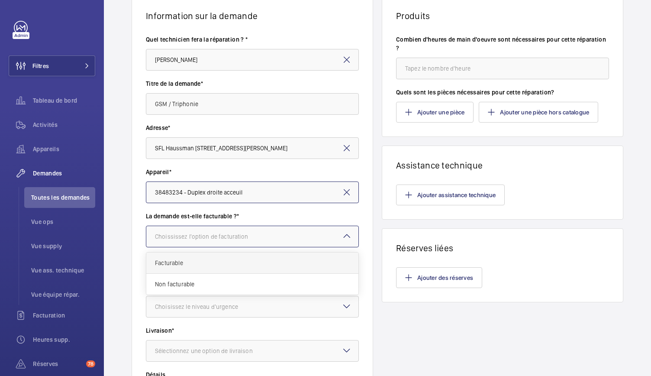
click at [175, 267] on div "Facturable" at bounding box center [252, 262] width 212 height 21
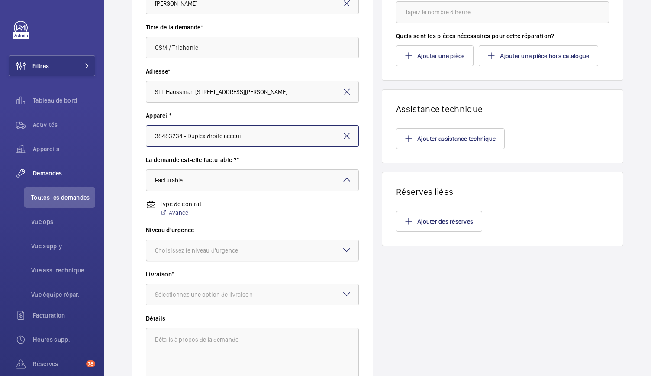
scroll to position [129, 0]
click at [187, 246] on div "Choisissez le niveau d'urgence" at bounding box center [207, 250] width 105 height 9
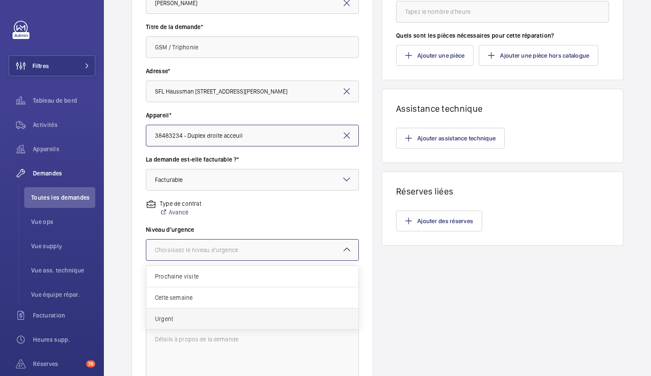
click at [177, 312] on div "Urgent" at bounding box center [252, 318] width 212 height 21
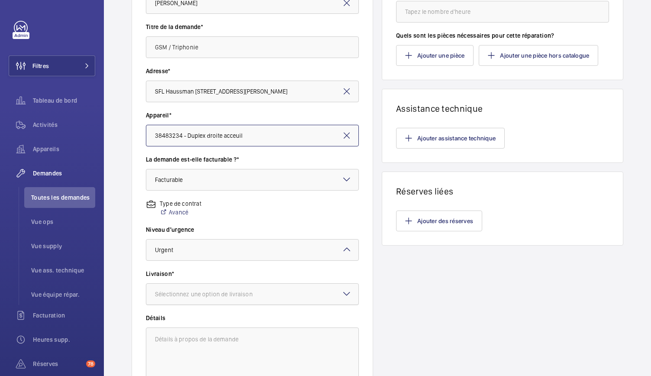
click at [183, 296] on div "Sélectionnez une option de livraison" at bounding box center [215, 294] width 120 height 9
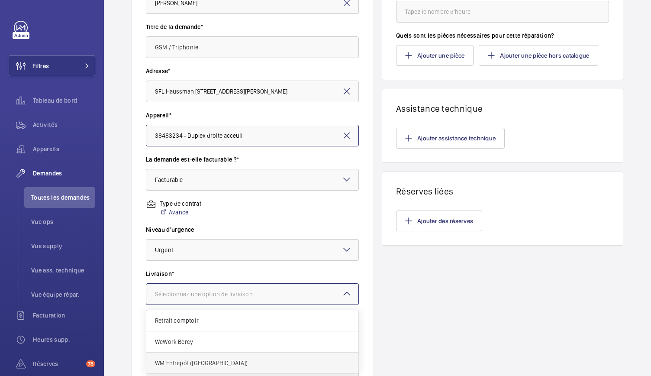
click at [176, 359] on span "WM Entrepôt ([GEOGRAPHIC_DATA])" at bounding box center [252, 363] width 195 height 9
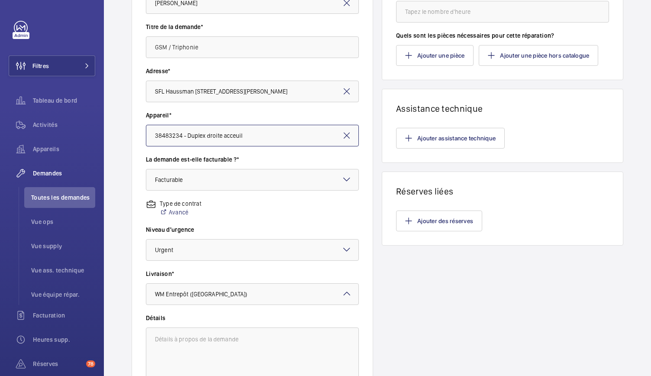
scroll to position [0, 0]
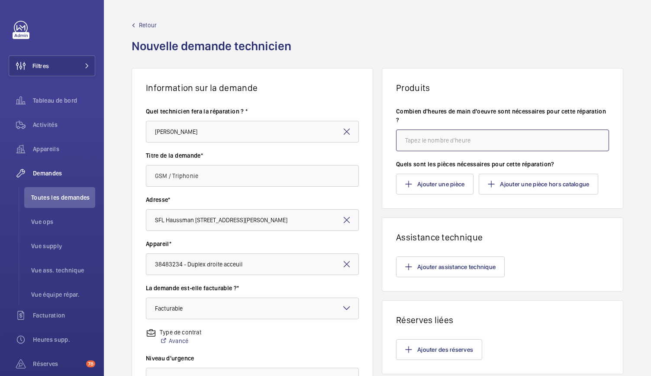
click at [411, 147] on input "number" at bounding box center [502, 140] width 213 height 22
type input "6"
type input "4"
click at [424, 188] on button "Ajouter une pièce" at bounding box center [435, 184] width 78 height 21
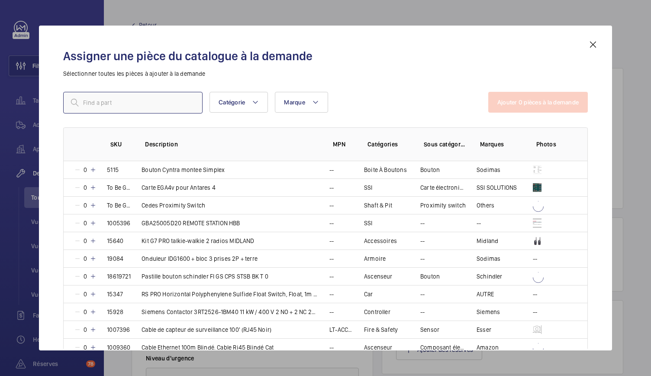
click at [170, 102] on input "text" at bounding box center [132, 103] width 139 height 22
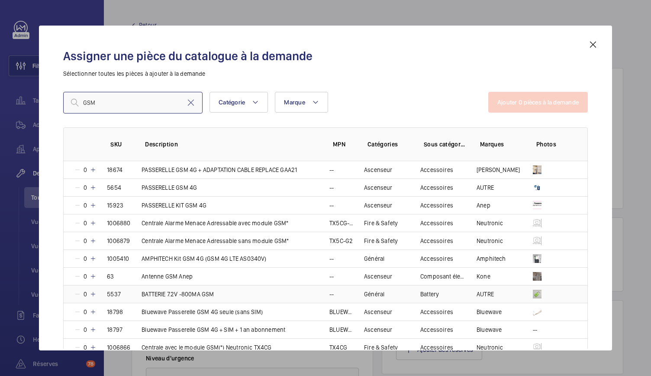
scroll to position [12, 0]
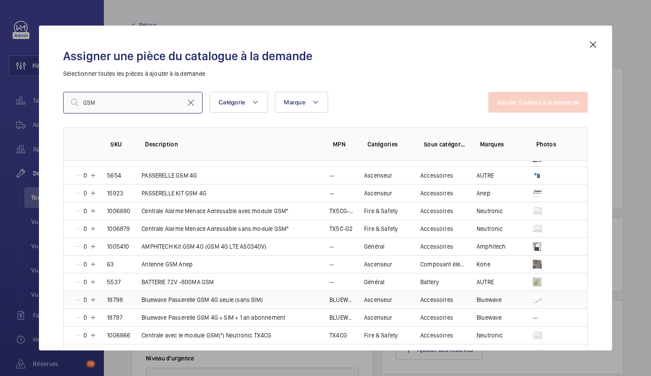
type input "GSM"
click at [95, 297] on mat-icon at bounding box center [93, 299] width 7 height 7
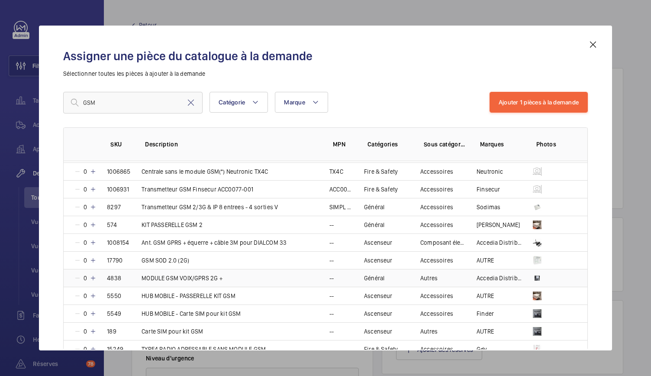
scroll to position [213, 0]
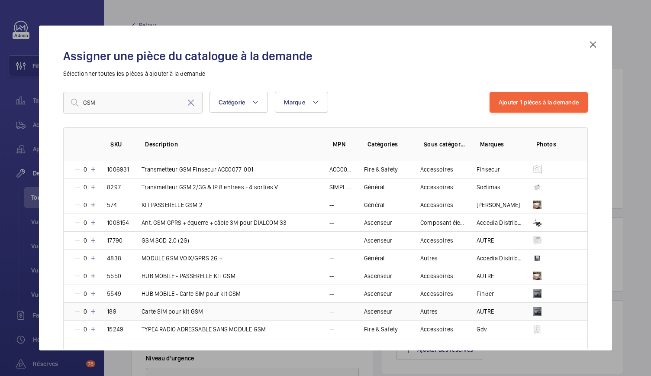
click at [92, 310] on mat-icon at bounding box center [93, 311] width 7 height 7
click at [191, 103] on mat-icon at bounding box center [191, 102] width 10 height 10
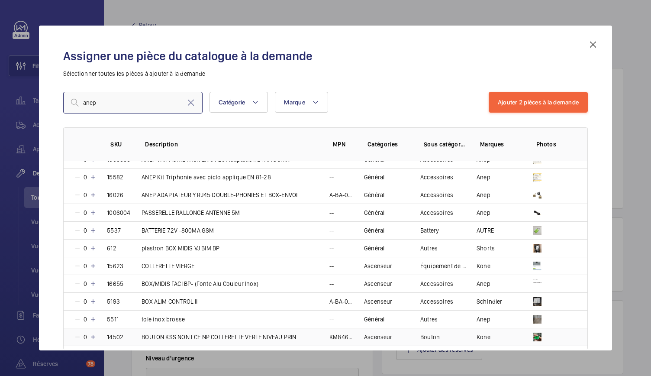
scroll to position [534, 0]
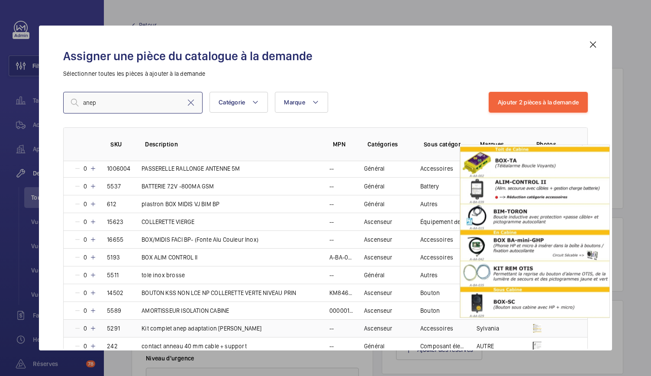
type input "anep"
click at [535, 324] on img at bounding box center [537, 328] width 9 height 9
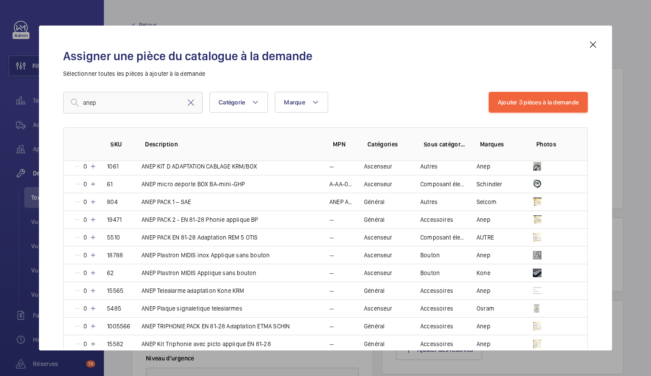
scroll to position [319, 0]
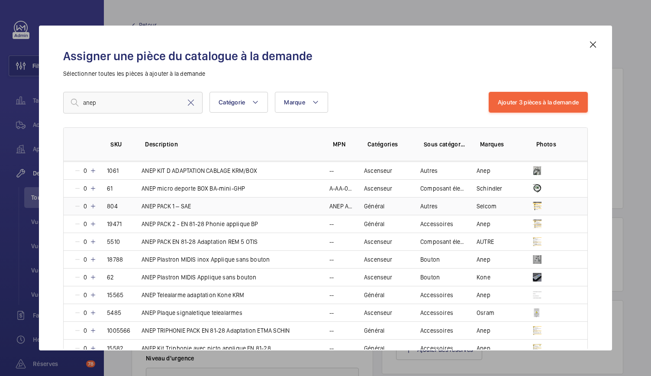
click at [97, 202] on td "804" at bounding box center [114, 206] width 35 height 18
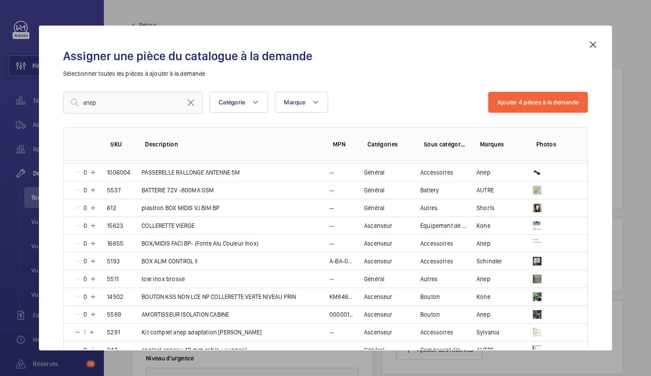
scroll to position [531, 0]
click at [77, 328] on mat-icon at bounding box center [77, 331] width 7 height 7
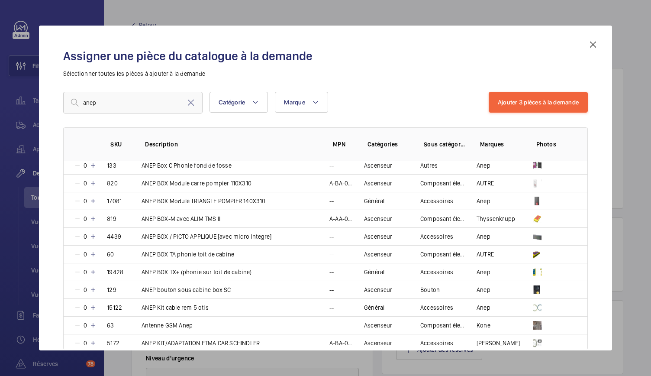
scroll to position [90, 0]
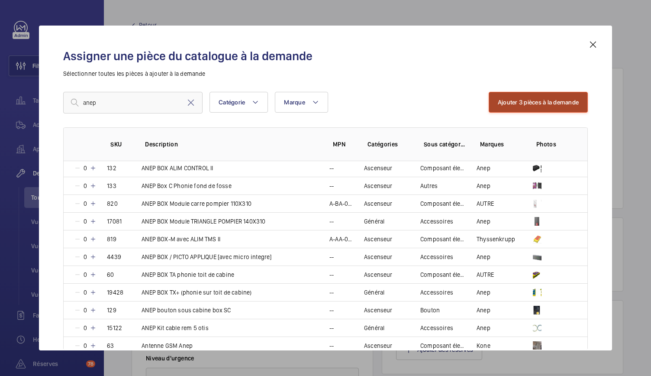
click at [518, 98] on button "Ajouter 3 pièces à la demande" at bounding box center [538, 102] width 99 height 21
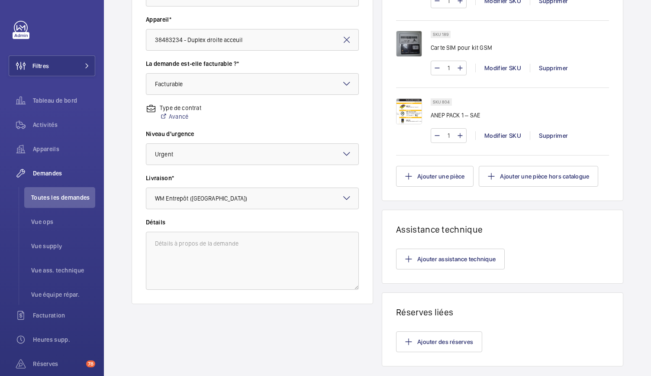
scroll to position [275, 0]
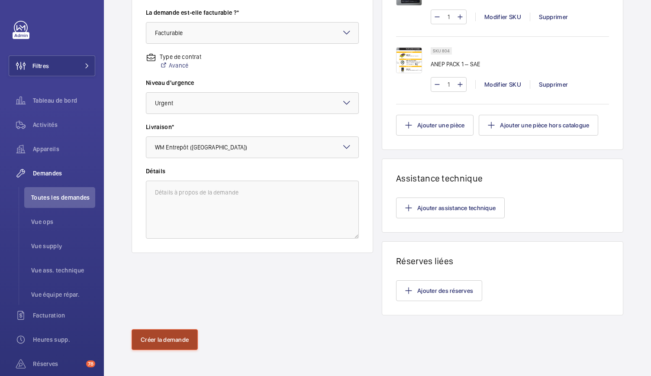
click at [158, 346] on button "Créer la demande" at bounding box center [165, 339] width 66 height 21
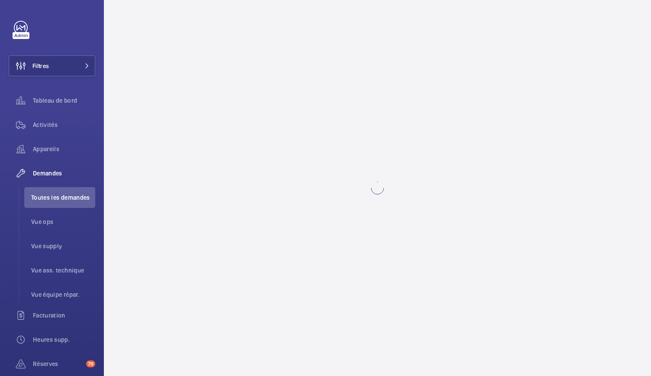
scroll to position [0, 0]
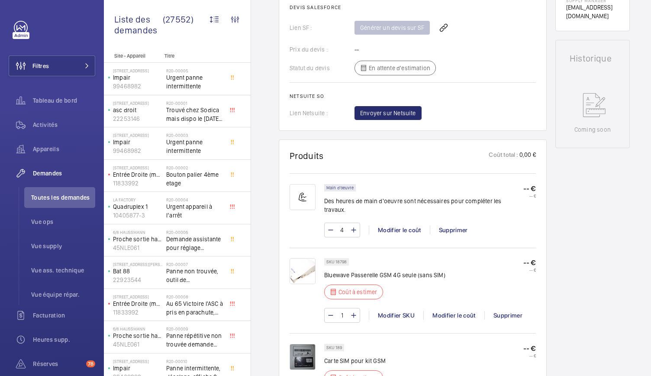
scroll to position [378, 0]
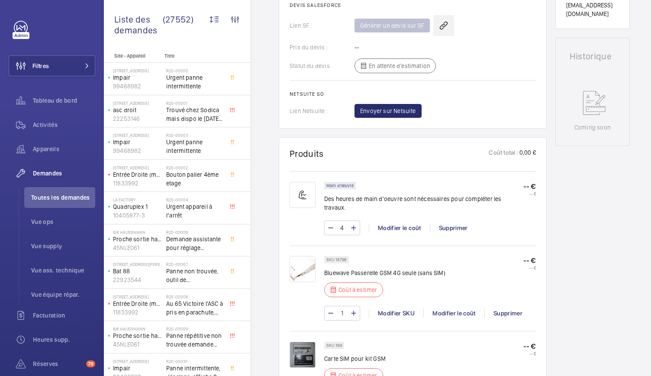
click at [443, 26] on wm-front-icon-button at bounding box center [443, 25] width 21 height 21
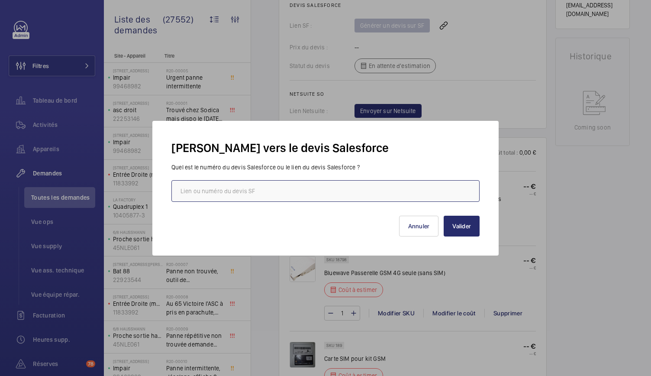
click at [273, 195] on input "text" at bounding box center [325, 191] width 308 height 22
paste input "00021155"
type input "00021155"
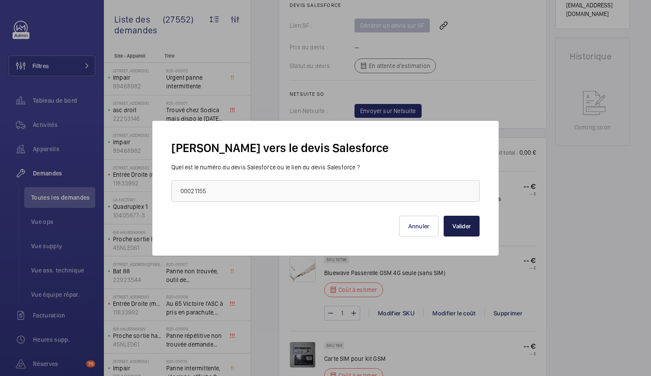
click at [460, 226] on button "Valider" at bounding box center [462, 226] width 36 height 21
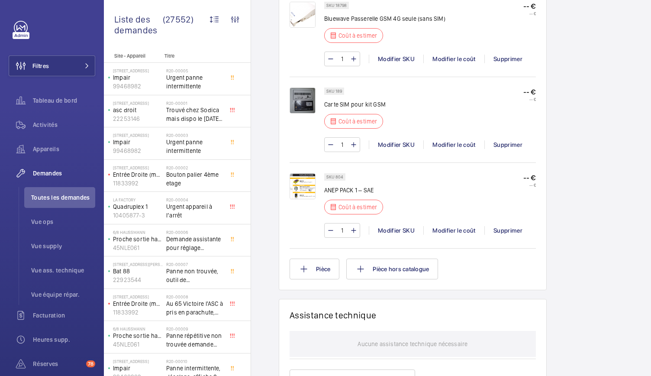
scroll to position [742, 0]
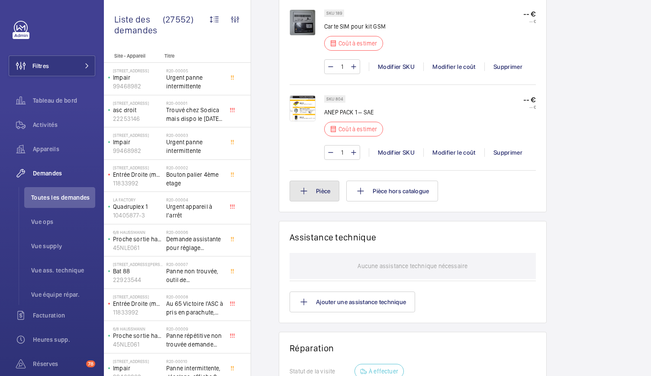
click at [327, 181] on button "Pièce" at bounding box center [315, 191] width 50 height 21
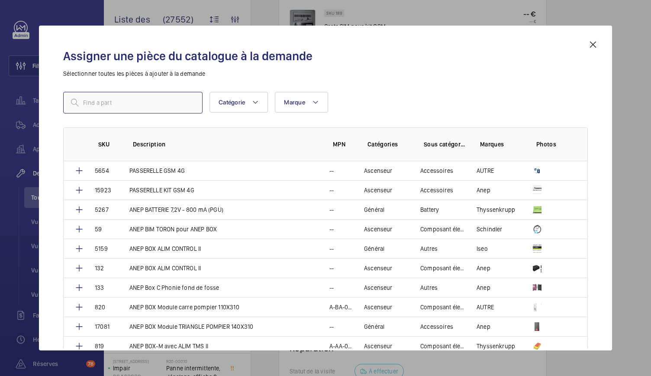
click at [146, 106] on input "text" at bounding box center [132, 103] width 139 height 22
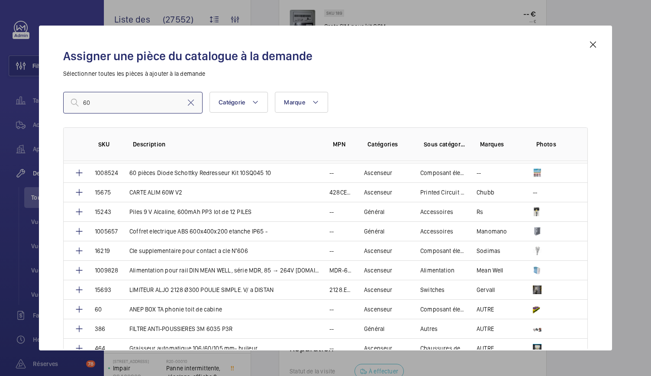
scroll to position [139, 0]
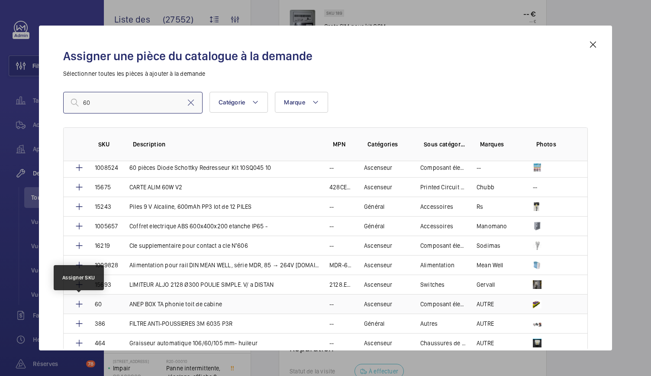
type input "60"
click at [79, 301] on mat-icon at bounding box center [79, 304] width 10 height 10
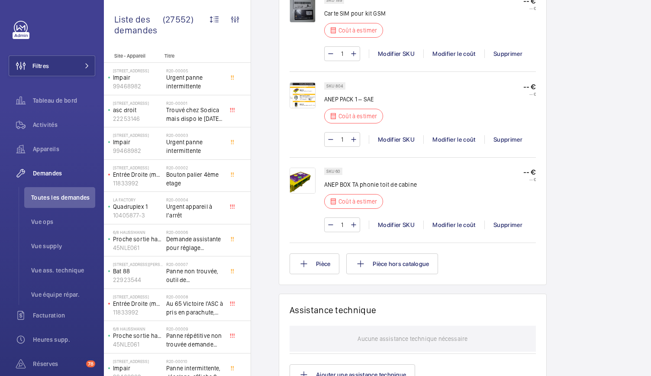
scroll to position [759, 0]
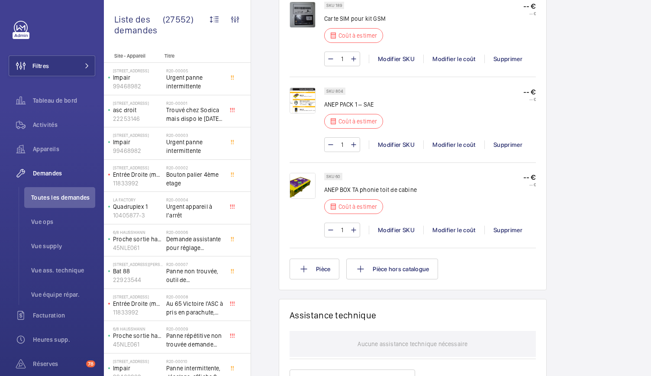
click at [305, 90] on img at bounding box center [303, 100] width 26 height 26
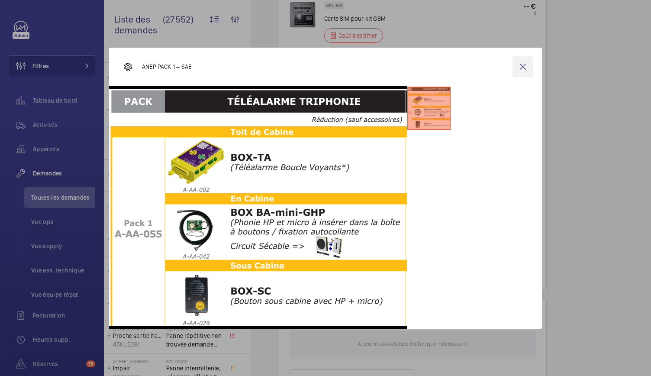
click at [526, 72] on wm-front-icon-button at bounding box center [523, 66] width 21 height 21
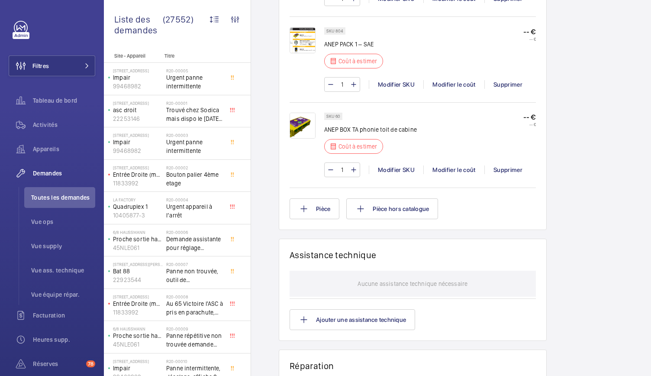
scroll to position [798, 0]
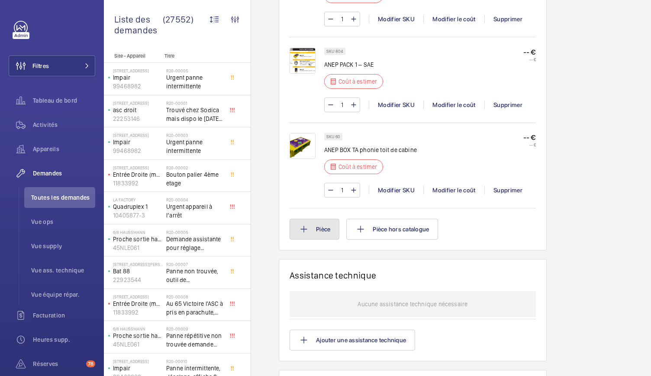
click at [315, 219] on button "Pièce" at bounding box center [315, 229] width 50 height 21
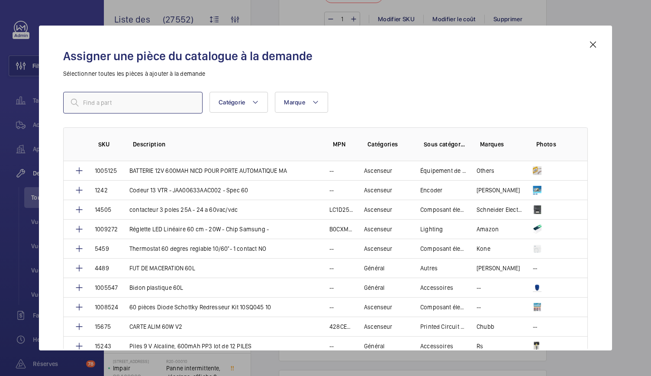
click at [152, 104] on input "text" at bounding box center [132, 103] width 139 height 22
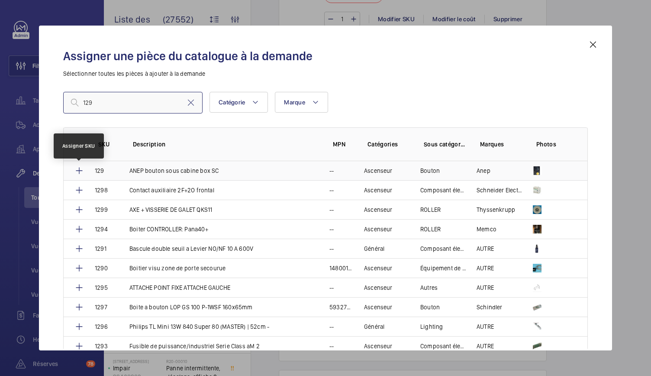
type input "129"
click at [81, 170] on mat-icon at bounding box center [79, 170] width 10 height 10
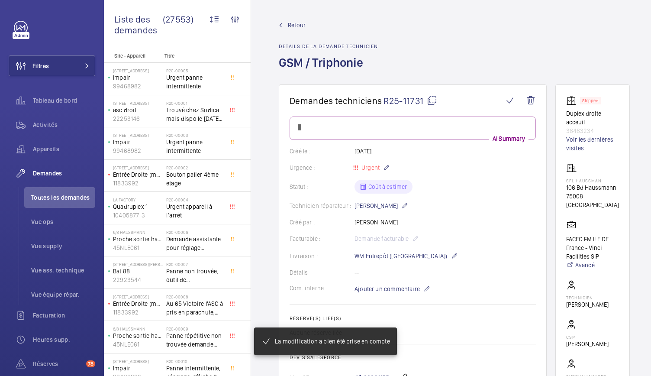
scroll to position [668, 0]
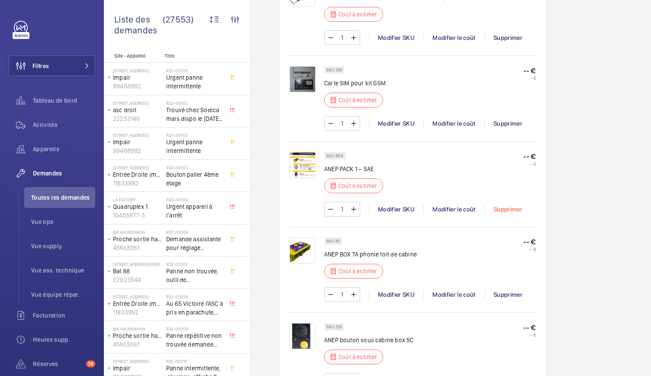
click at [504, 205] on div "Supprimer" at bounding box center [508, 209] width 47 height 9
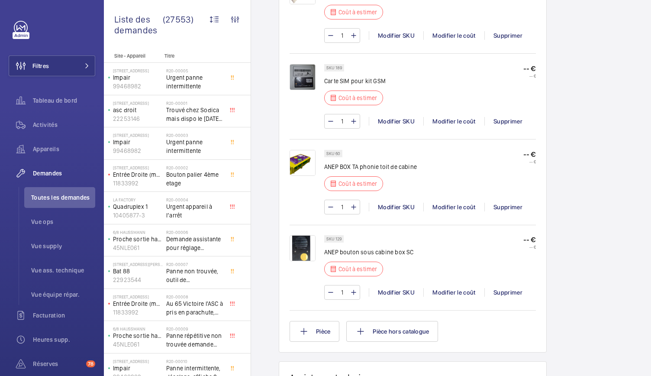
scroll to position [697, 0]
click at [308, 324] on button "Pièce" at bounding box center [315, 330] width 50 height 21
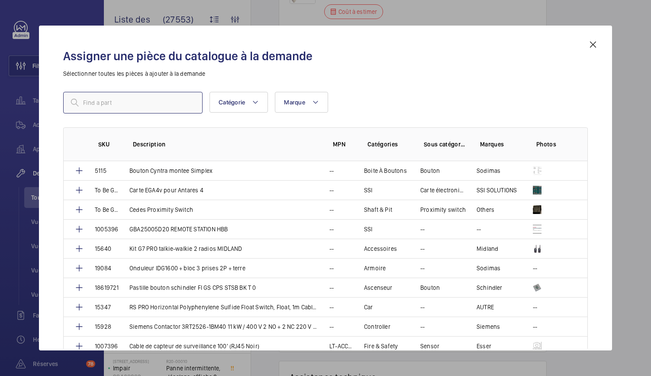
click at [177, 103] on input "text" at bounding box center [132, 103] width 139 height 22
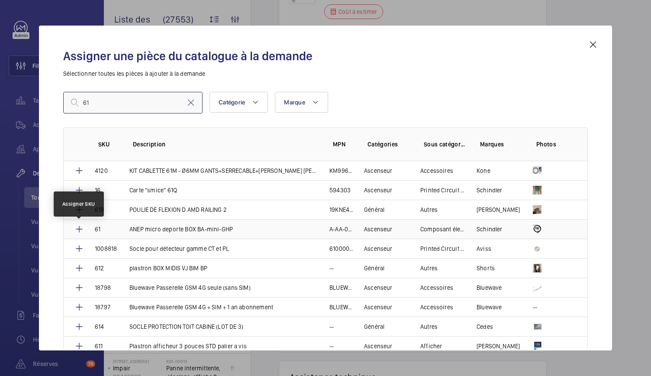
type input "61"
click at [78, 233] on mat-icon at bounding box center [79, 229] width 10 height 10
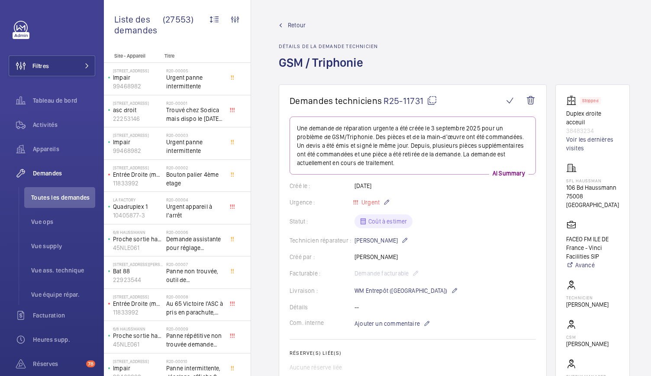
click at [431, 101] on mat-icon at bounding box center [432, 100] width 10 height 10
drag, startPoint x: 563, startPoint y: 105, endPoint x: 592, endPoint y: 129, distance: 37.9
click at [592, 129] on wm-front-card "Stopped Duplex droite acceuil 38483234 Voir les dernières visites SFL Haussman …" at bounding box center [593, 245] width 74 height 323
click at [592, 129] on p "38483234" at bounding box center [592, 130] width 53 height 9
drag, startPoint x: 592, startPoint y: 129, endPoint x: 568, endPoint y: 117, distance: 27.1
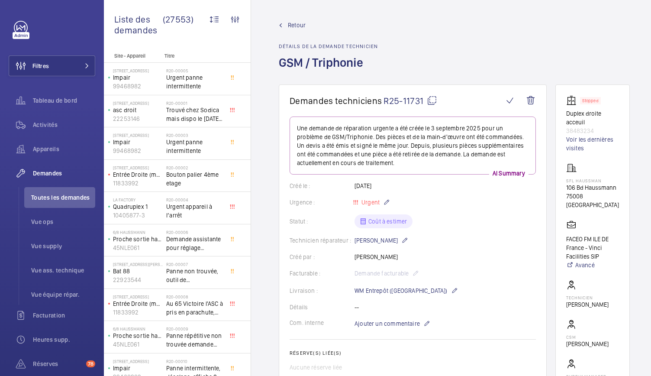
click at [568, 117] on div "Stopped Duplex droite acceuil 38483234 Voir les dernières visites" at bounding box center [592, 123] width 53 height 57
click at [568, 117] on p "Duplex droite acceuil" at bounding box center [592, 117] width 53 height 17
drag, startPoint x: 565, startPoint y: 116, endPoint x: 595, endPoint y: 131, distance: 34.1
click at [595, 131] on wm-front-card "Stopped Duplex droite acceuil 38483234 Voir les dernières visites SFL Haussman …" at bounding box center [593, 245] width 74 height 323
copy div "Duplex droite acceuil 38483234"
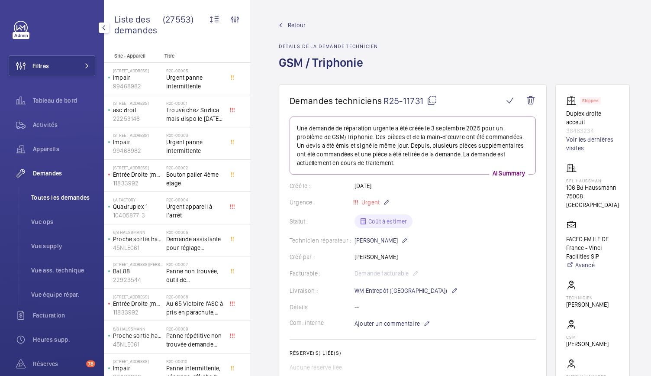
click at [56, 199] on span "Toutes les demandes" at bounding box center [63, 197] width 64 height 9
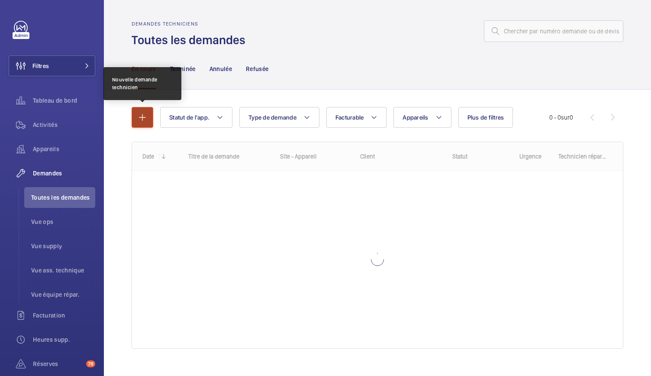
click at [144, 119] on mat-icon "button" at bounding box center [142, 117] width 10 height 10
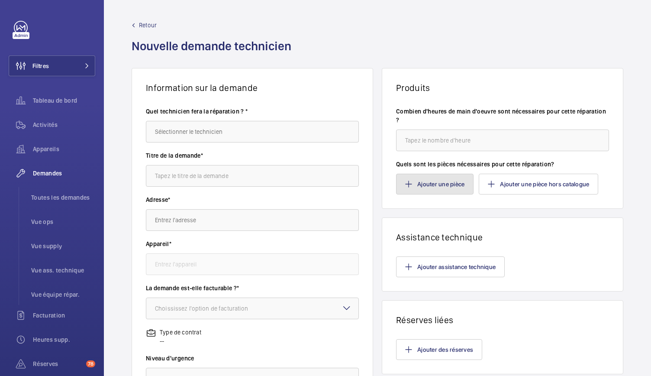
click at [423, 181] on button "Ajouter une pièce" at bounding box center [435, 184] width 78 height 21
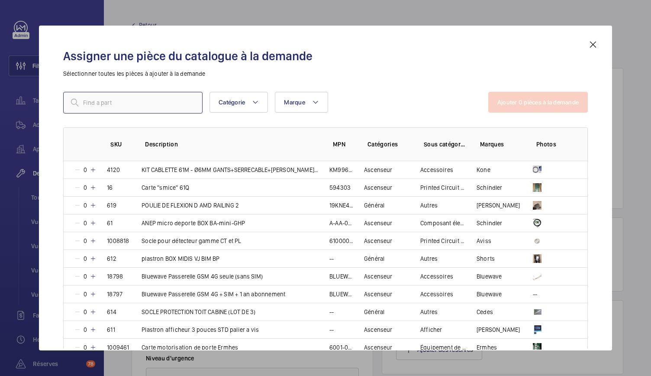
click at [170, 104] on input "text" at bounding box center [132, 103] width 139 height 22
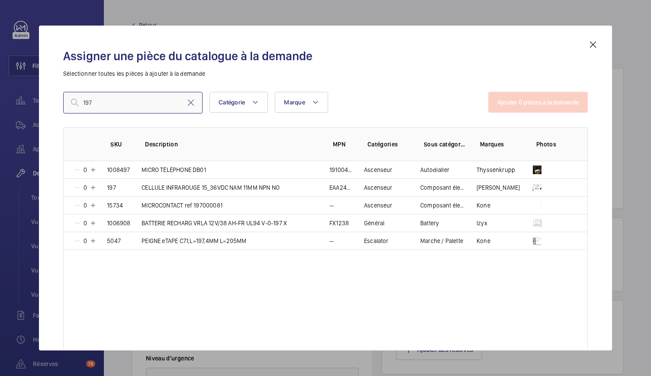
click at [135, 101] on input "197" at bounding box center [132, 103] width 139 height 22
type input "1"
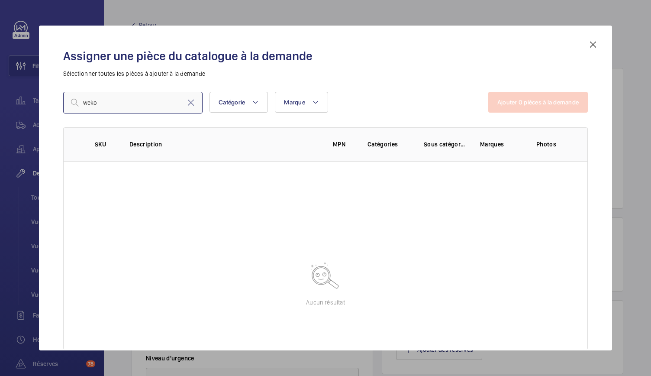
click at [138, 110] on input "weko" at bounding box center [132, 103] width 139 height 22
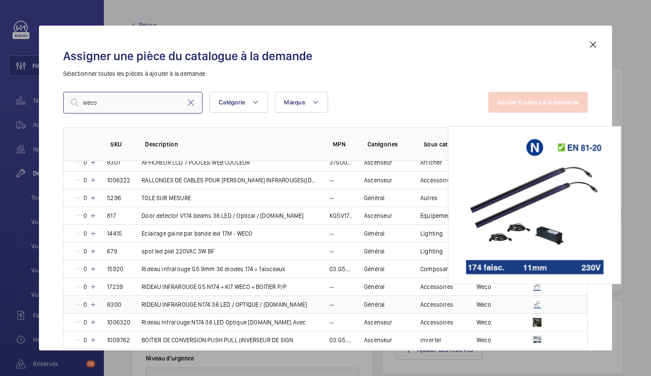
scroll to position [25, 0]
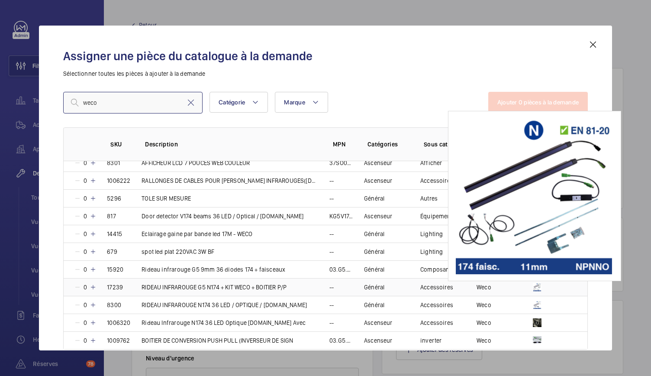
type input "weco"
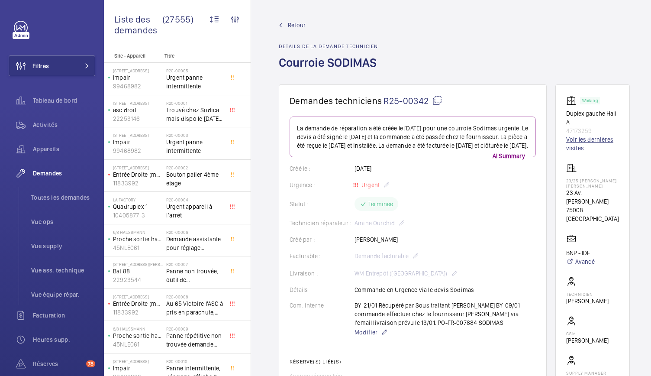
click at [584, 145] on link "Voir les dernières visites" at bounding box center [592, 143] width 53 height 17
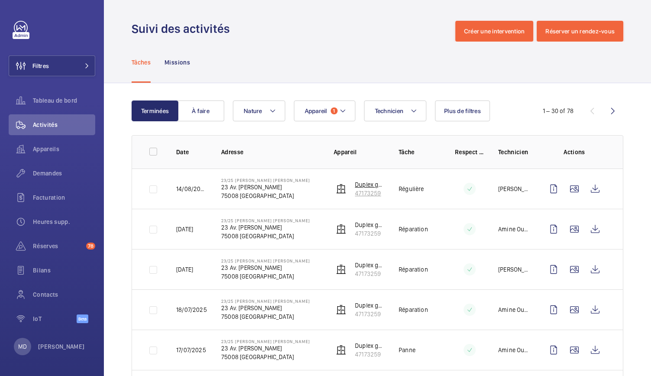
click at [359, 194] on p "47173259" at bounding box center [370, 193] width 30 height 9
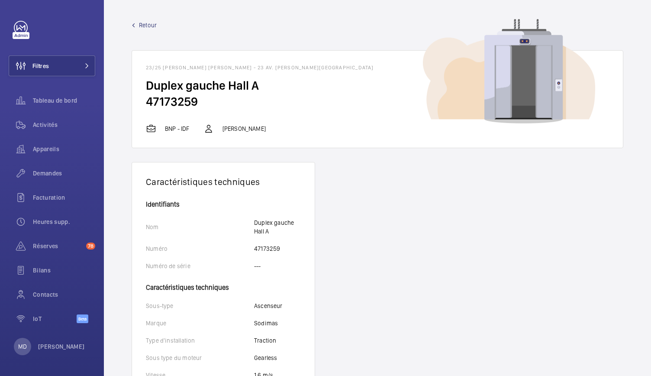
click at [140, 25] on span "Retour" at bounding box center [148, 25] width 18 height 9
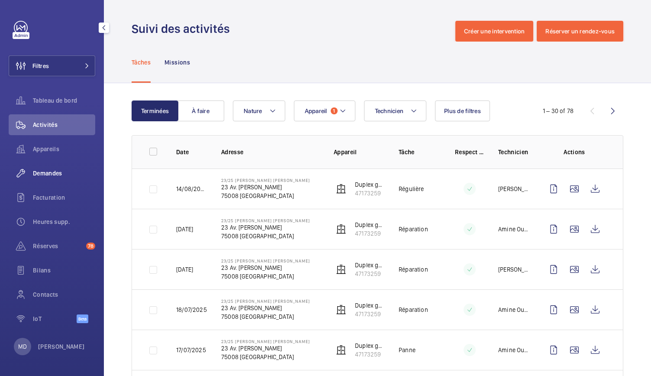
click at [44, 174] on span "Demandes" at bounding box center [64, 173] width 62 height 9
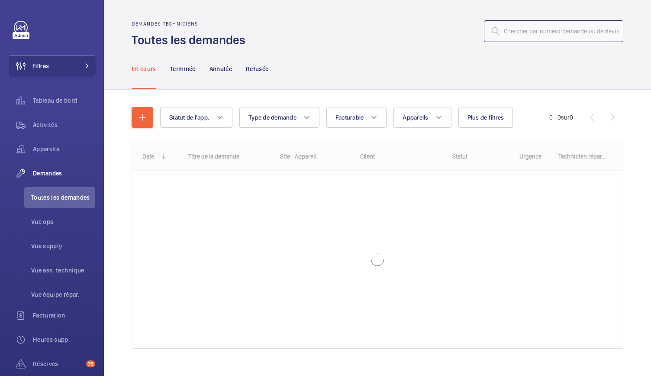
click at [524, 34] on input "text" at bounding box center [553, 31] width 139 height 22
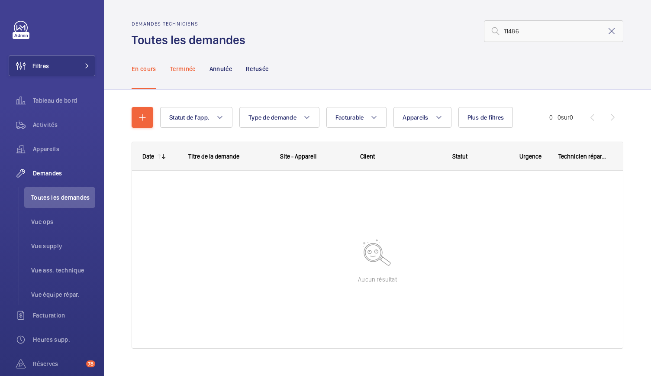
click at [180, 68] on p "Terminée" at bounding box center [183, 69] width 26 height 9
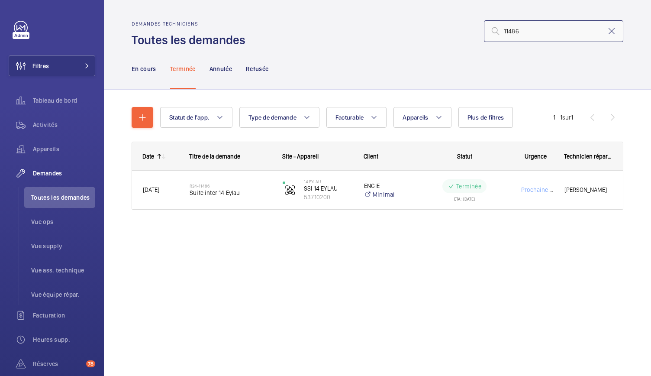
click at [505, 29] on input "11486" at bounding box center [553, 31] width 139 height 22
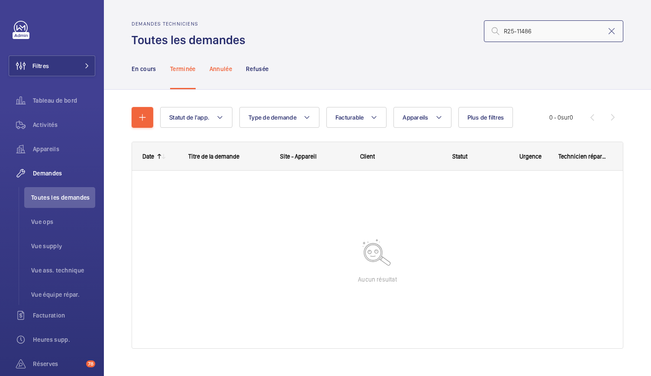
type input "R25-11486"
click at [229, 74] on div "Annulée" at bounding box center [221, 68] width 23 height 41
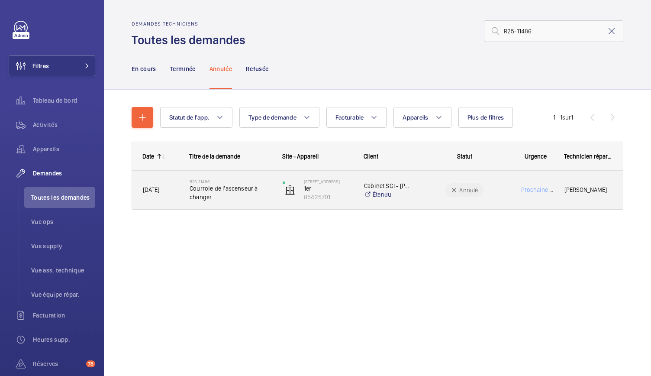
click at [244, 187] on span "Courroie de l'ascenseur à changer" at bounding box center [231, 192] width 82 height 17
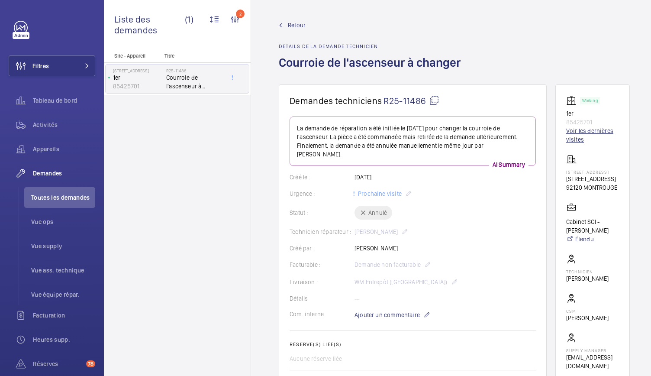
click at [577, 129] on link "Voir les dernières visites" at bounding box center [592, 134] width 53 height 17
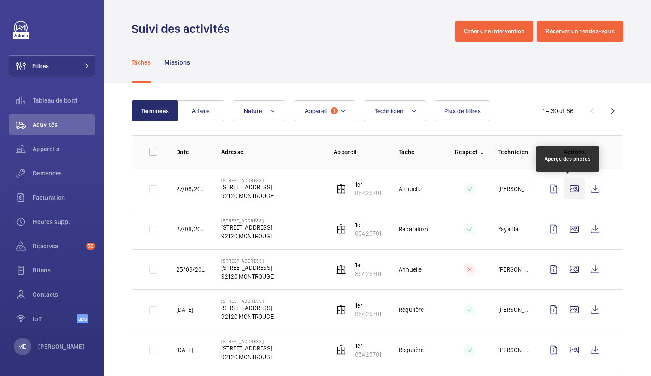
click at [567, 187] on wm-front-icon-button at bounding box center [574, 188] width 21 height 21
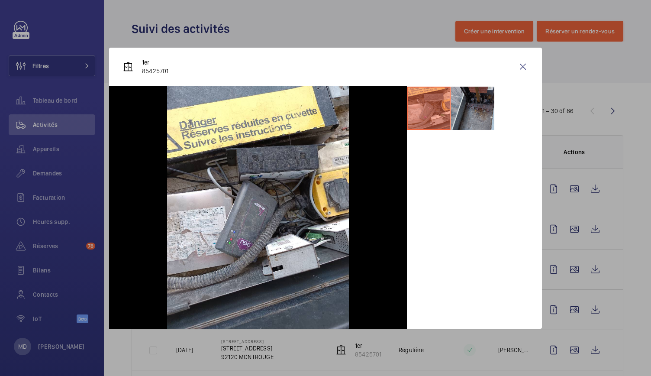
click at [469, 97] on li at bounding box center [472, 108] width 43 height 43
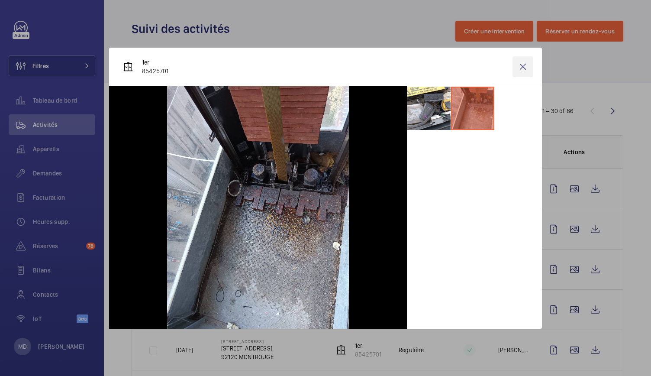
click at [525, 69] on wm-front-icon-button at bounding box center [523, 66] width 21 height 21
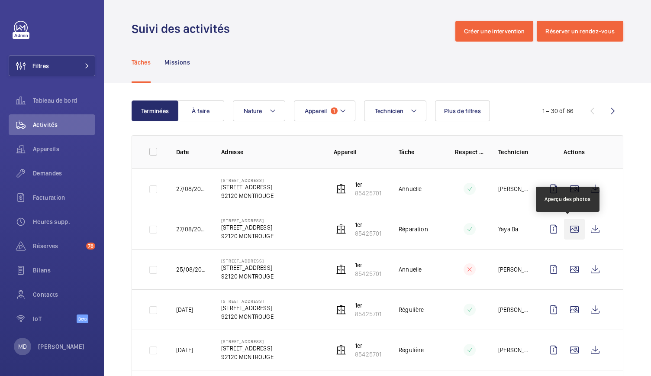
click at [564, 229] on wm-front-icon-button at bounding box center [574, 229] width 21 height 21
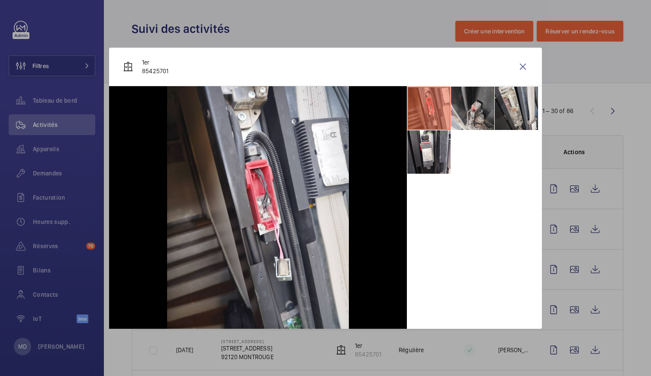
click at [472, 127] on li at bounding box center [472, 108] width 43 height 43
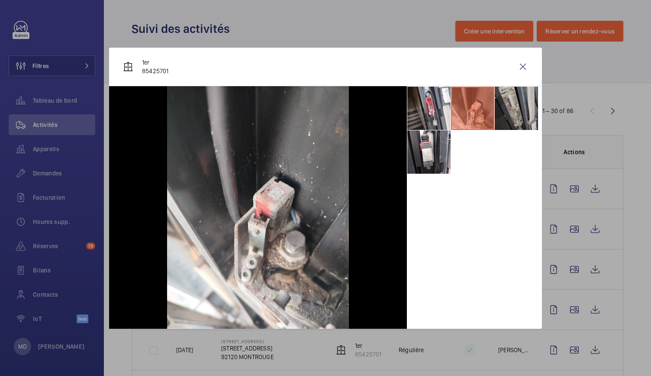
click at [510, 123] on li at bounding box center [516, 108] width 43 height 43
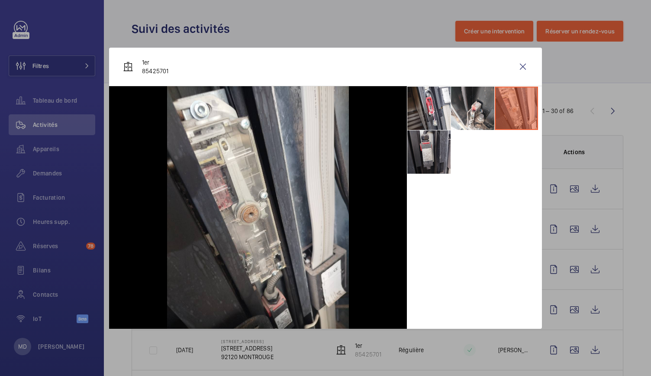
click at [424, 164] on li at bounding box center [428, 151] width 43 height 43
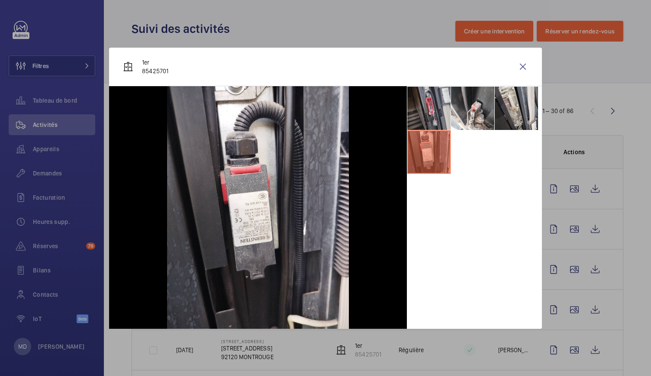
click at [443, 110] on li at bounding box center [428, 108] width 43 height 43
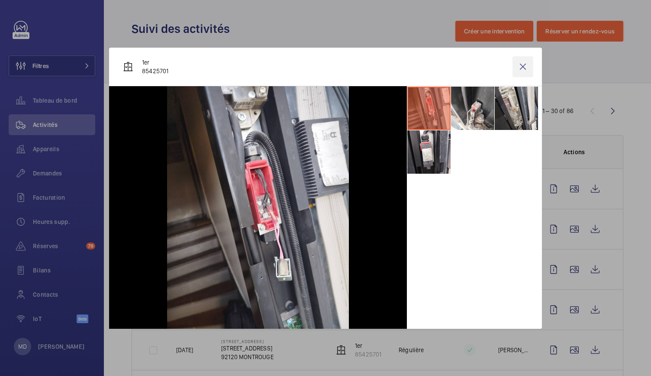
click at [524, 65] on wm-front-icon-button at bounding box center [523, 66] width 21 height 21
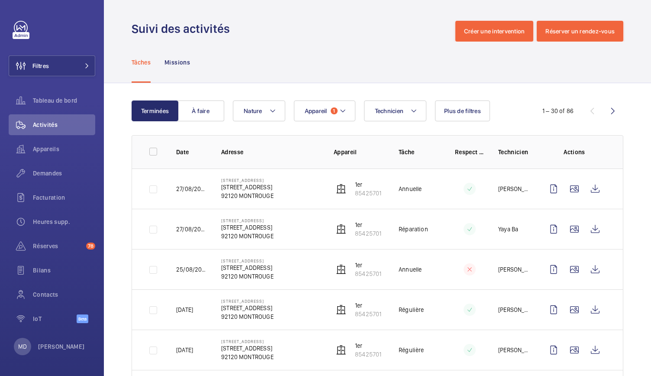
click at [568, 281] on td at bounding box center [577, 269] width 94 height 40
click at [568, 268] on wm-front-icon-button at bounding box center [574, 269] width 21 height 21
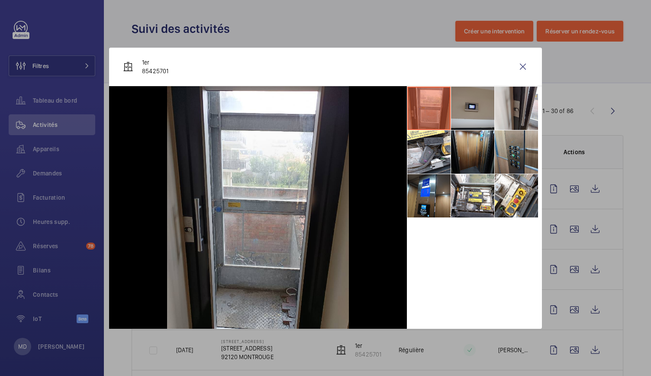
click at [472, 111] on li at bounding box center [472, 108] width 43 height 43
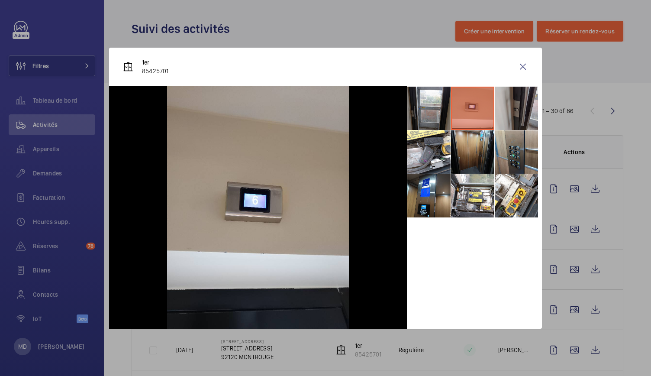
click at [502, 108] on li at bounding box center [516, 108] width 43 height 43
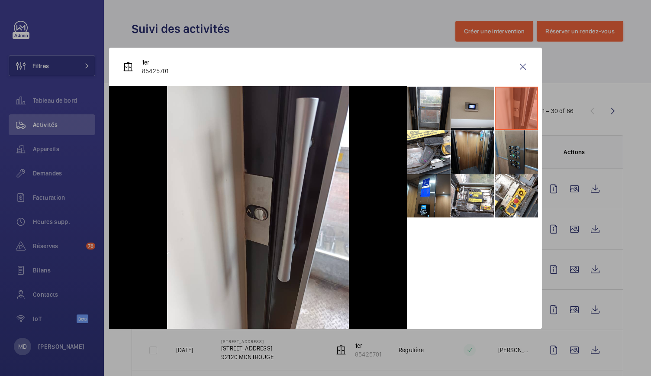
click at [503, 149] on li at bounding box center [516, 151] width 43 height 43
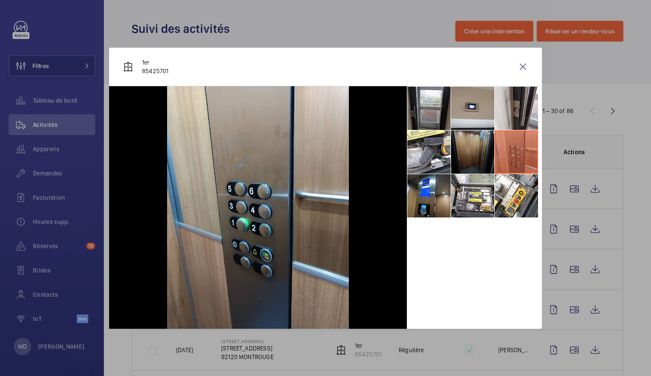
click at [465, 150] on li at bounding box center [472, 151] width 43 height 43
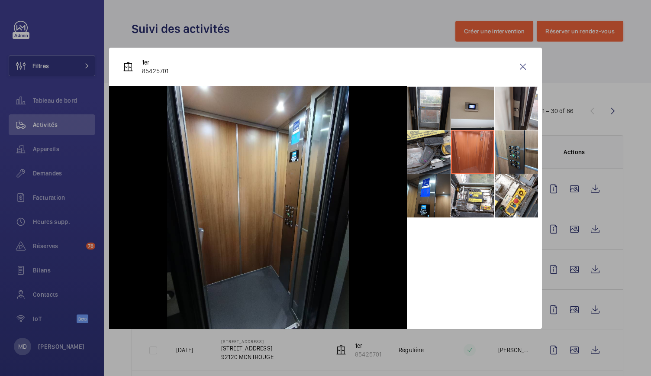
click at [436, 152] on li at bounding box center [428, 151] width 43 height 43
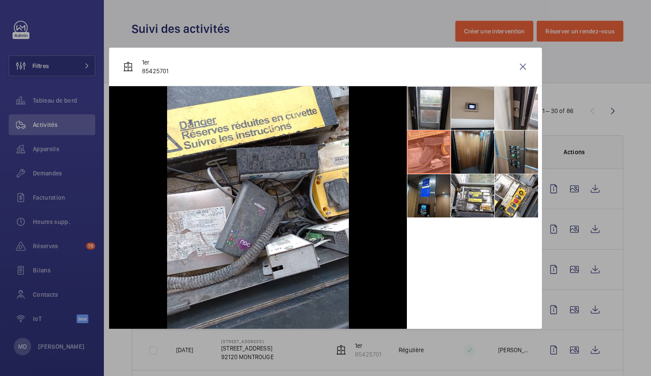
click at [417, 195] on li at bounding box center [428, 195] width 43 height 43
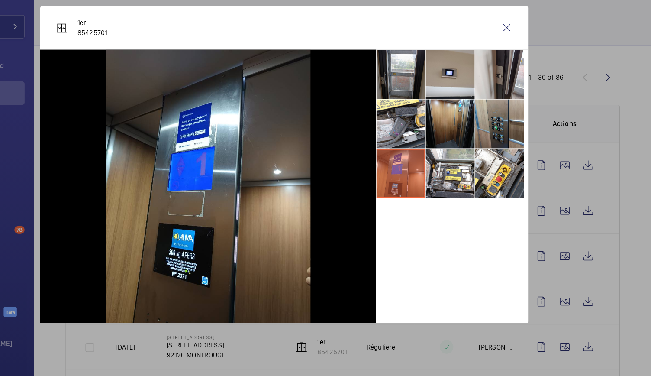
click at [581, 55] on div at bounding box center [325, 188] width 651 height 376
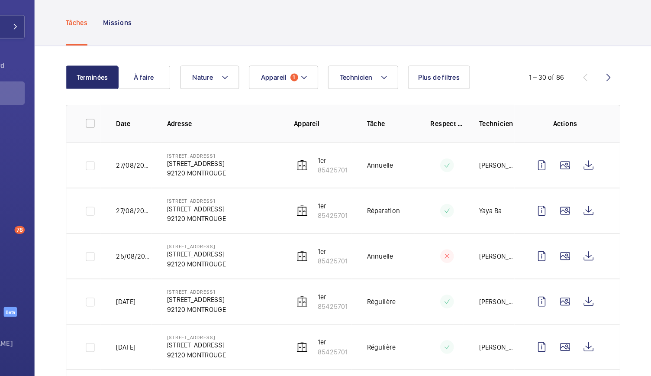
click at [582, 58] on div "Tâches Missions" at bounding box center [378, 62] width 492 height 41
